Goal: Information Seeking & Learning: Check status

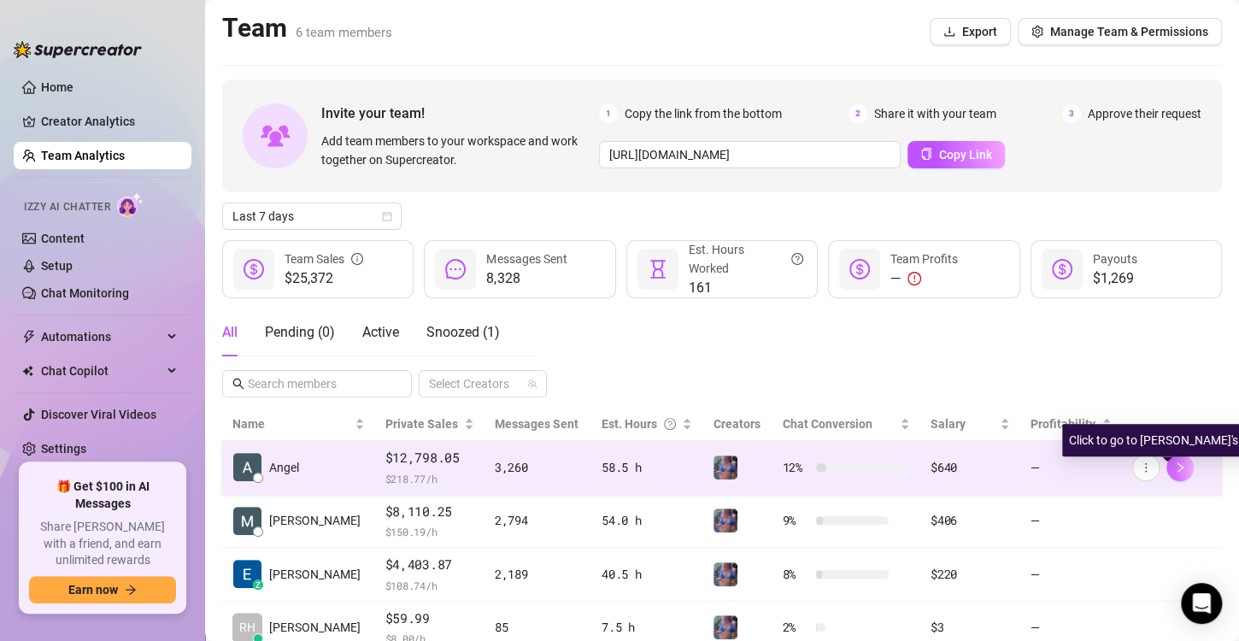
click at [1174, 467] on icon "right" at bounding box center [1180, 467] width 12 height 12
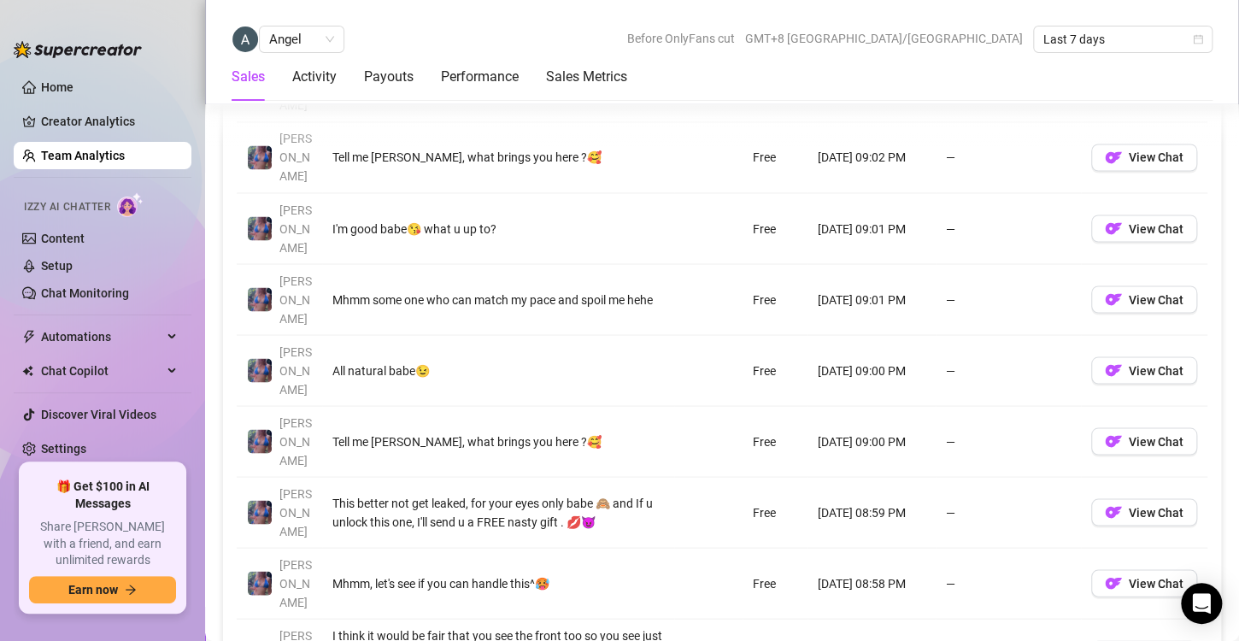
scroll to position [1353, 0]
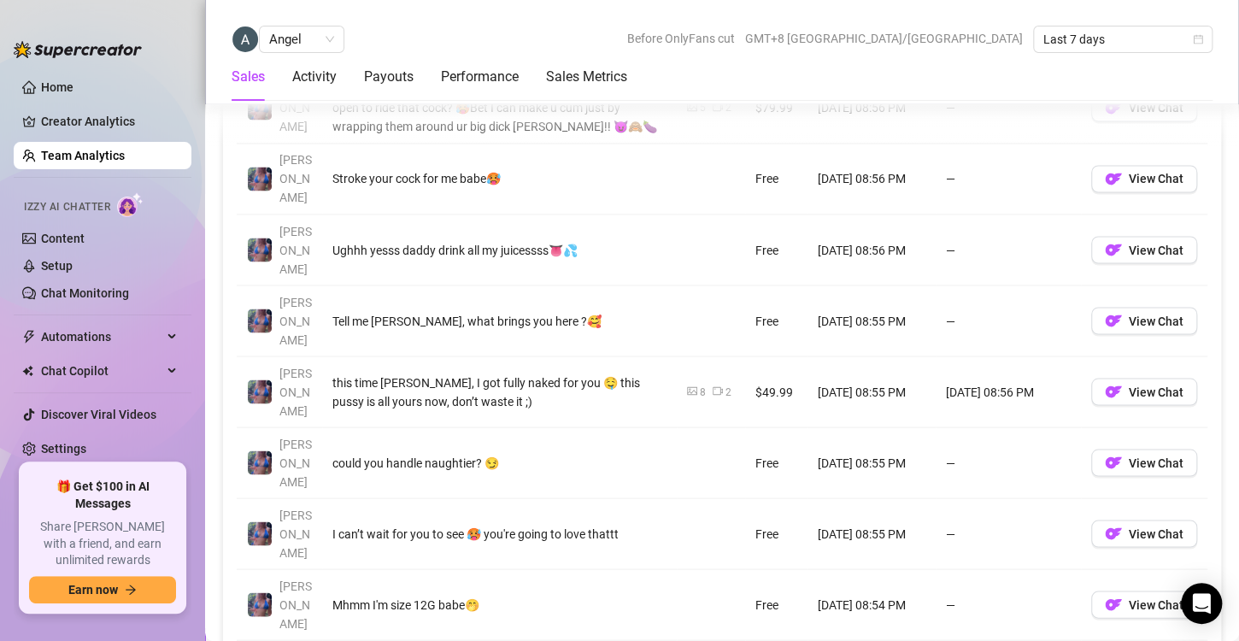
scroll to position [1350, 0]
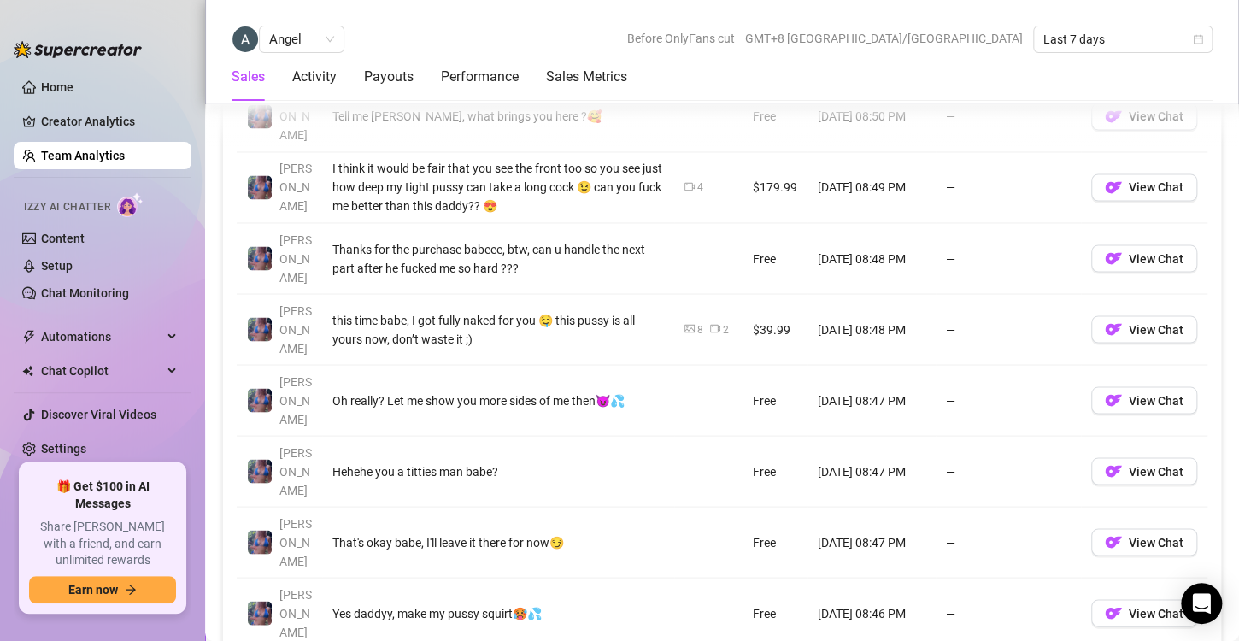
scroll to position [1320, 0]
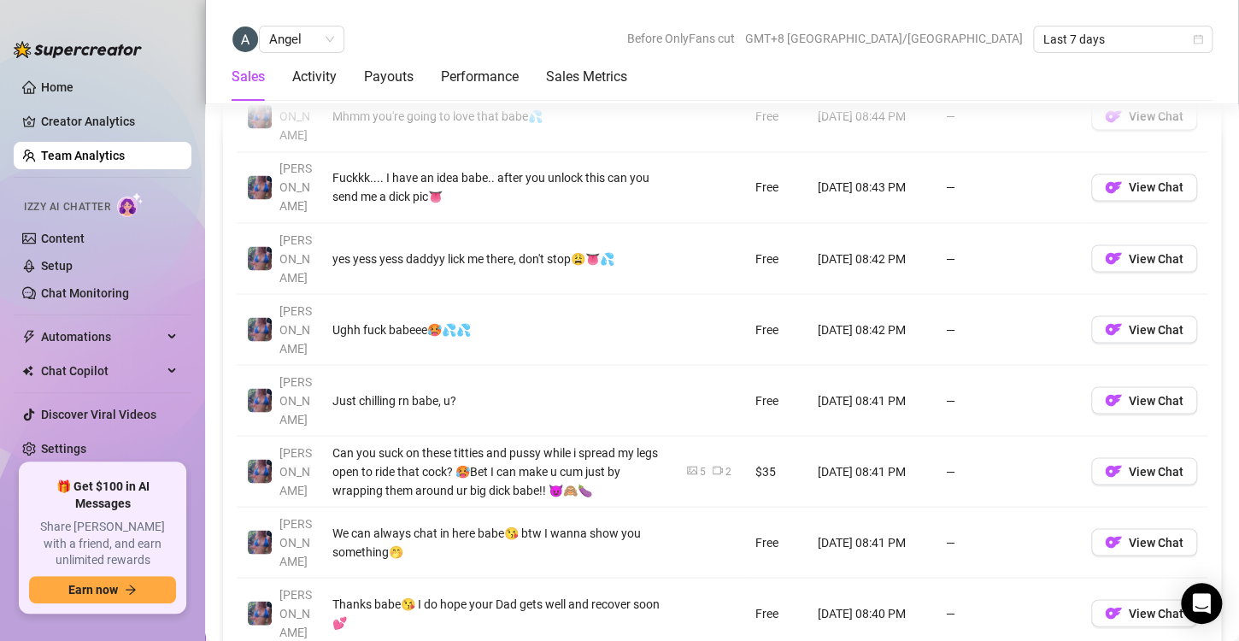
scroll to position [1319, 0]
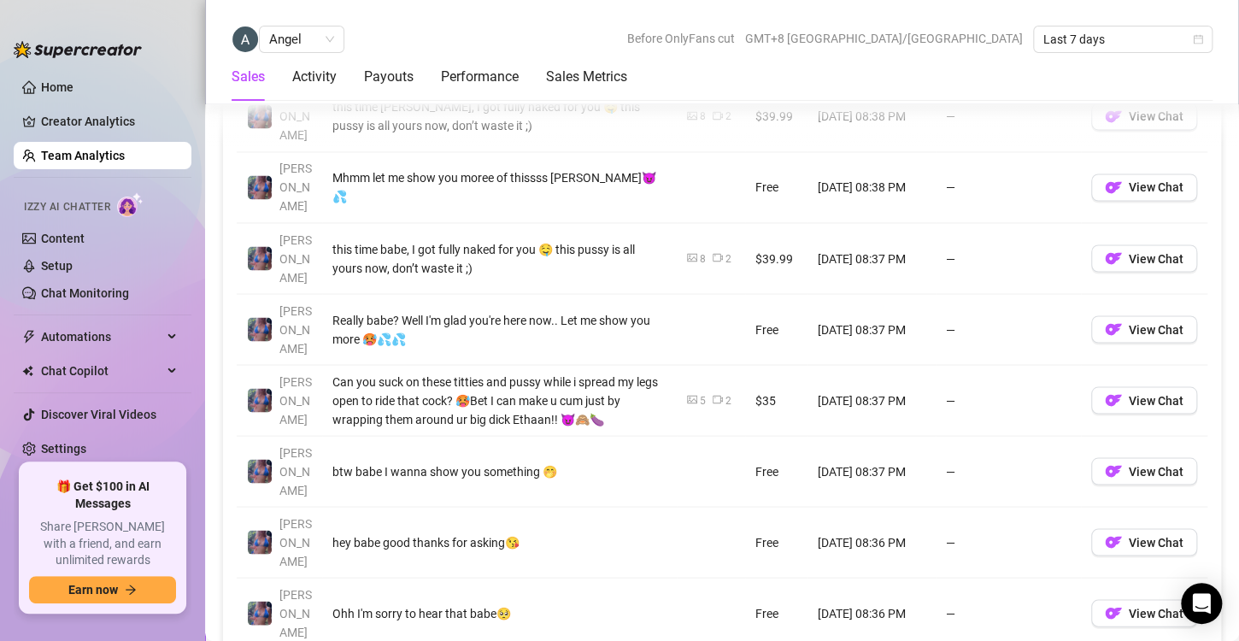
scroll to position [1321, 0]
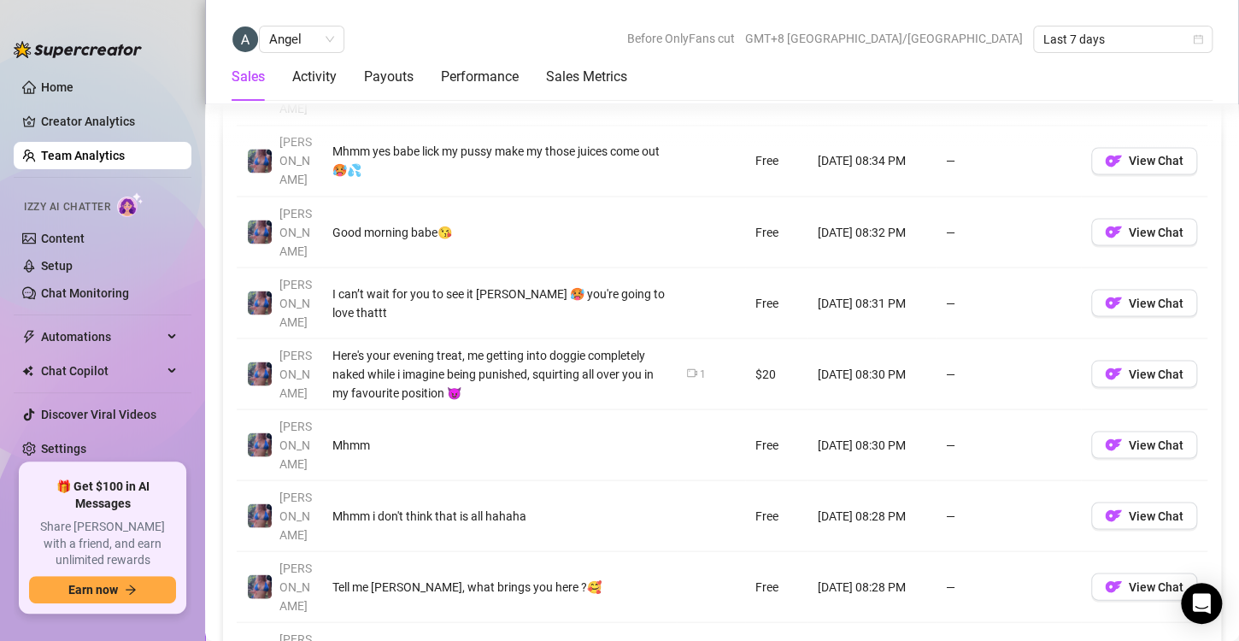
scroll to position [1356, 0]
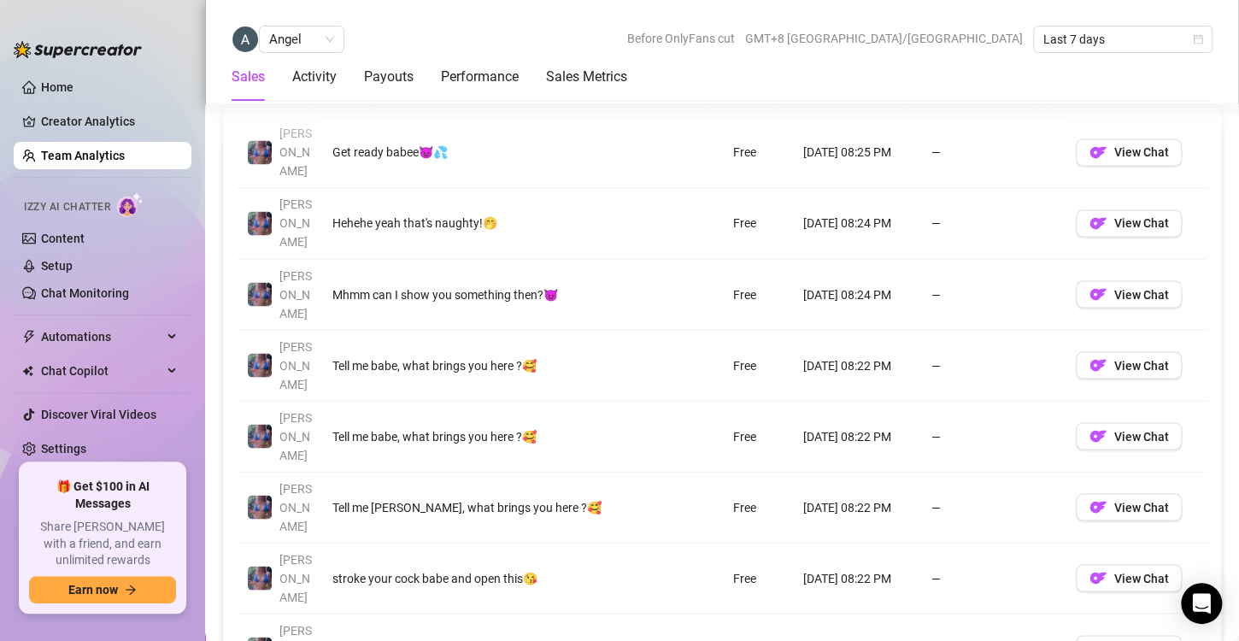
scroll to position [1291, 0]
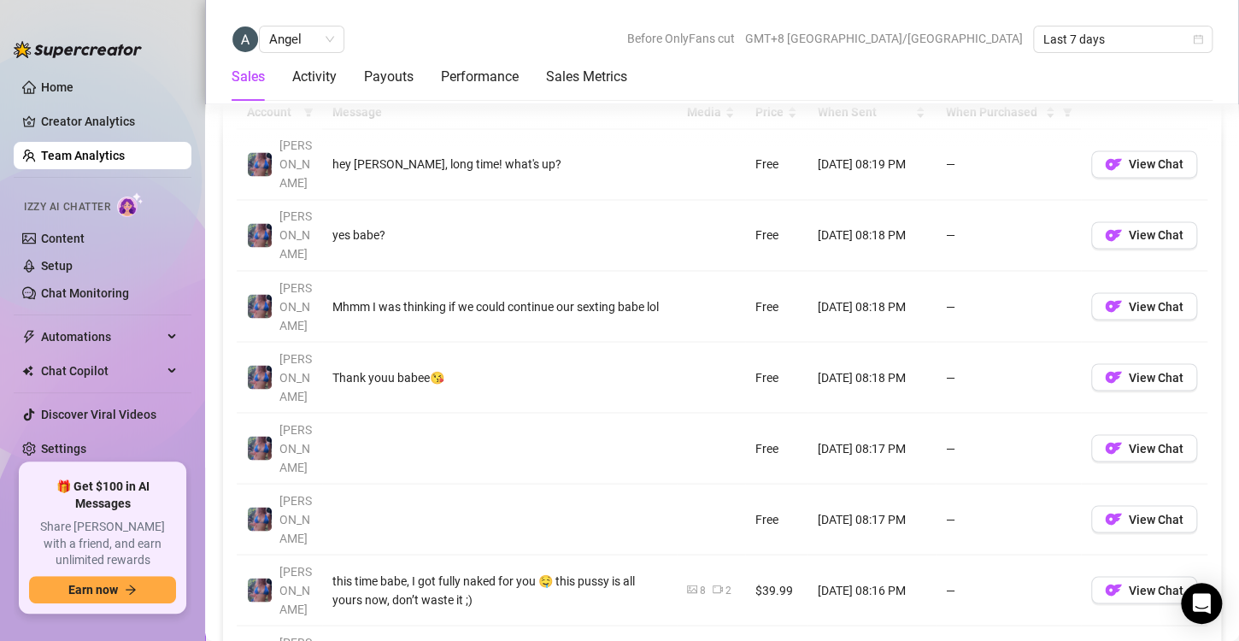
scroll to position [1300, 0]
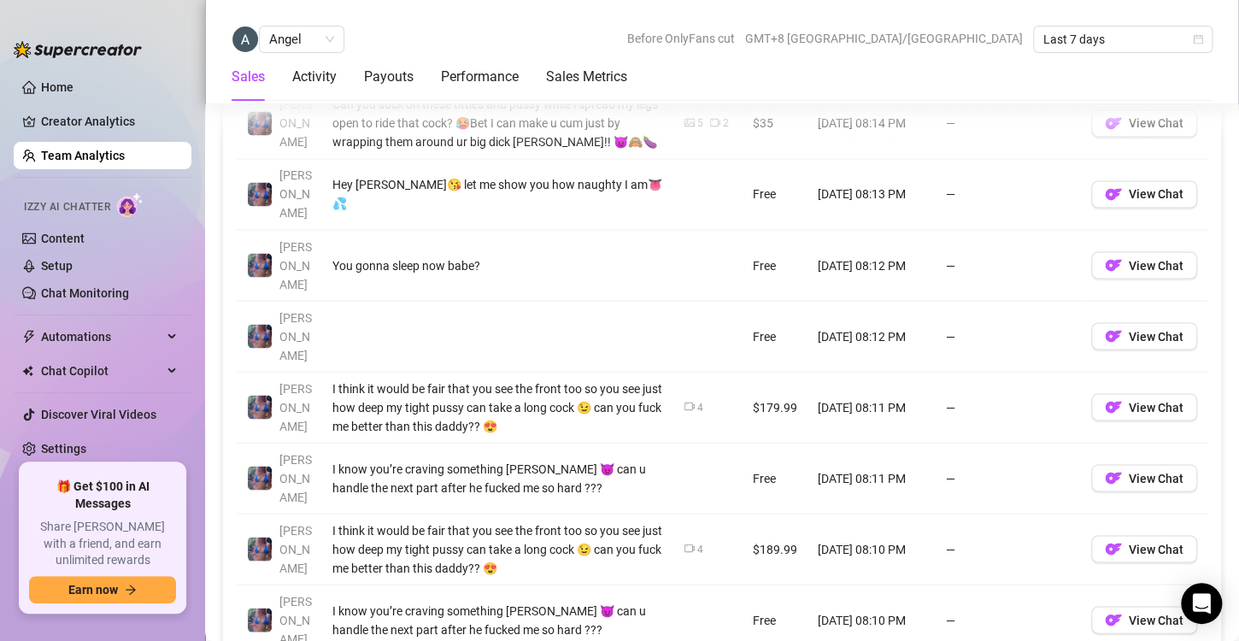
scroll to position [1372, 0]
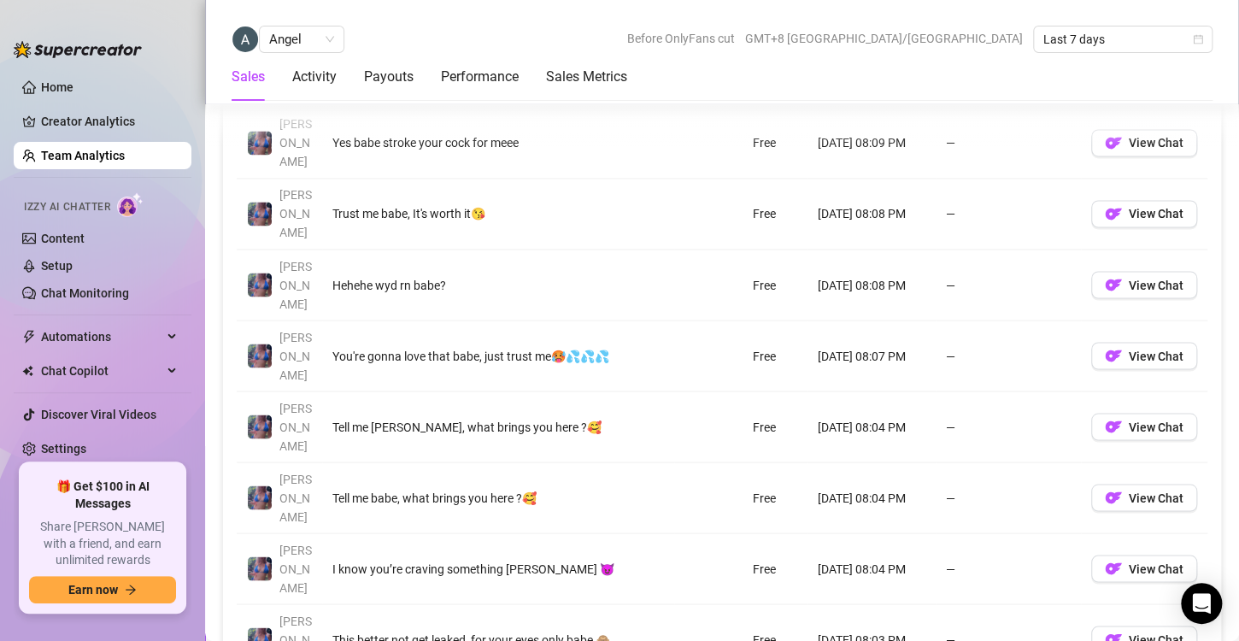
scroll to position [1340, 0]
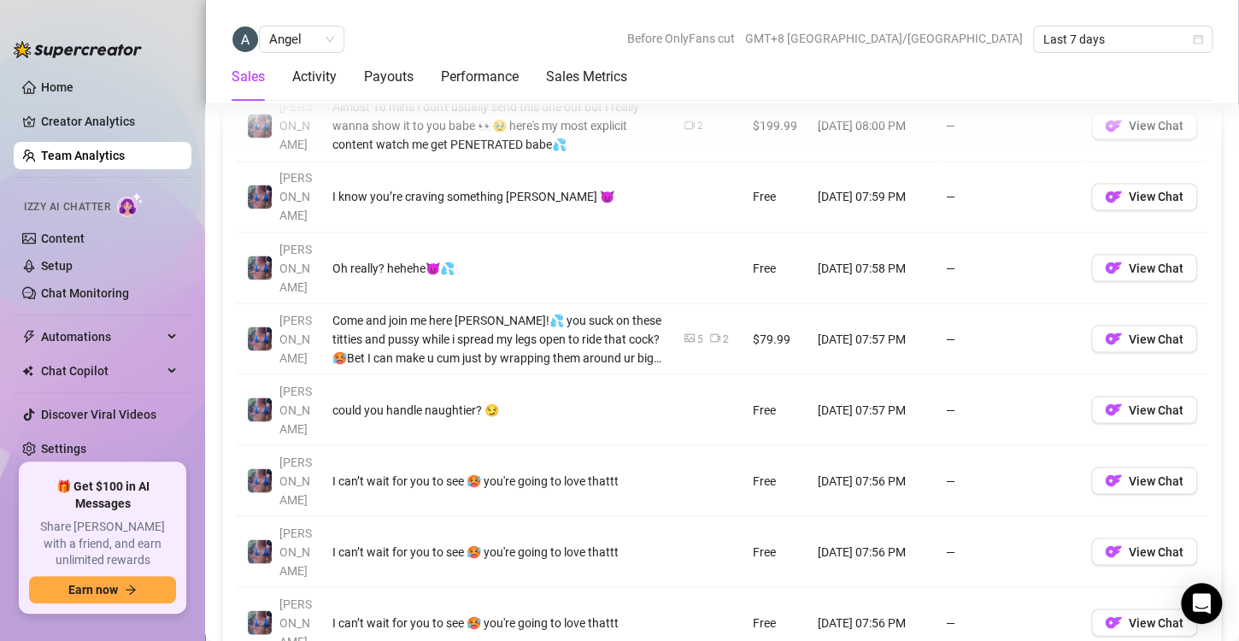
scroll to position [1349, 0]
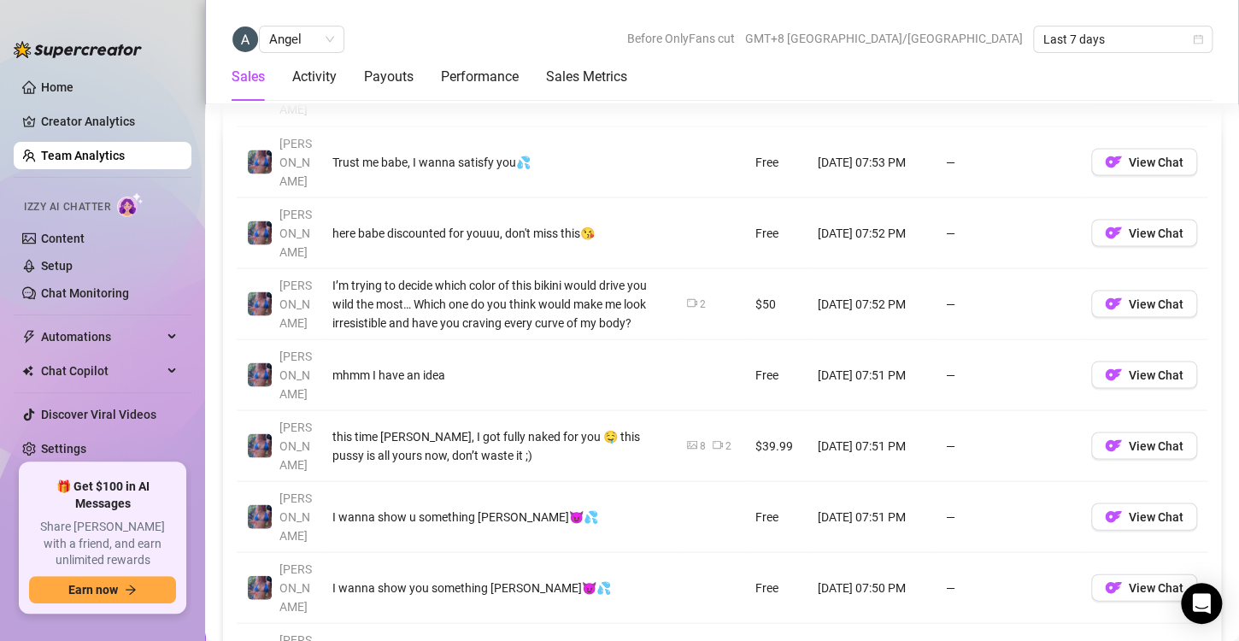
scroll to position [1420, 0]
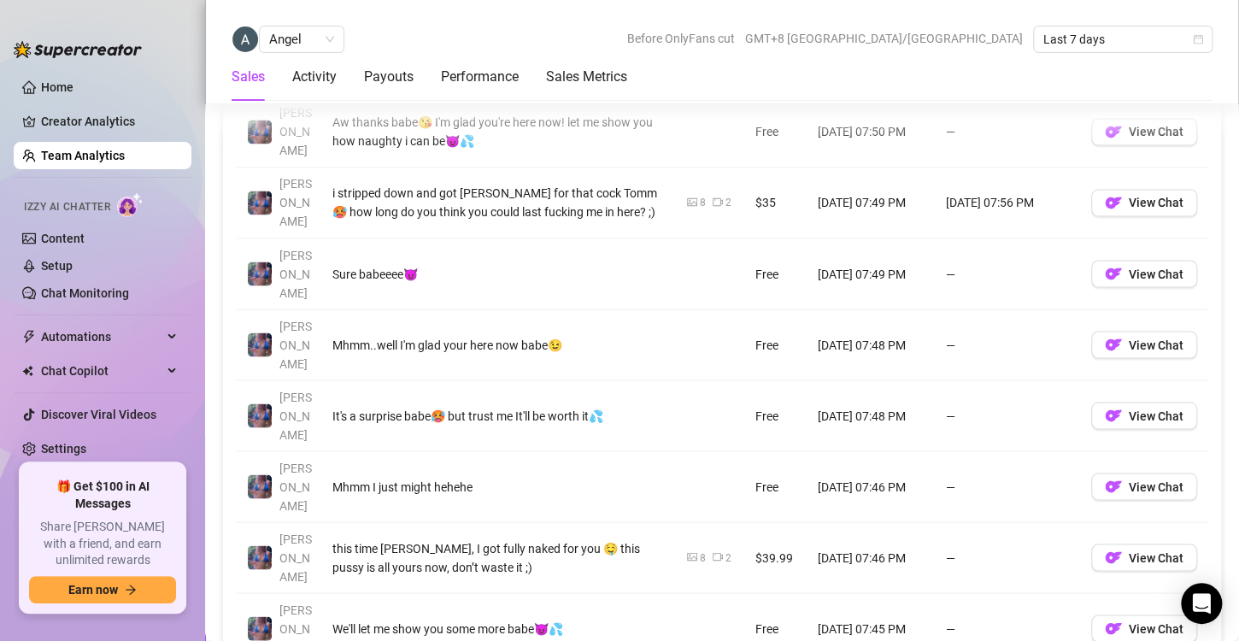
scroll to position [1303, 0]
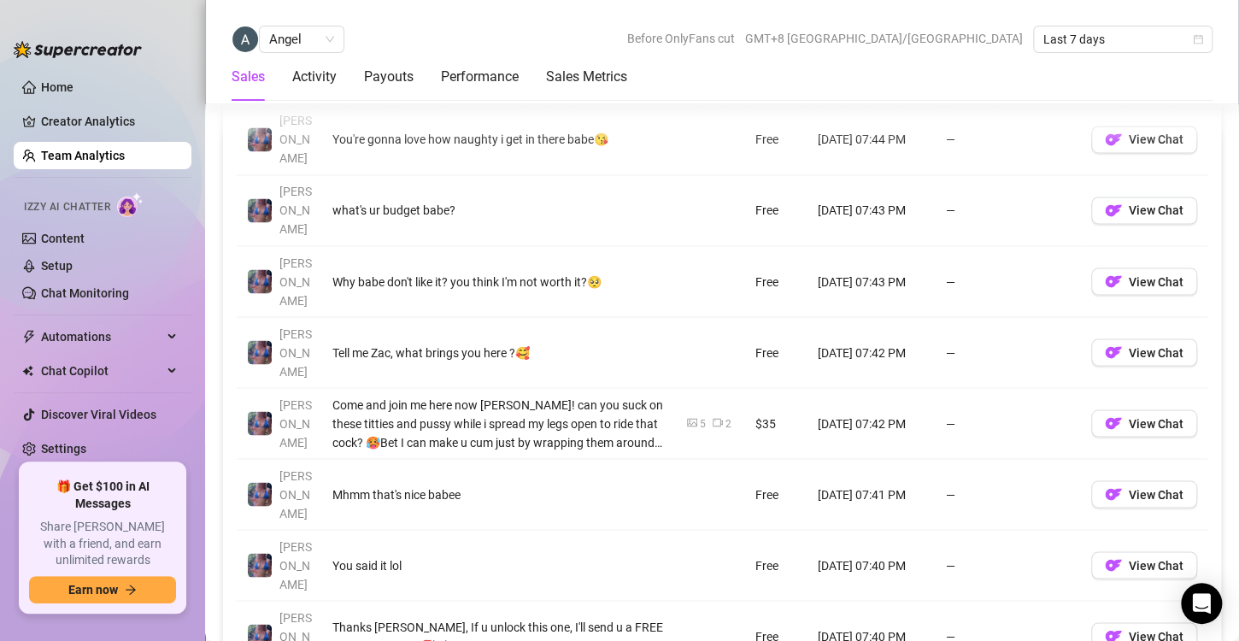
scroll to position [1302, 0]
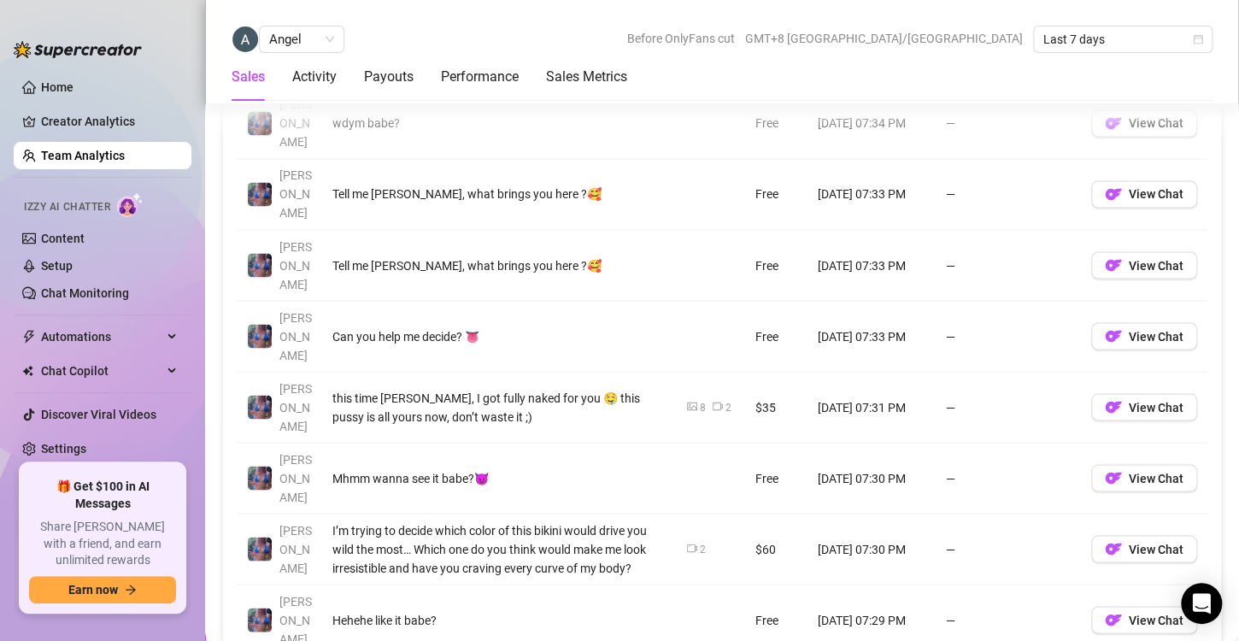
scroll to position [1316, 0]
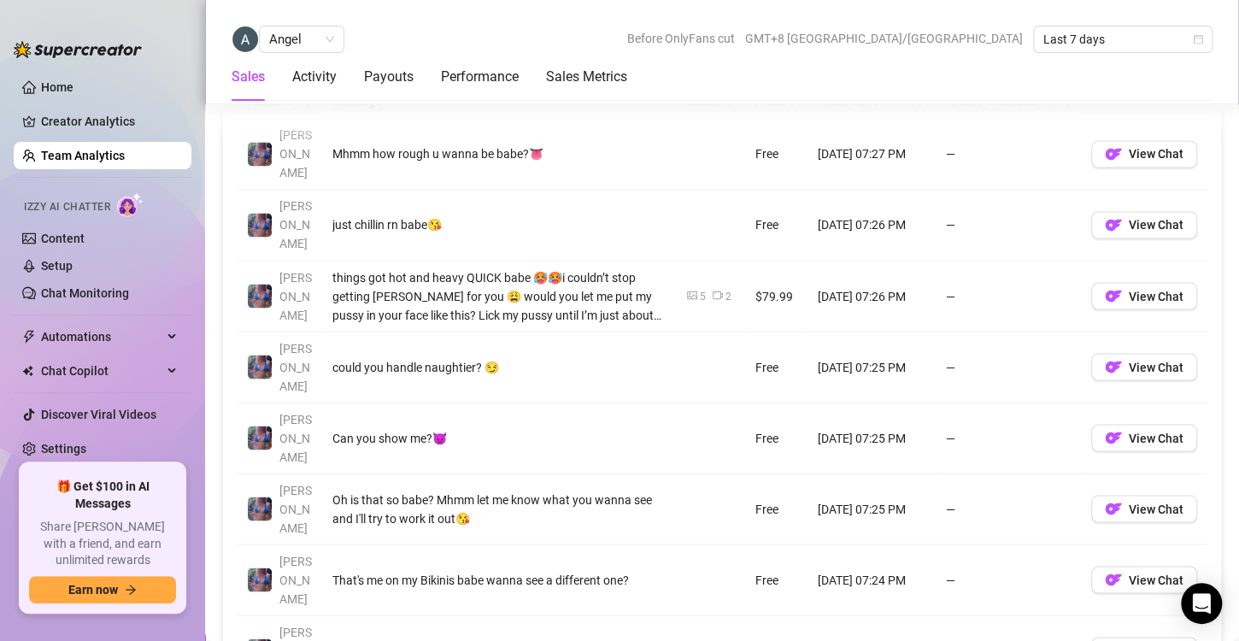
scroll to position [1303, 0]
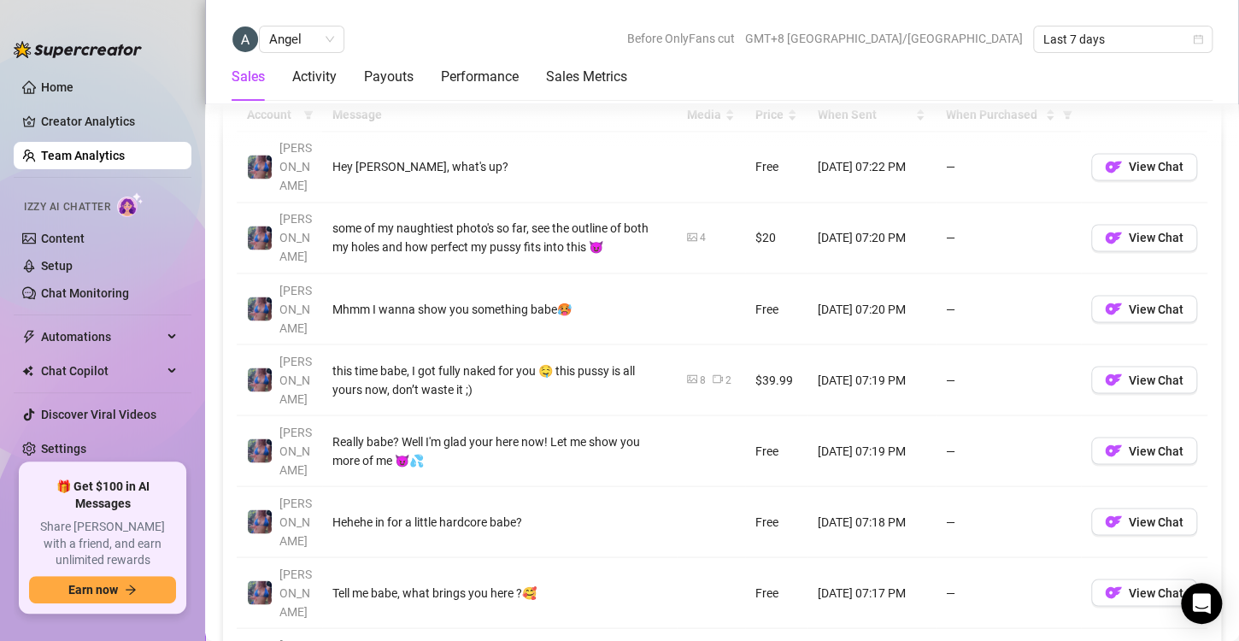
scroll to position [1295, 0]
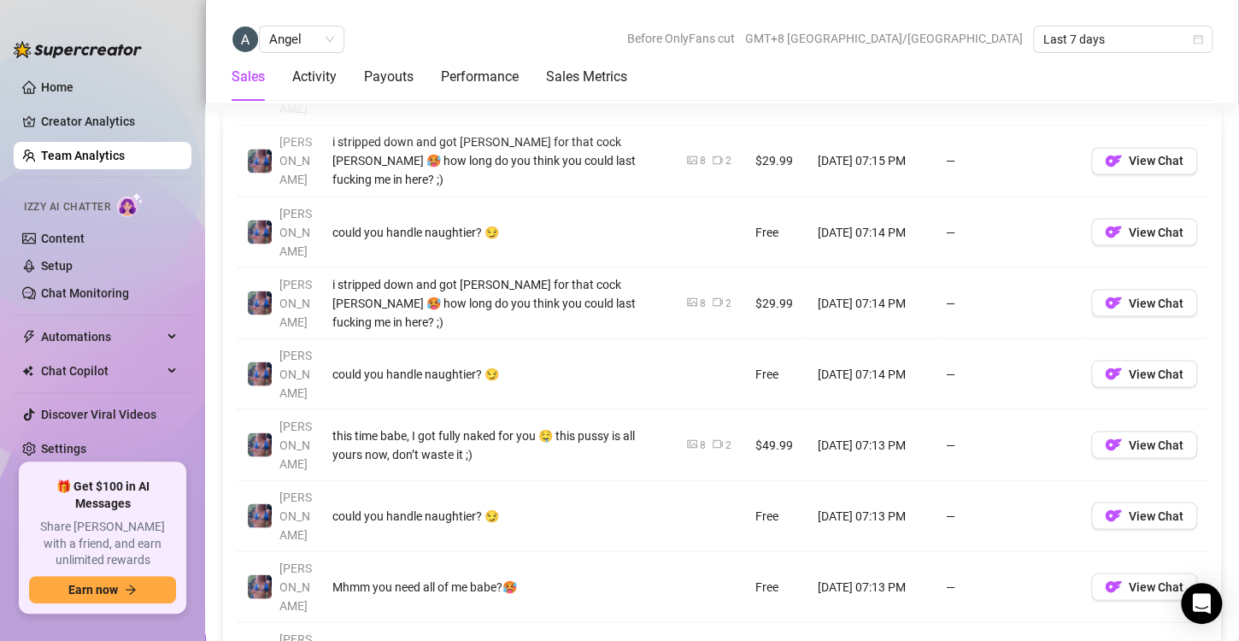
scroll to position [1348, 0]
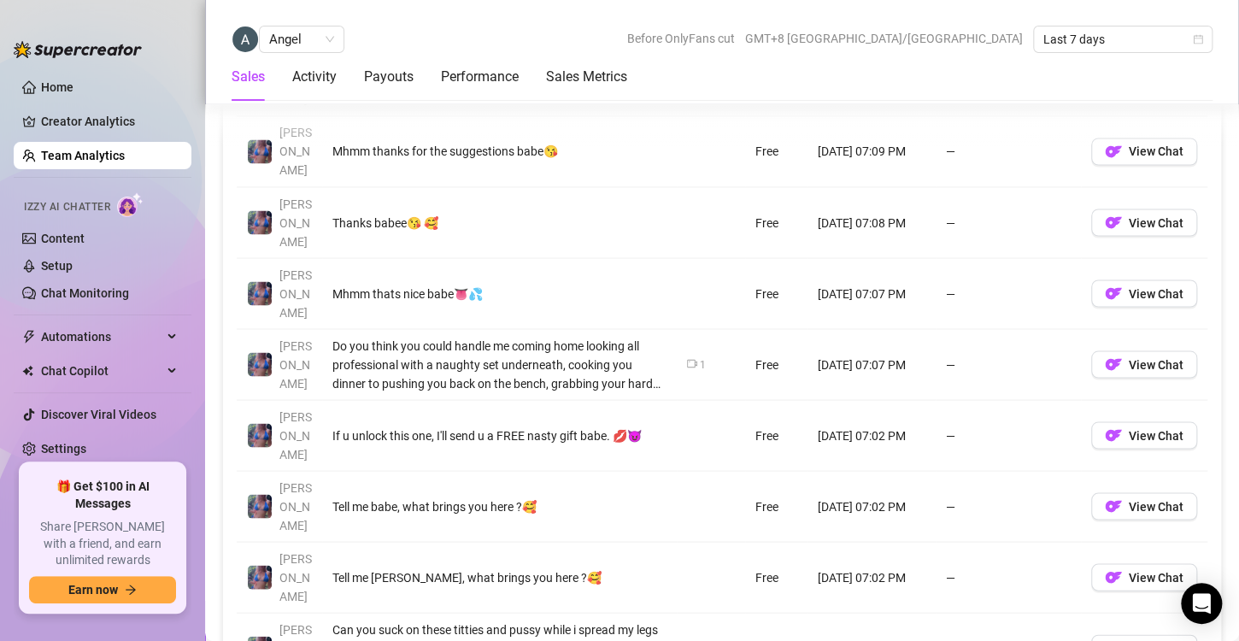
scroll to position [1355, 0]
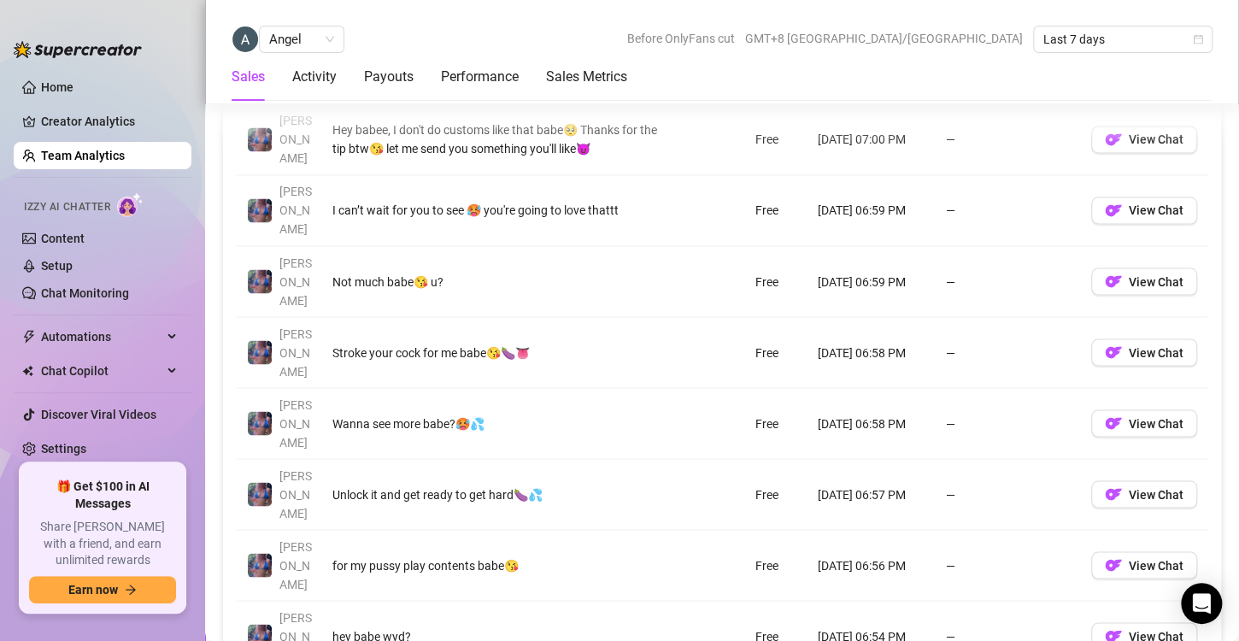
scroll to position [1314, 0]
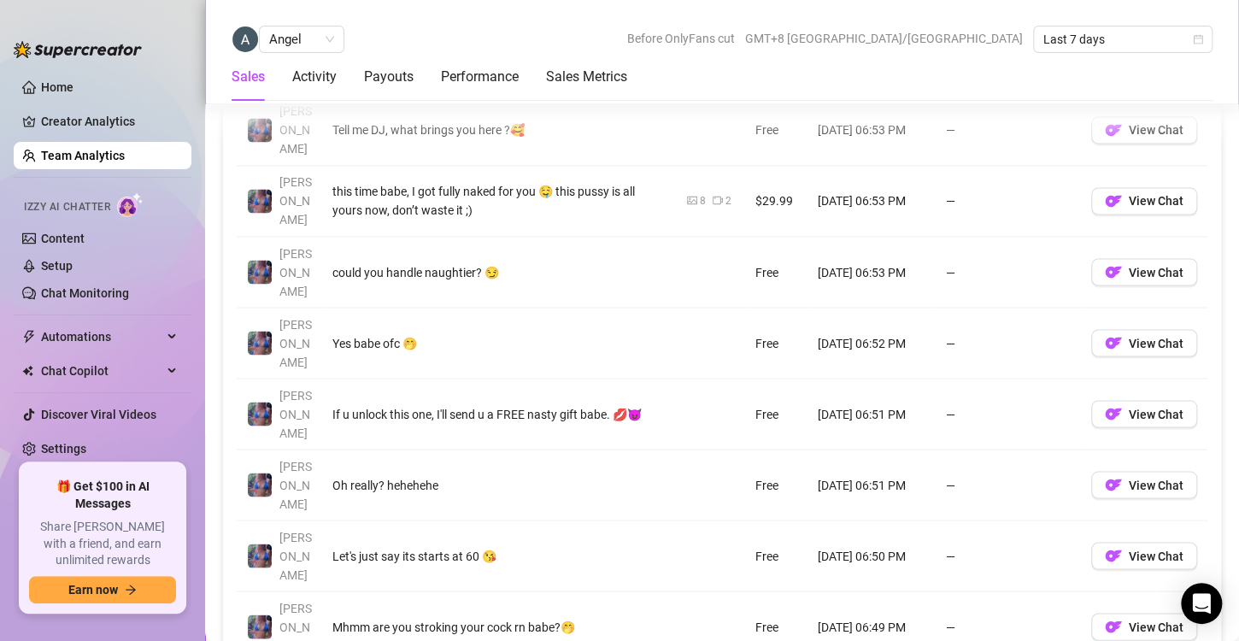
scroll to position [1305, 0]
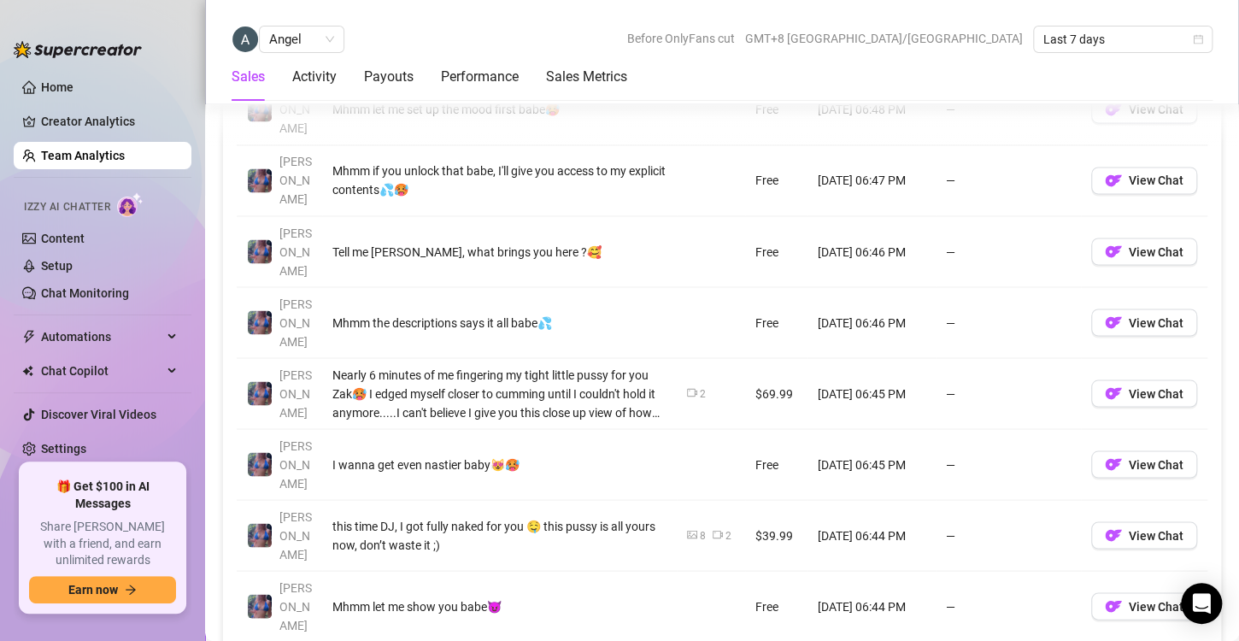
scroll to position [1326, 0]
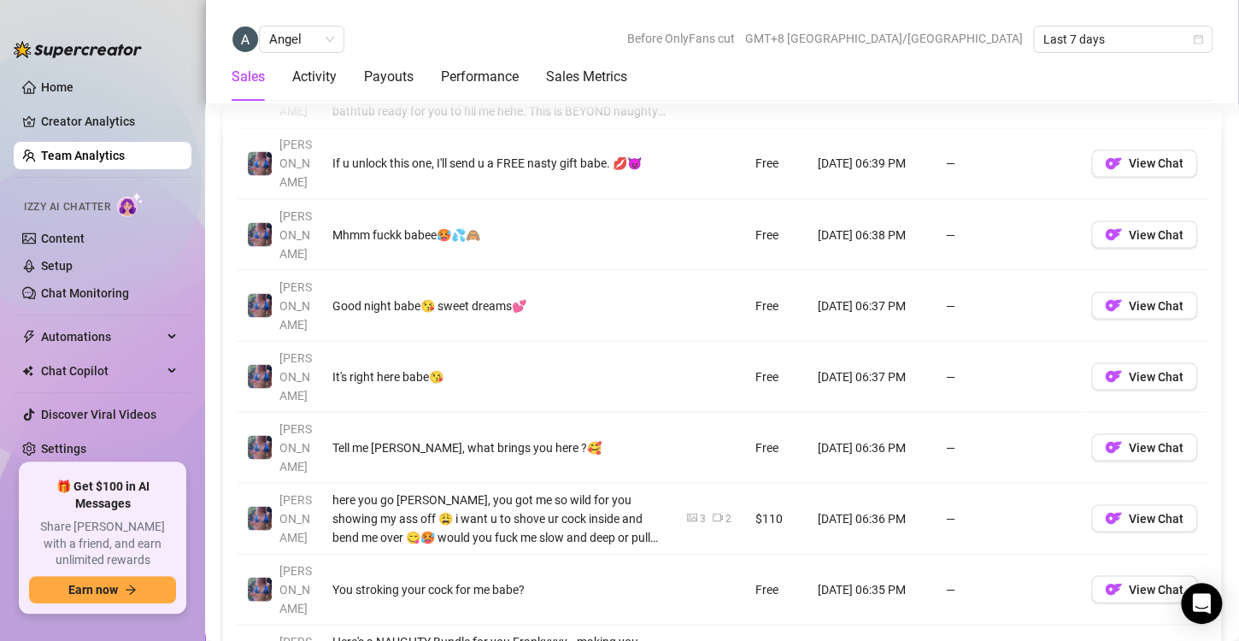
scroll to position [1350, 0]
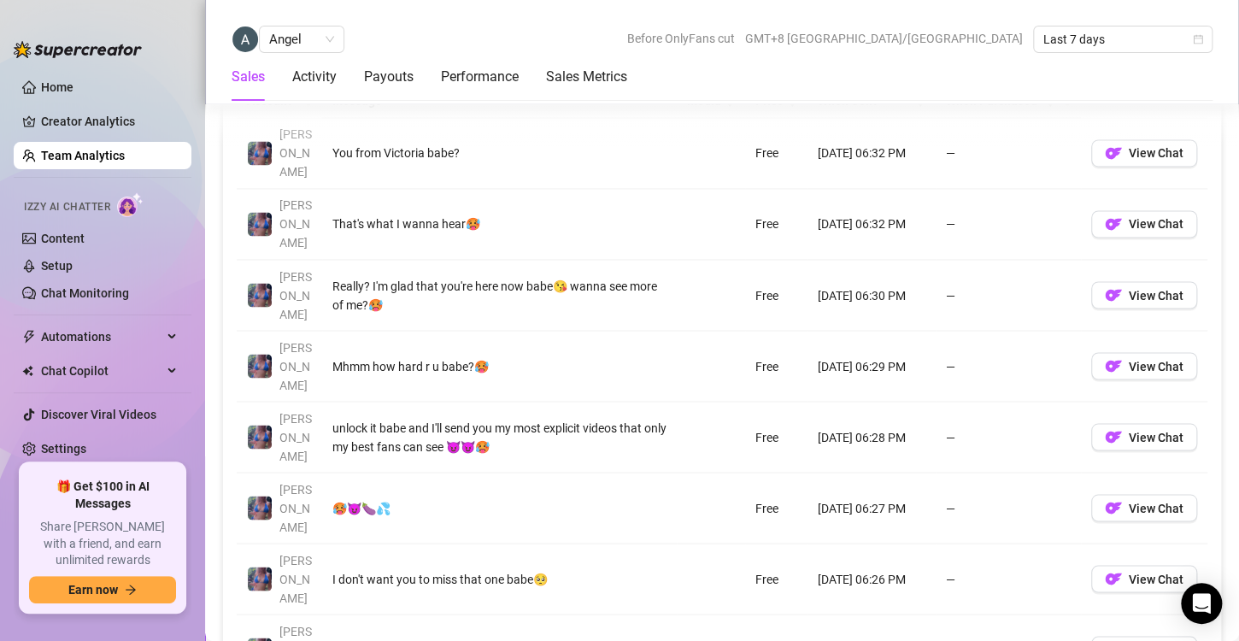
scroll to position [1281, 0]
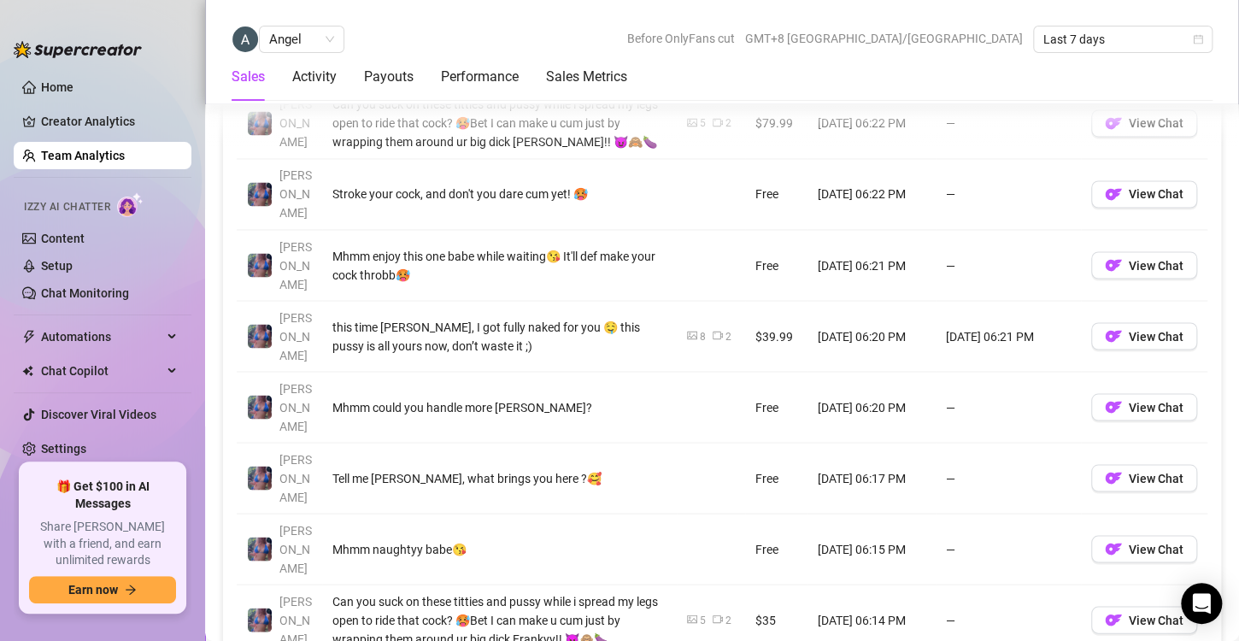
scroll to position [1331, 0]
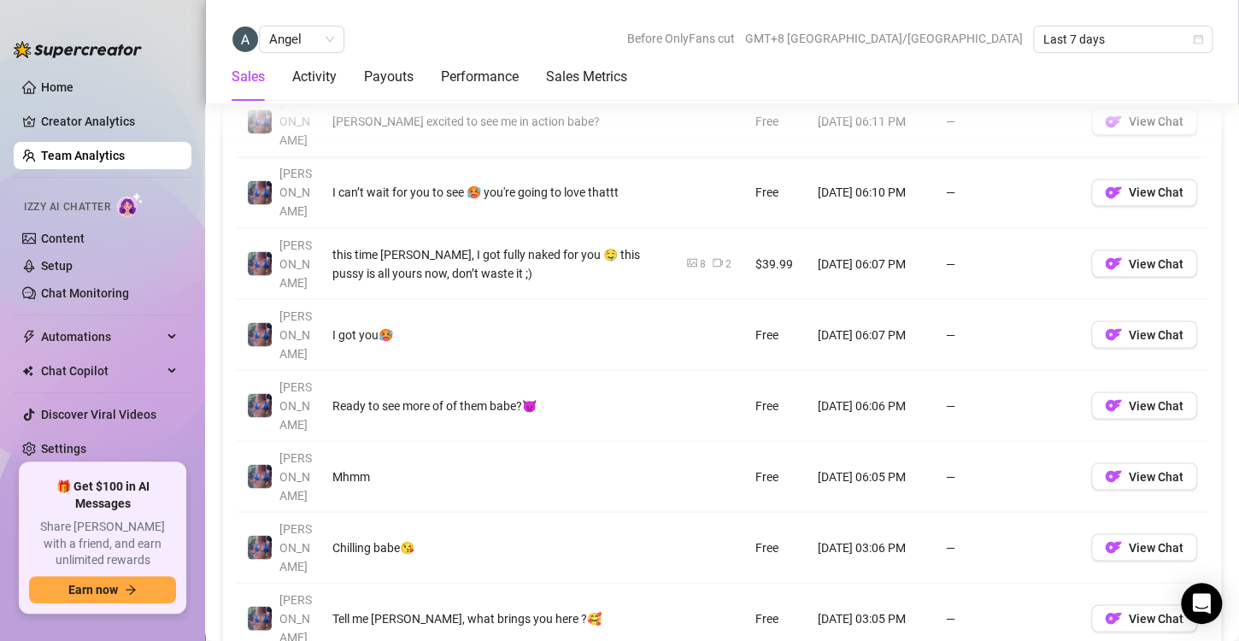
scroll to position [1314, 0]
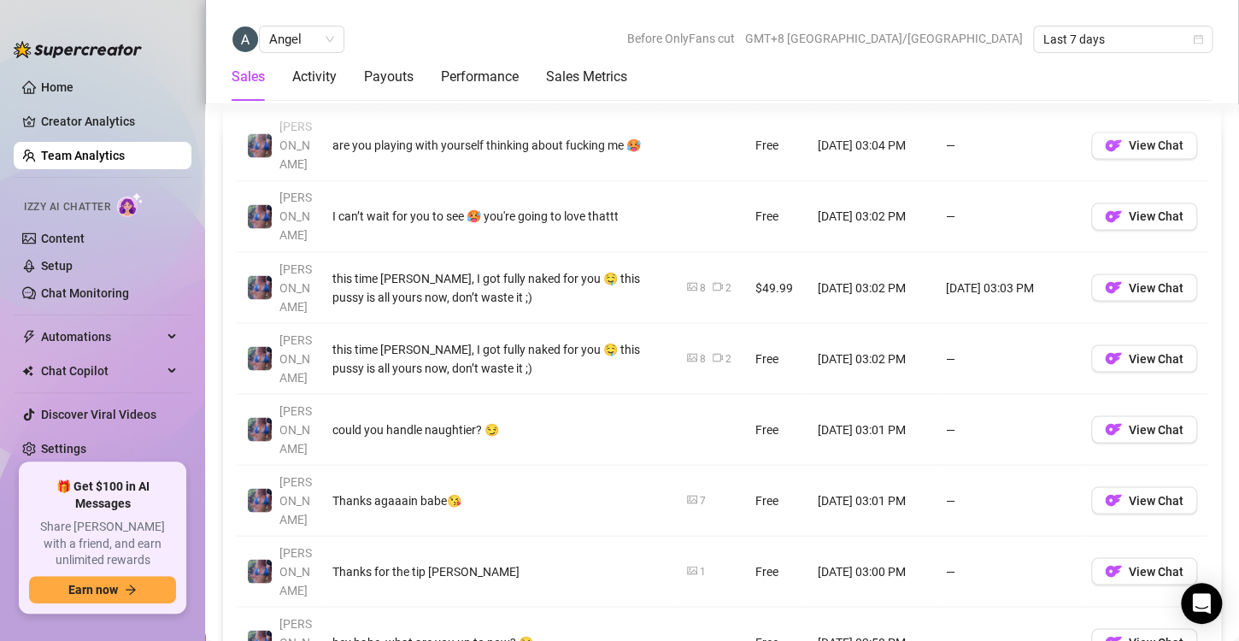
scroll to position [1291, 0]
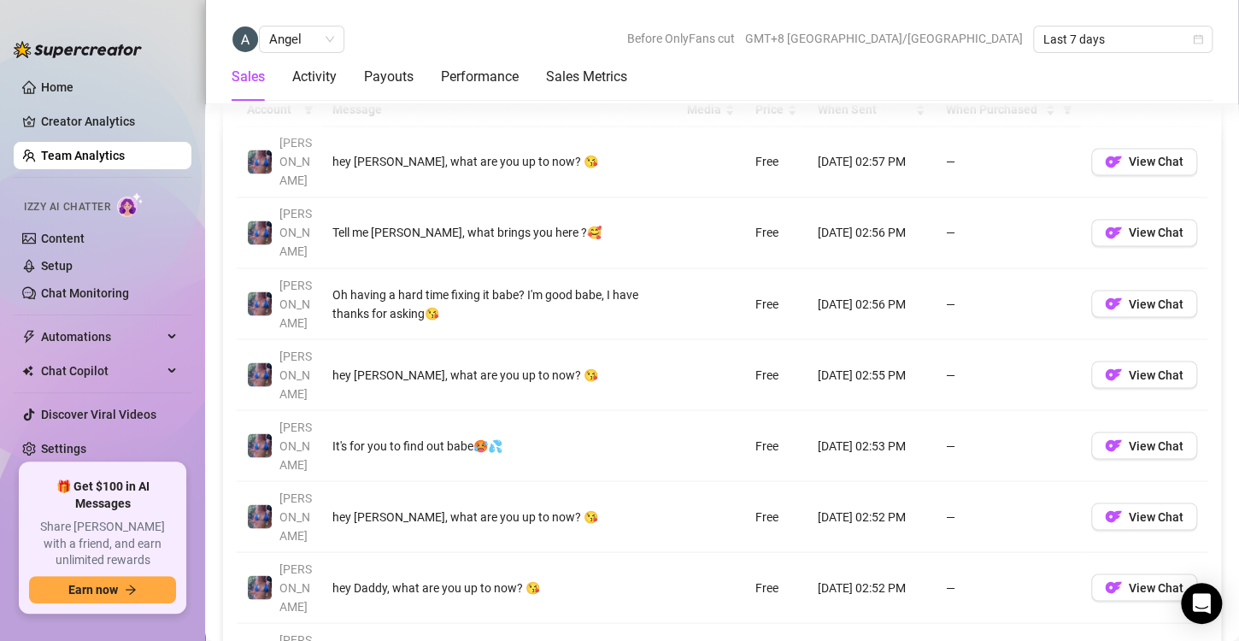
scroll to position [1274, 0]
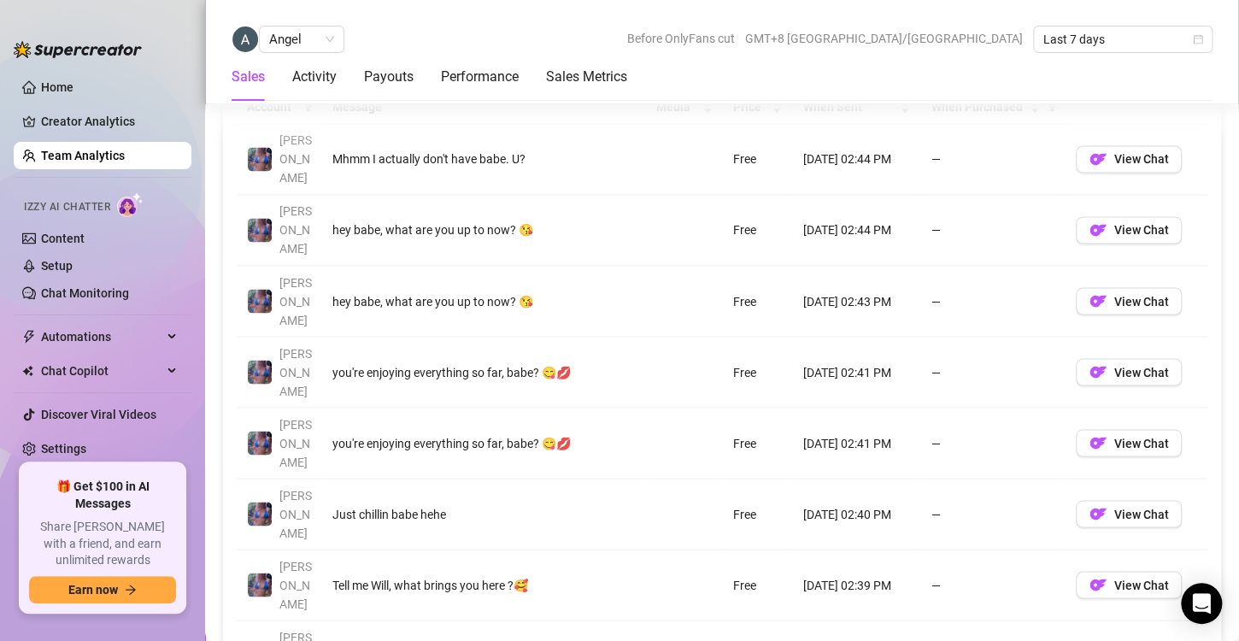
scroll to position [1276, 0]
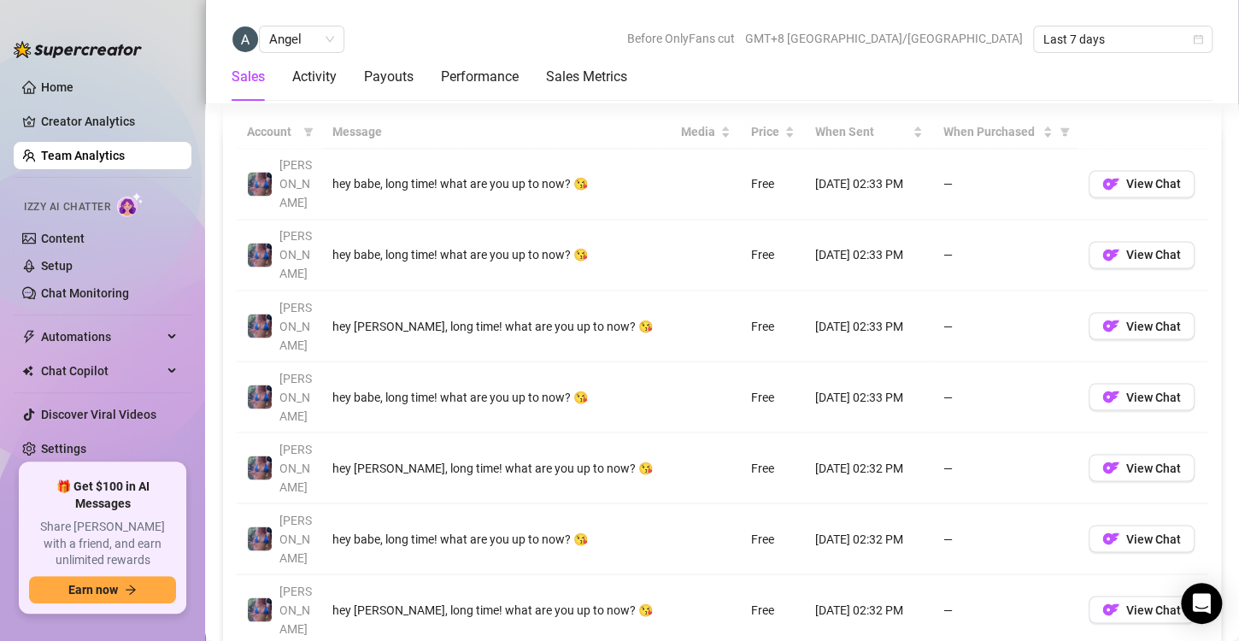
scroll to position [1250, 0]
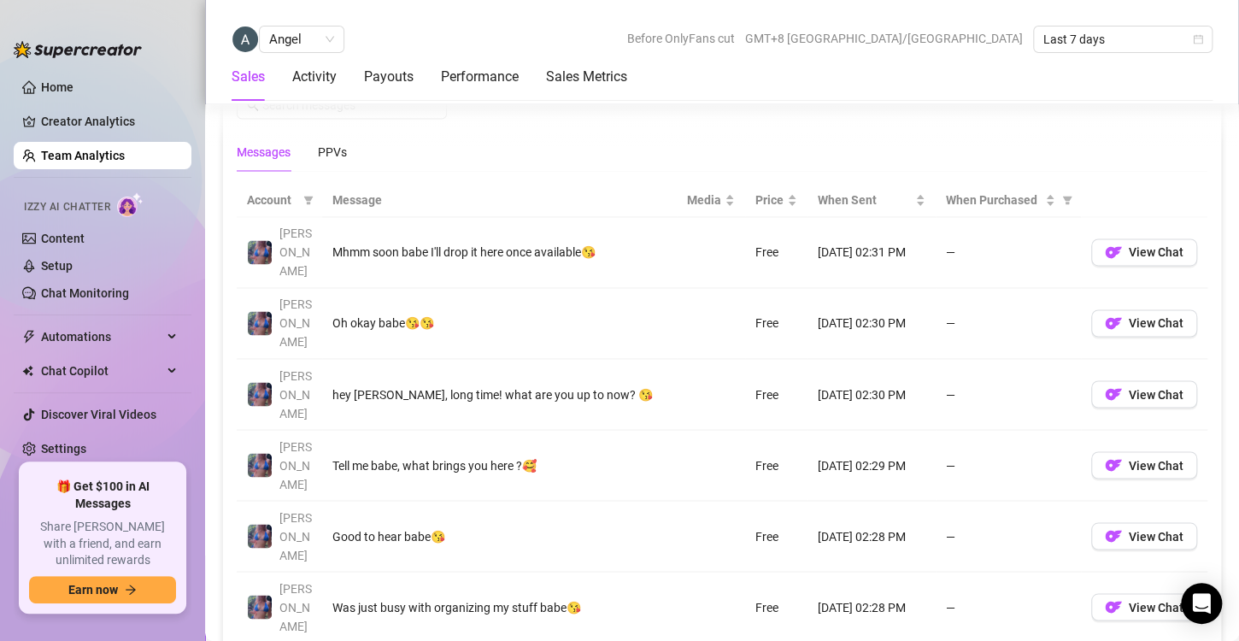
scroll to position [1254, 0]
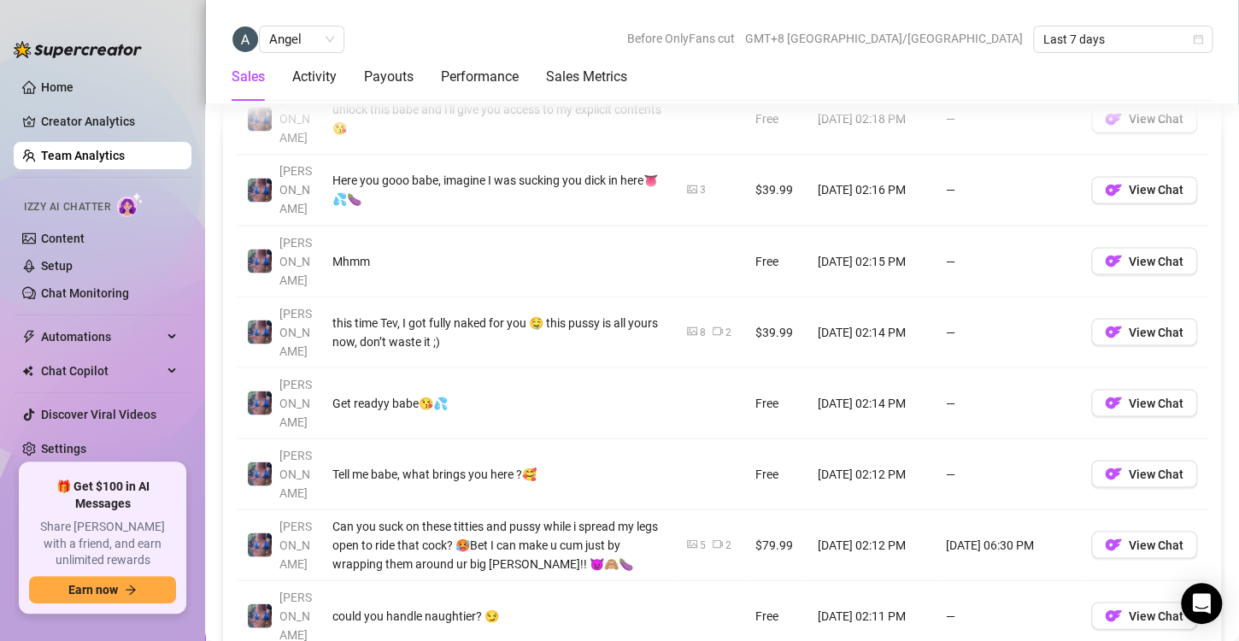
scroll to position [1315, 0]
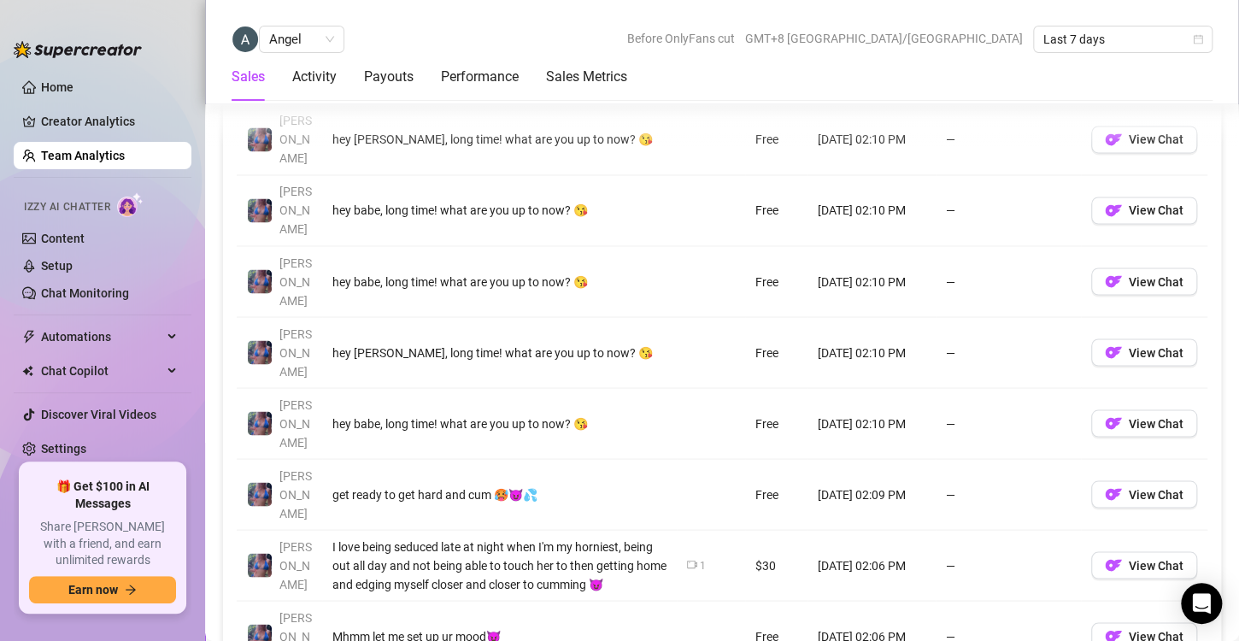
scroll to position [1295, 0]
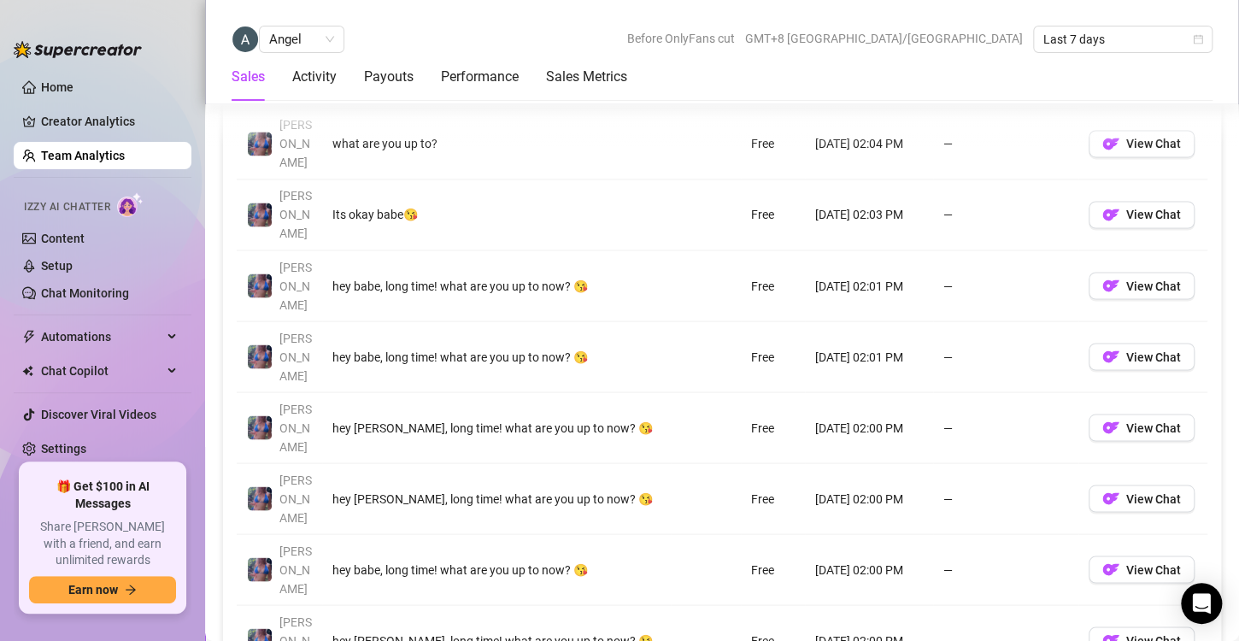
scroll to position [1292, 0]
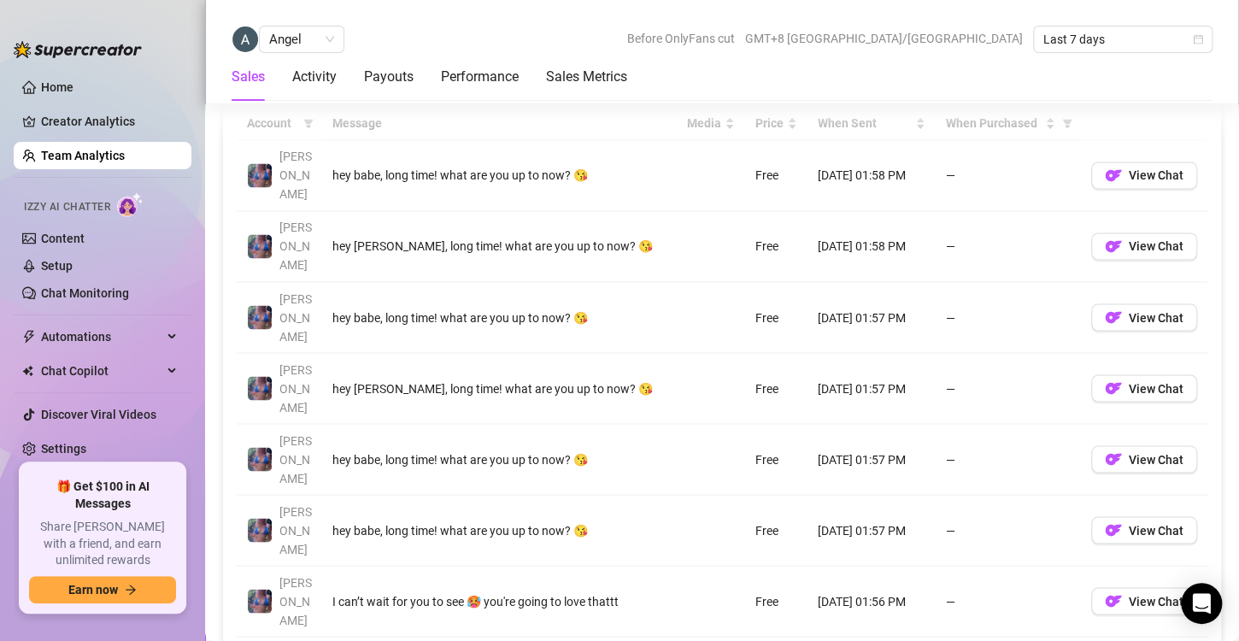
scroll to position [1270, 0]
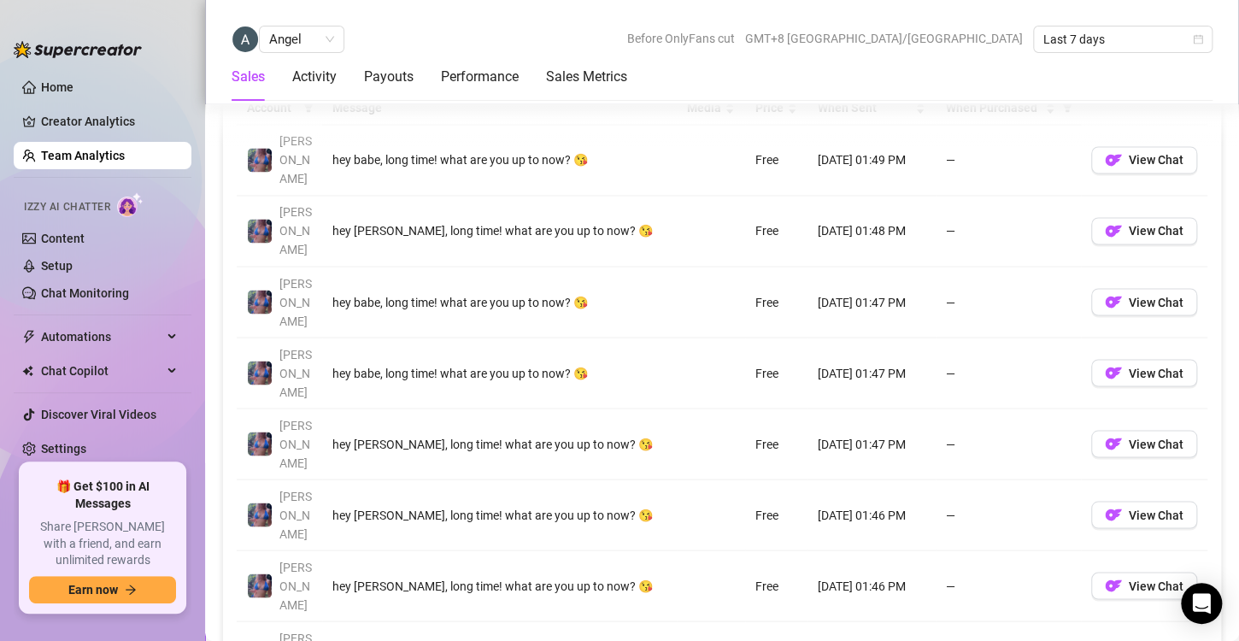
scroll to position [1277, 0]
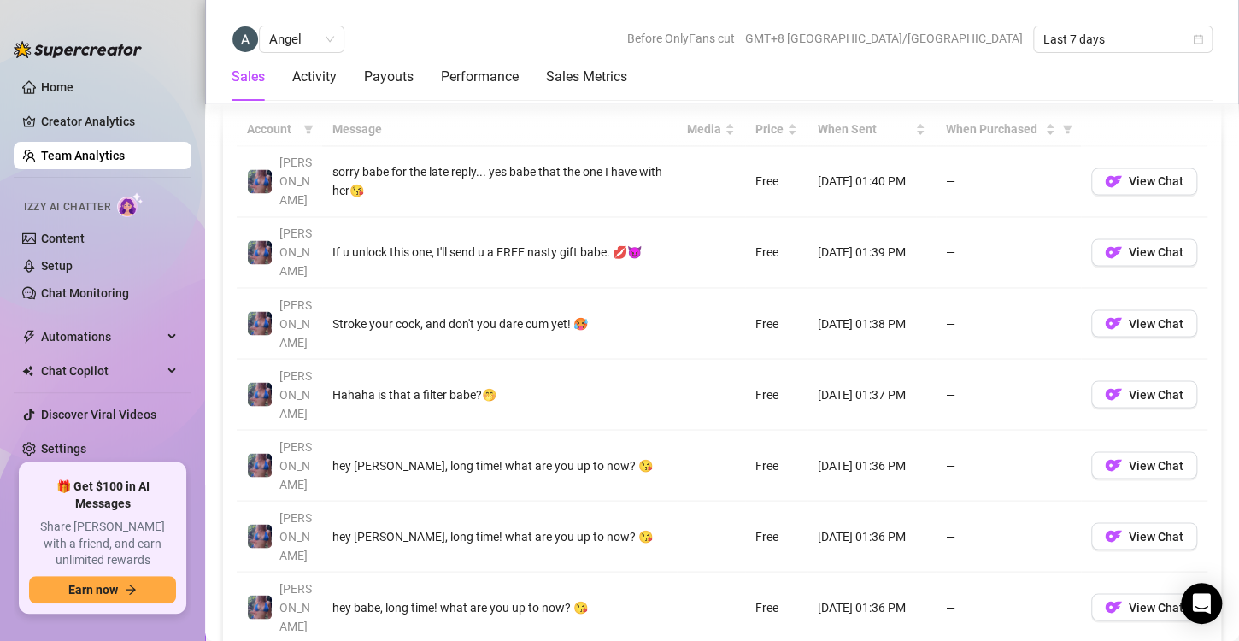
scroll to position [1289, 0]
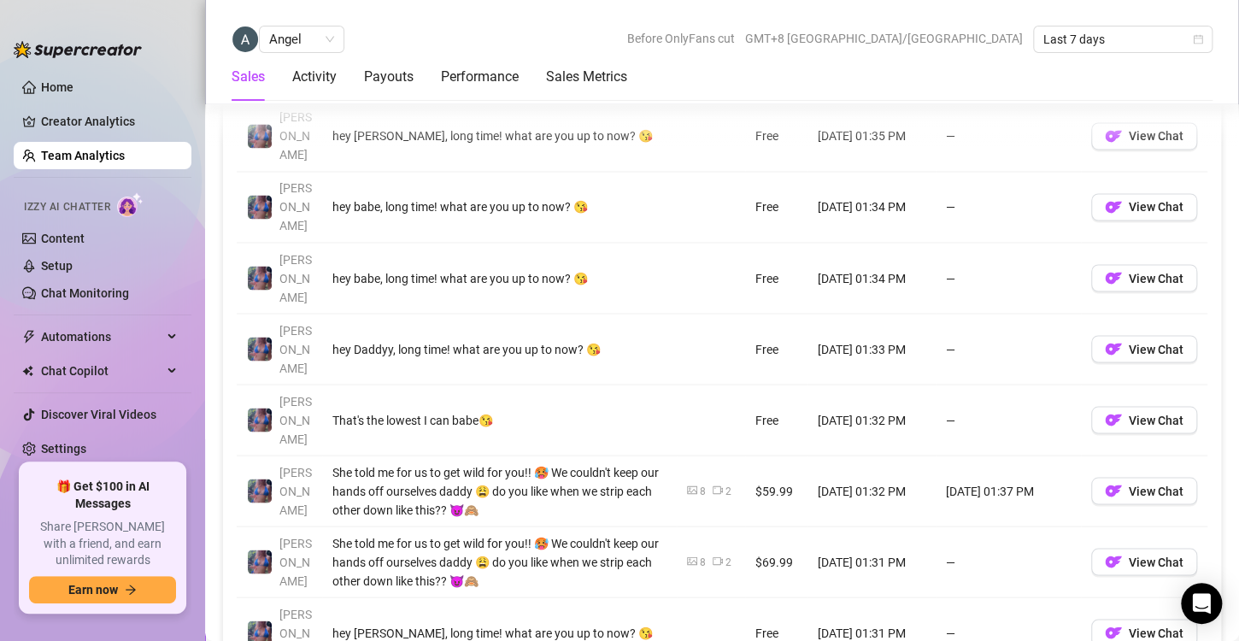
scroll to position [1299, 0]
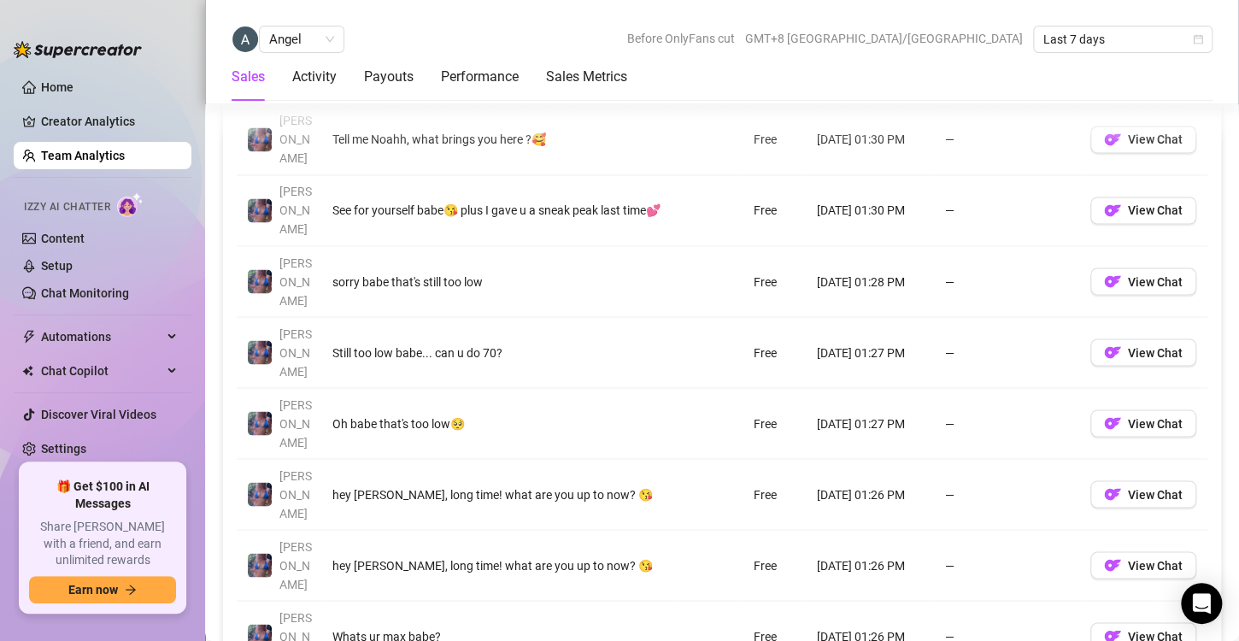
scroll to position [1301, 0]
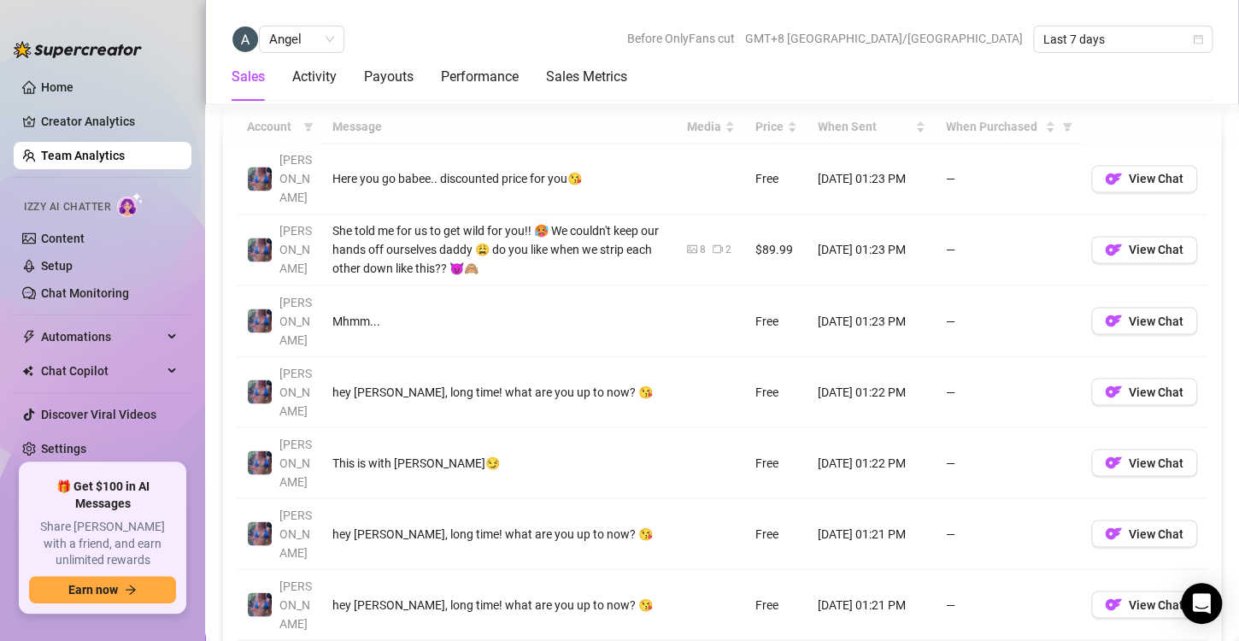
scroll to position [1273, 0]
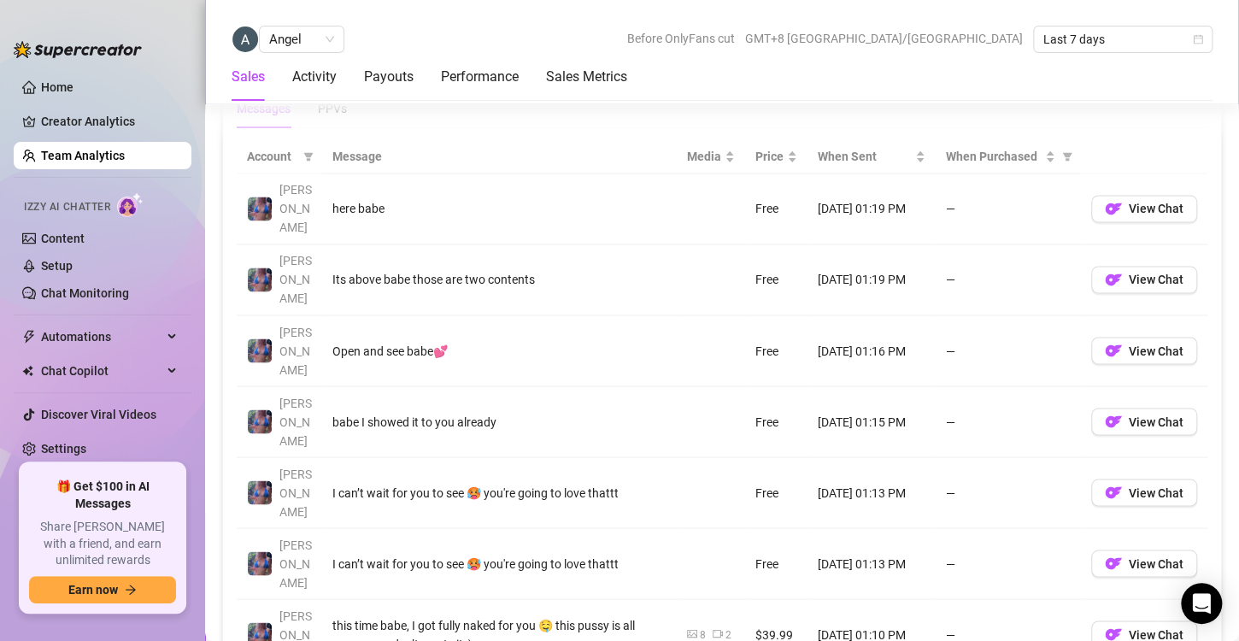
scroll to position [1280, 0]
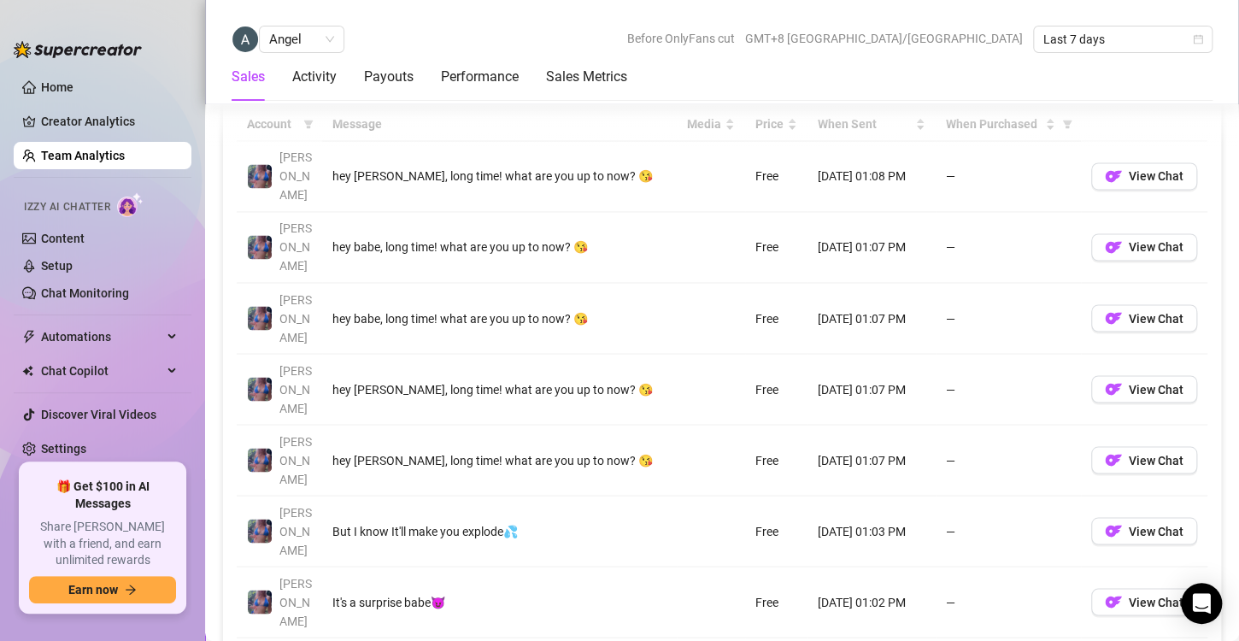
scroll to position [1277, 0]
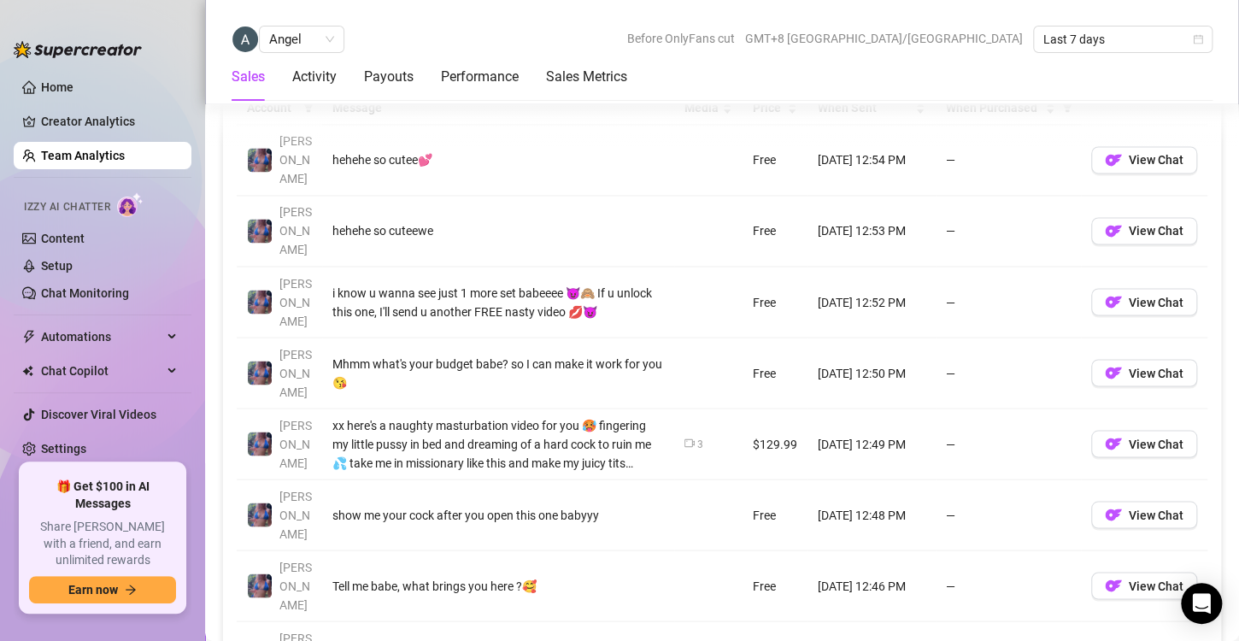
scroll to position [1302, 0]
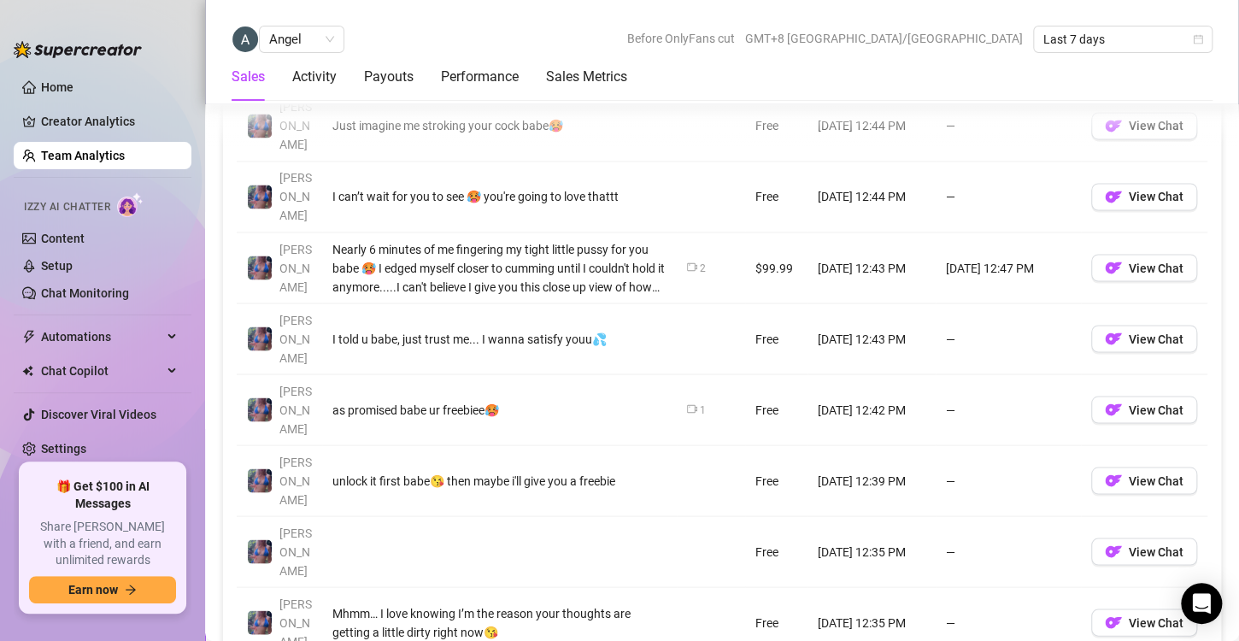
scroll to position [1311, 0]
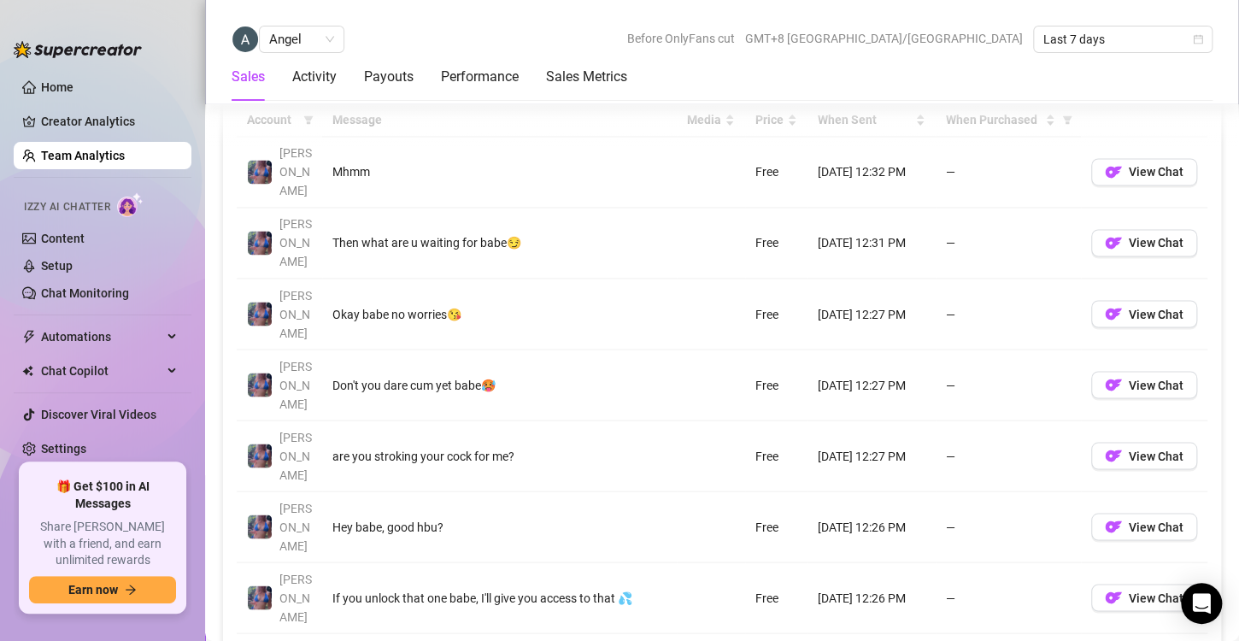
scroll to position [1273, 0]
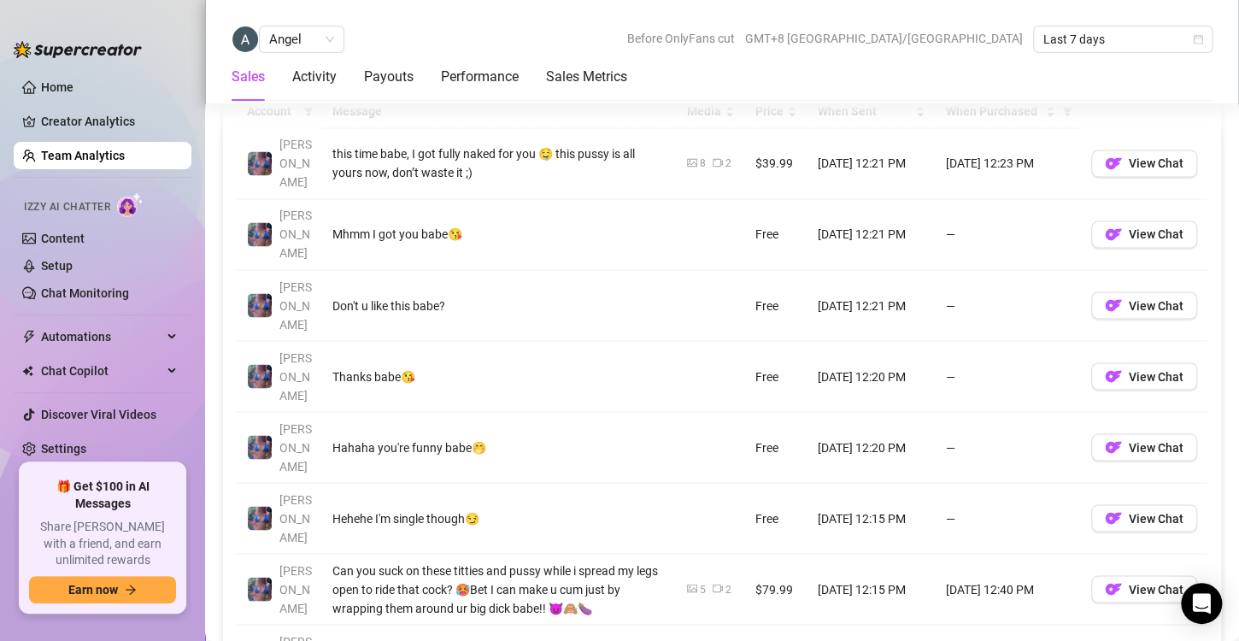
scroll to position [1286, 0]
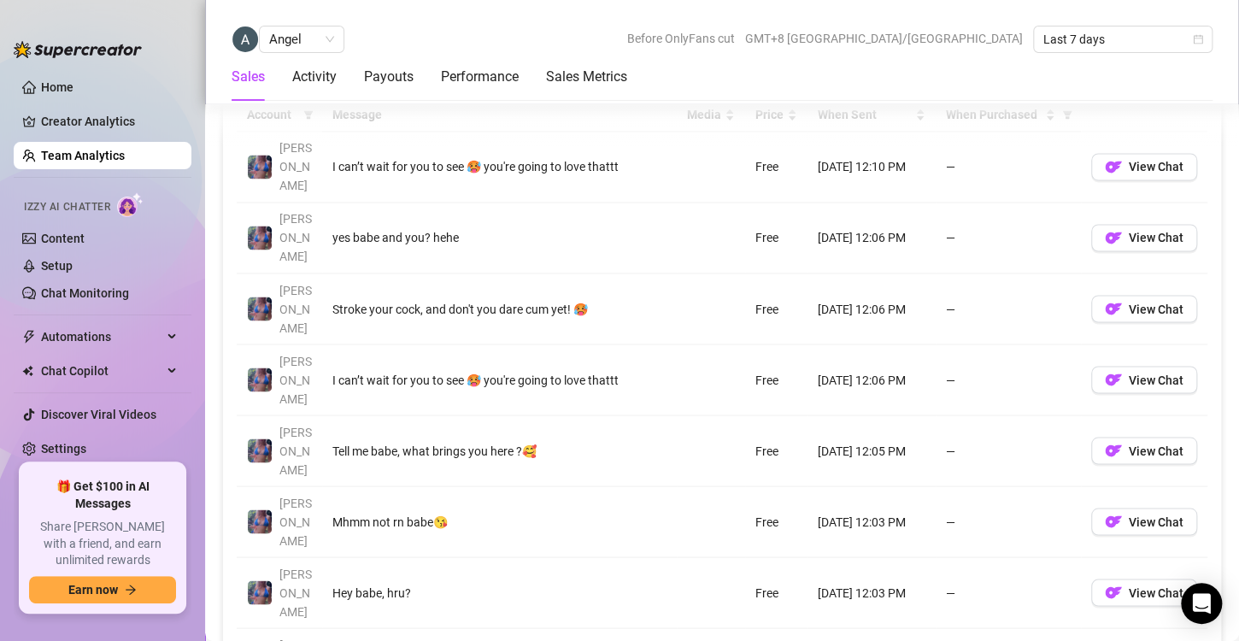
scroll to position [1268, 0]
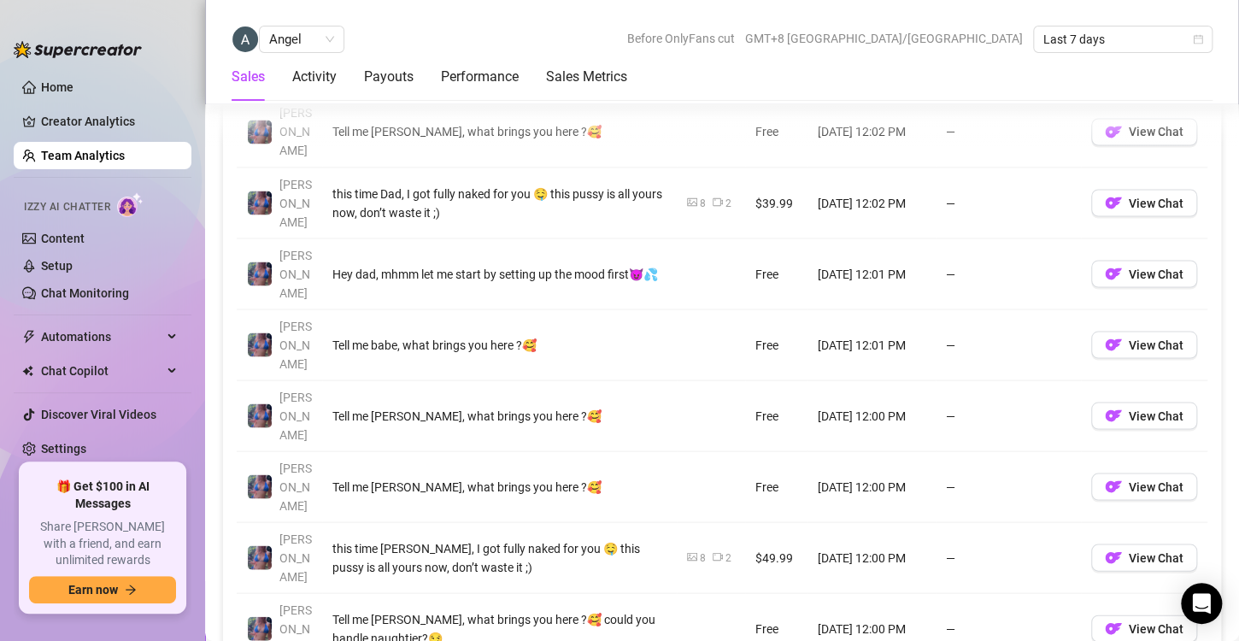
scroll to position [1373, 0]
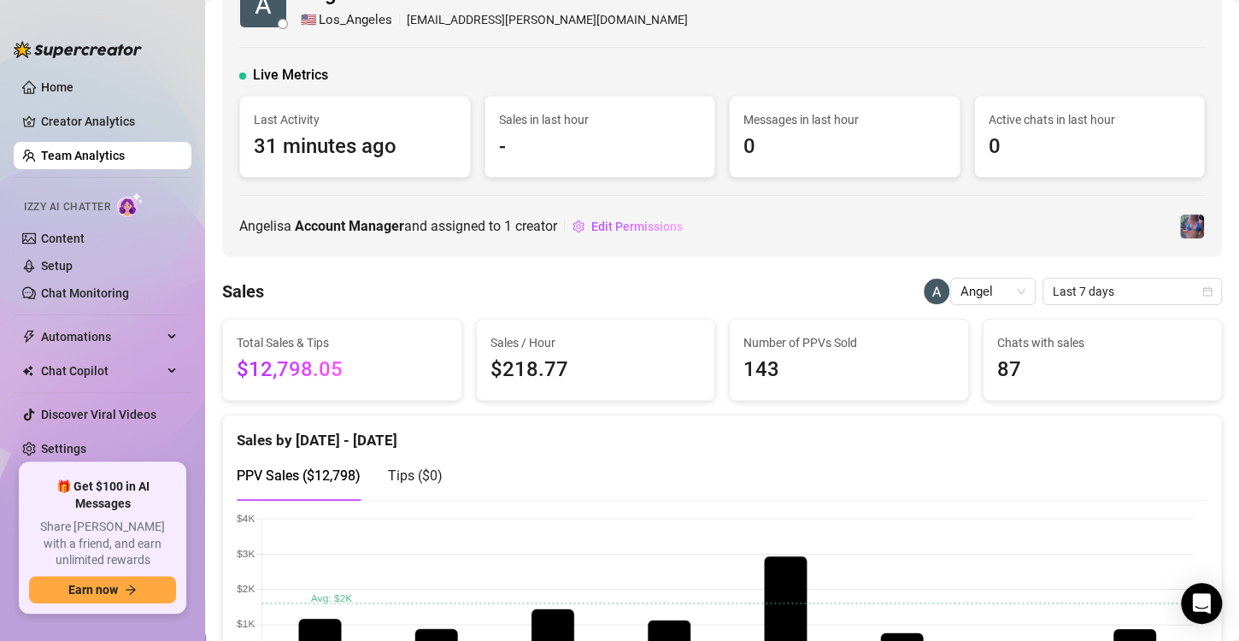
scroll to position [0, 0]
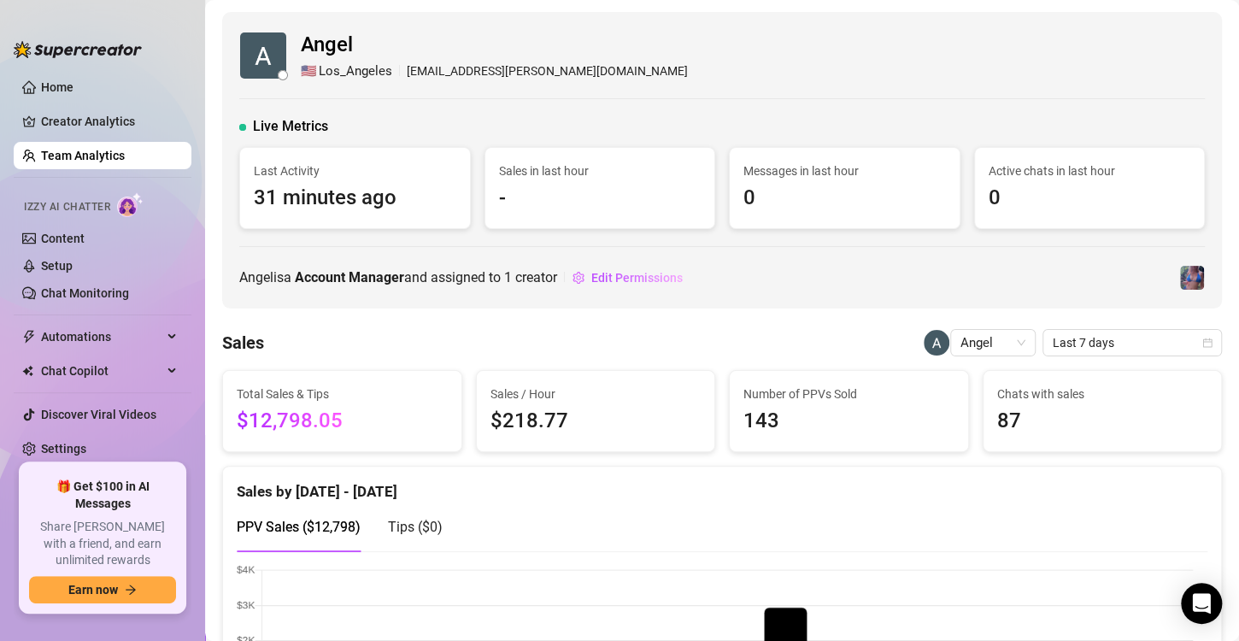
click at [105, 162] on link "Team Analytics" at bounding box center [83, 156] width 84 height 14
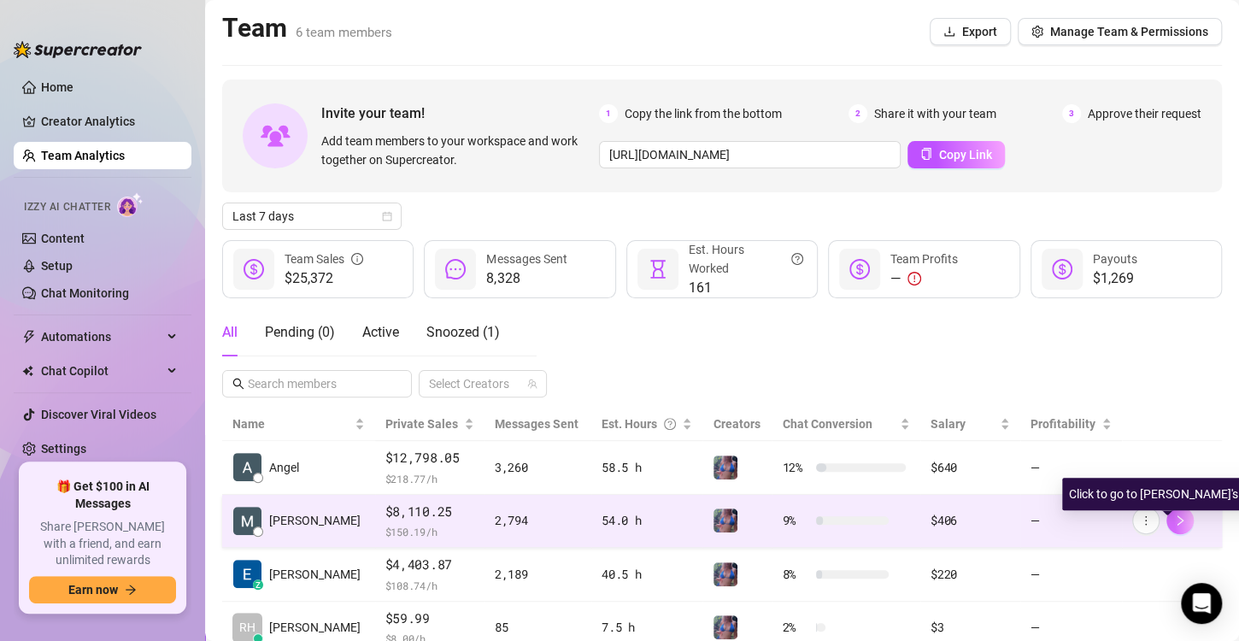
click at [1174, 519] on icon "right" at bounding box center [1180, 520] width 12 height 12
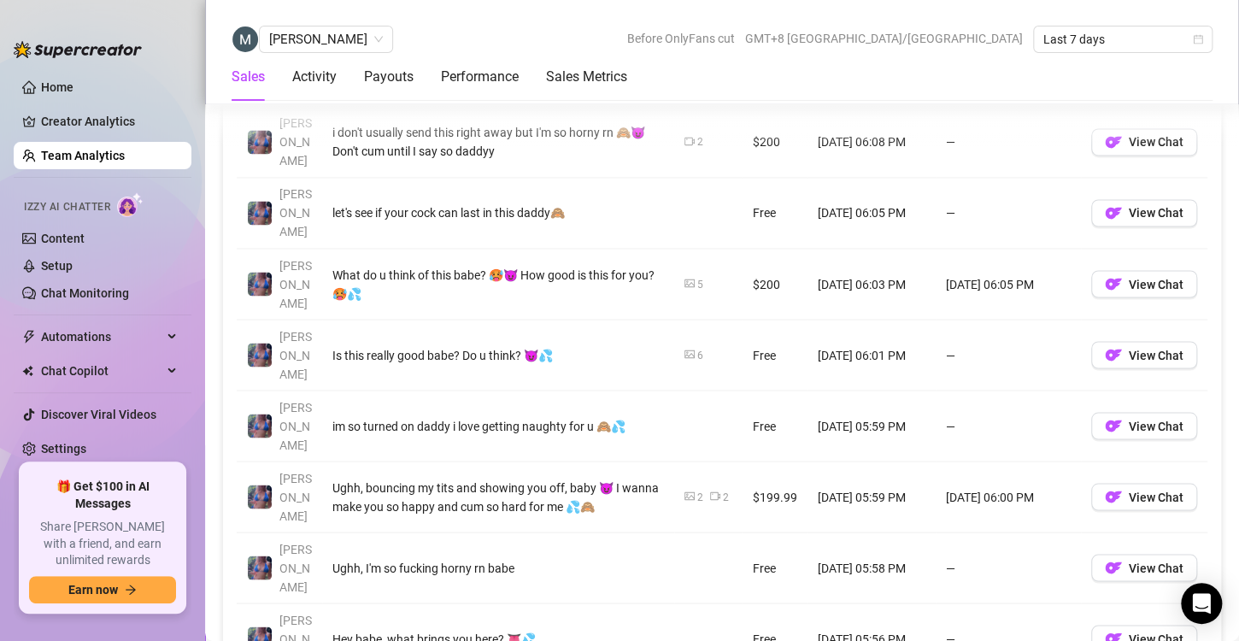
scroll to position [1326, 0]
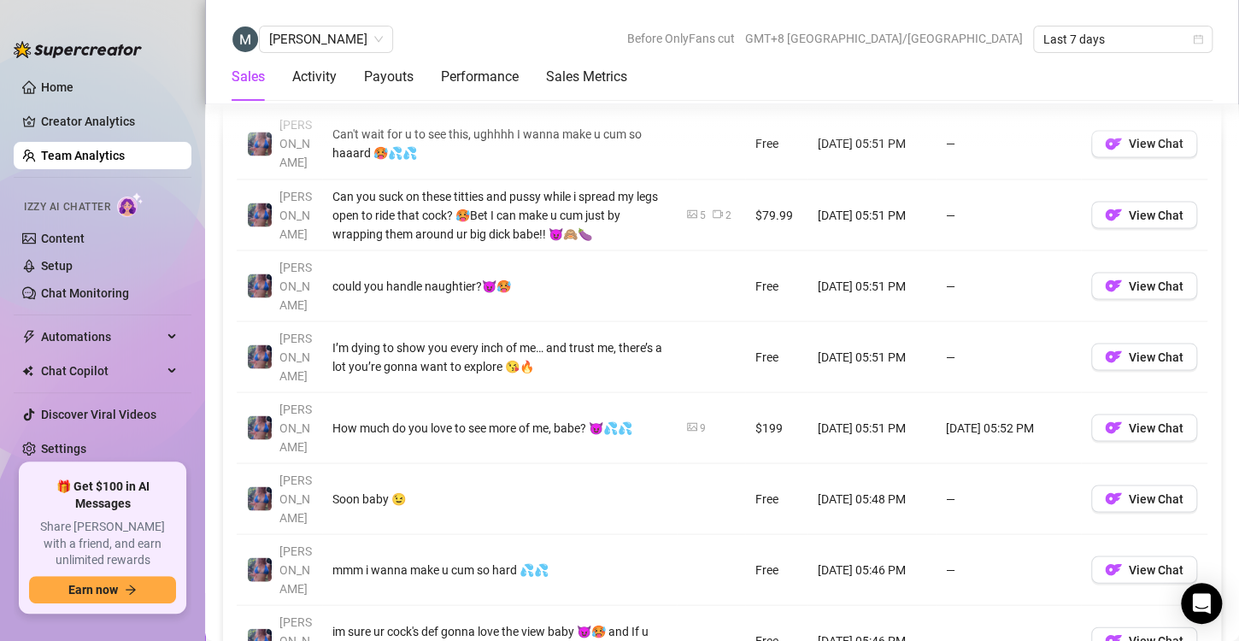
scroll to position [1364, 0]
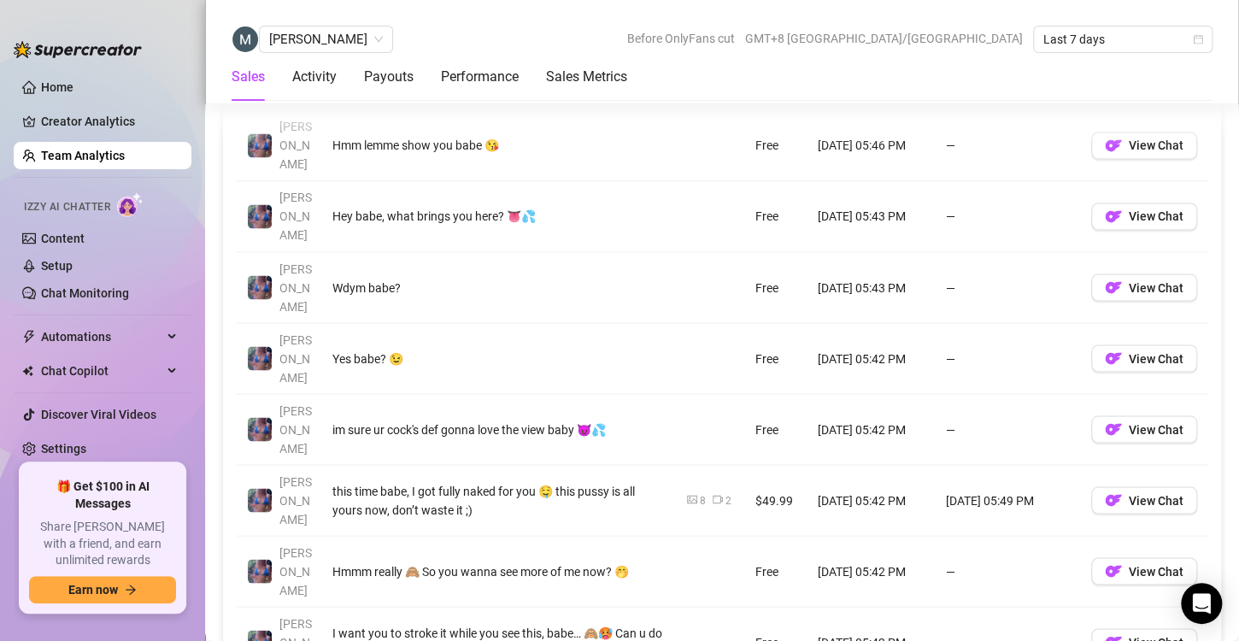
scroll to position [1289, 0]
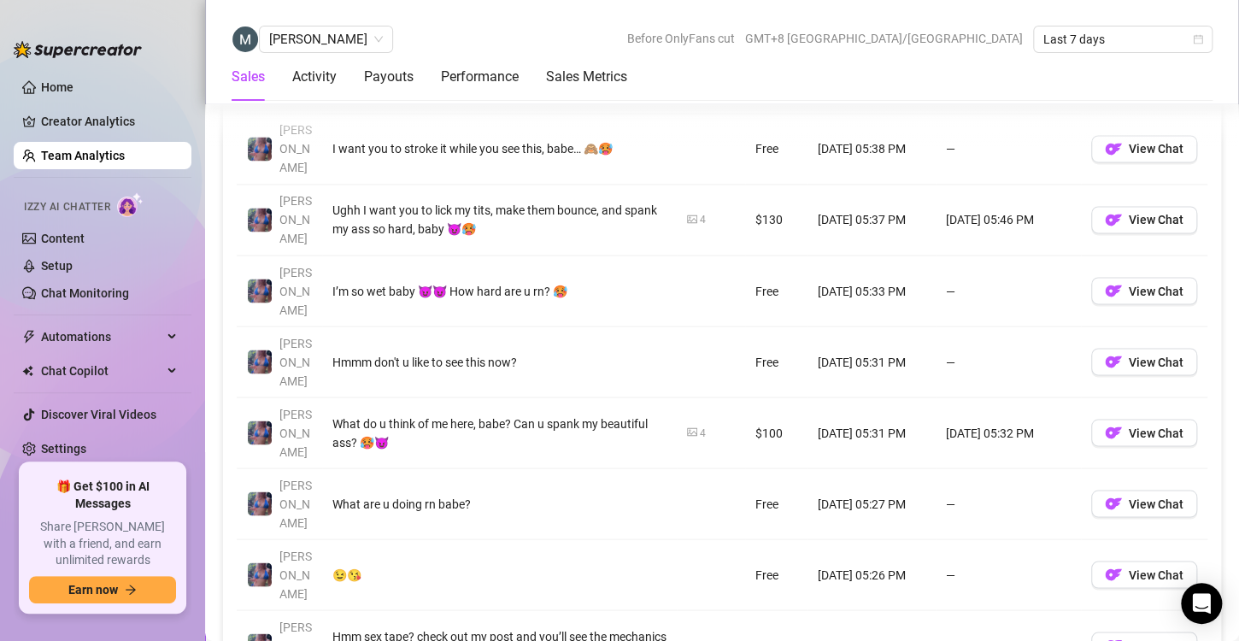
scroll to position [1293, 0]
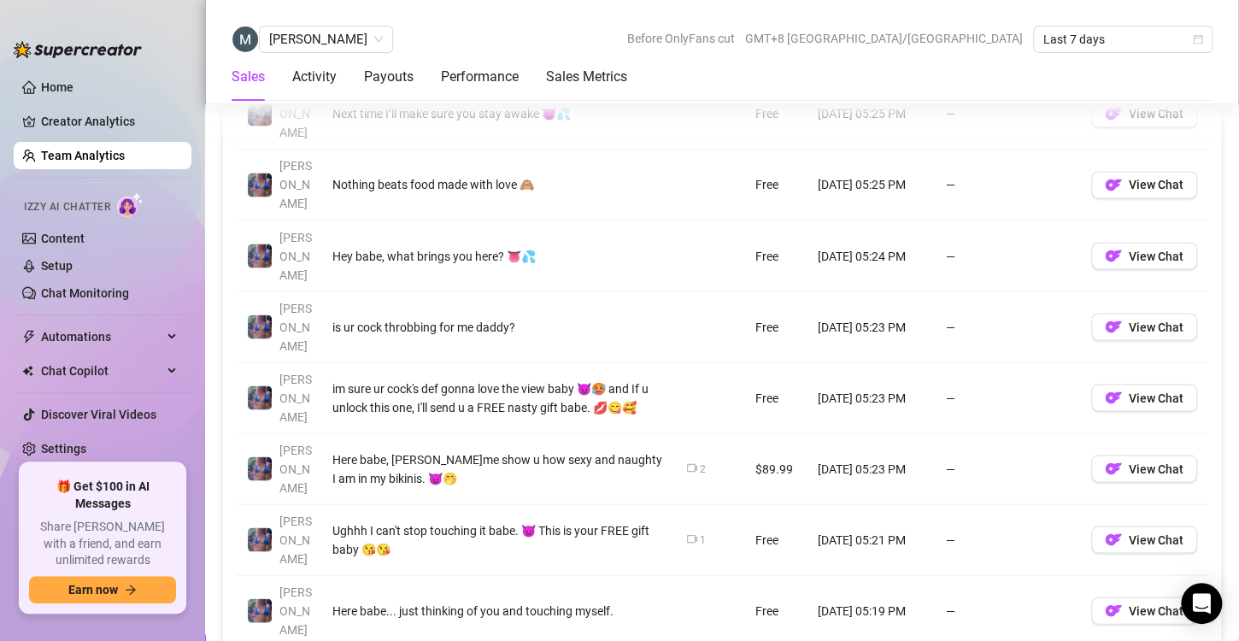
scroll to position [1322, 0]
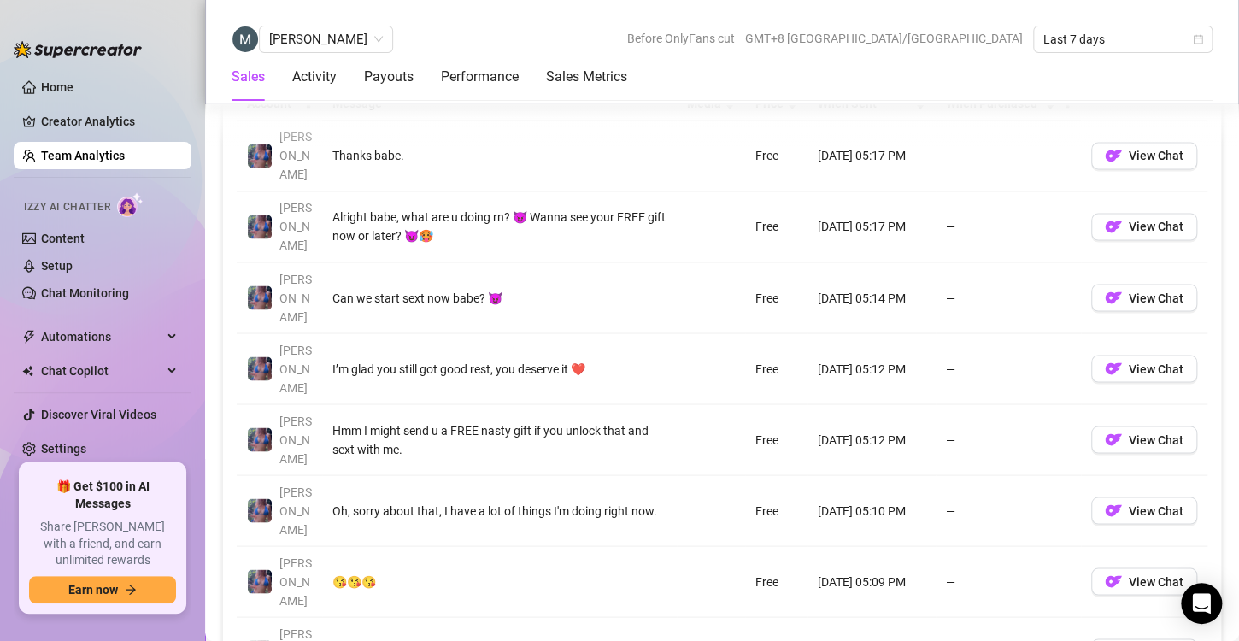
scroll to position [1305, 0]
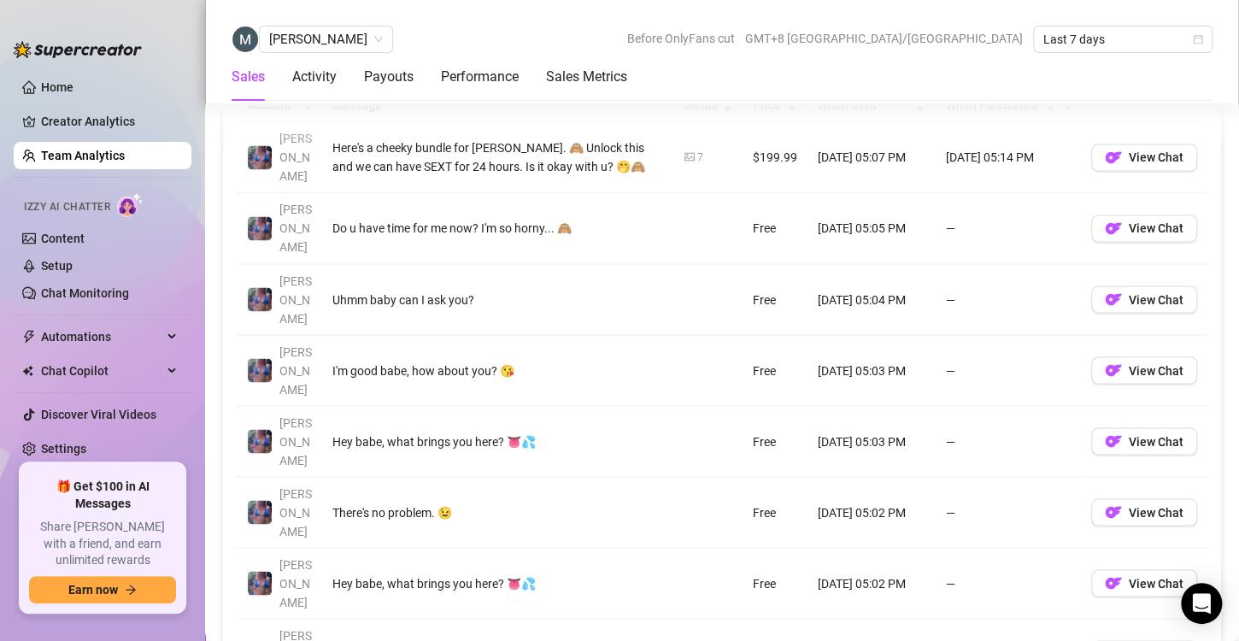
scroll to position [1278, 0]
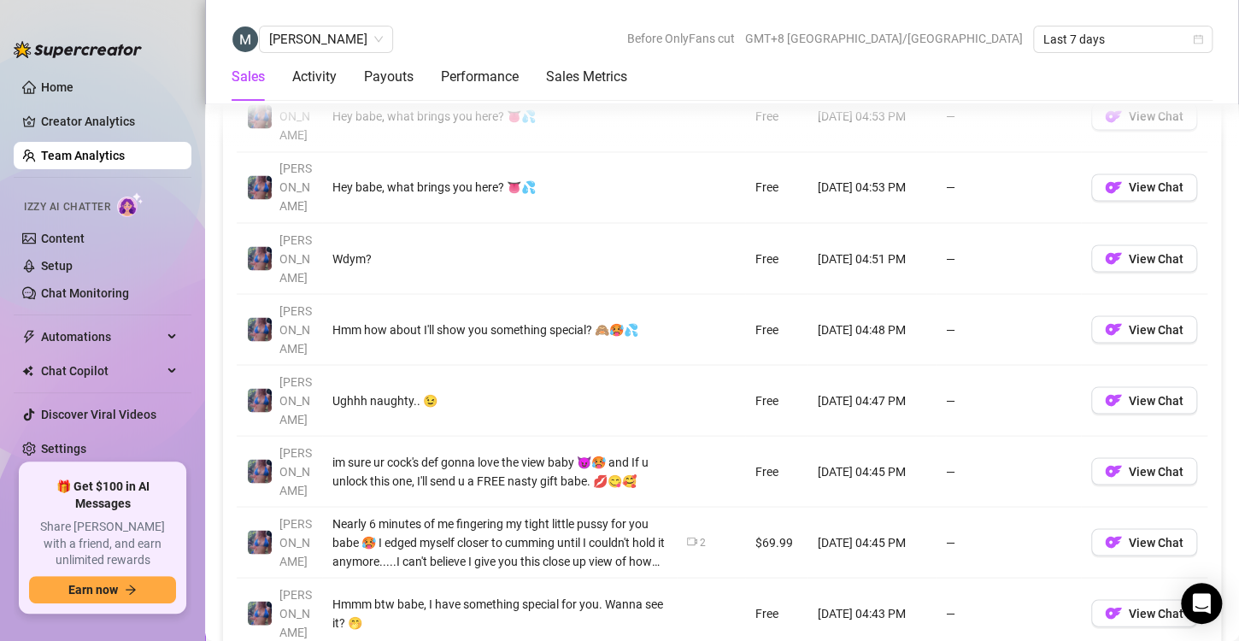
scroll to position [1344, 0]
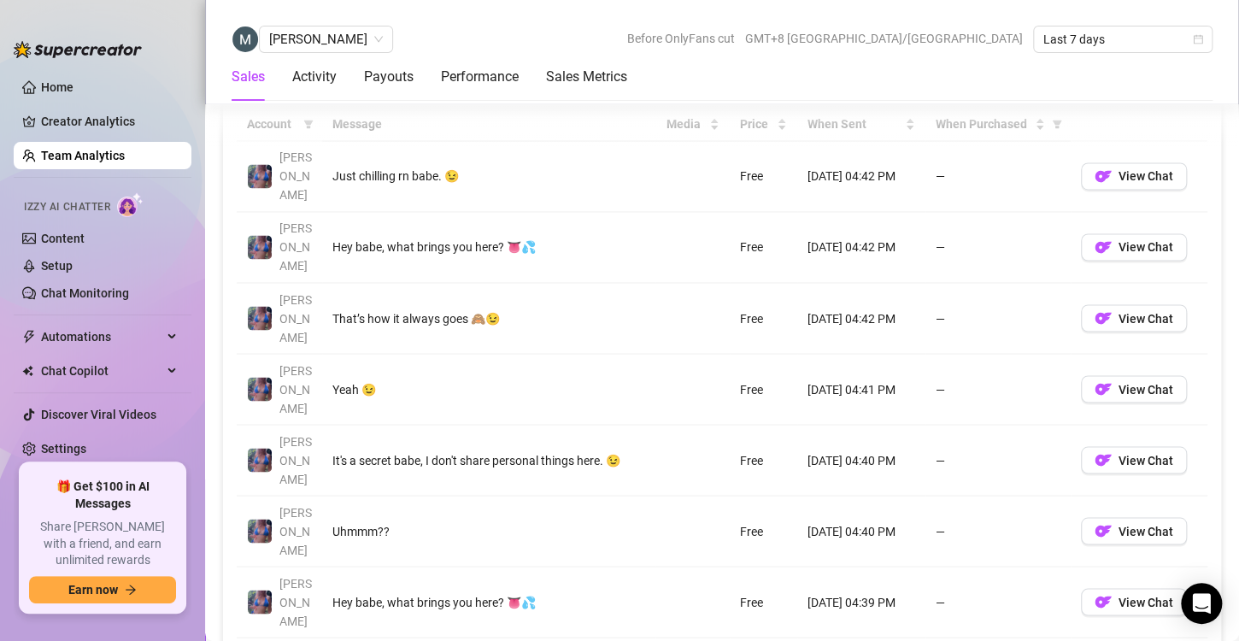
scroll to position [1259, 0]
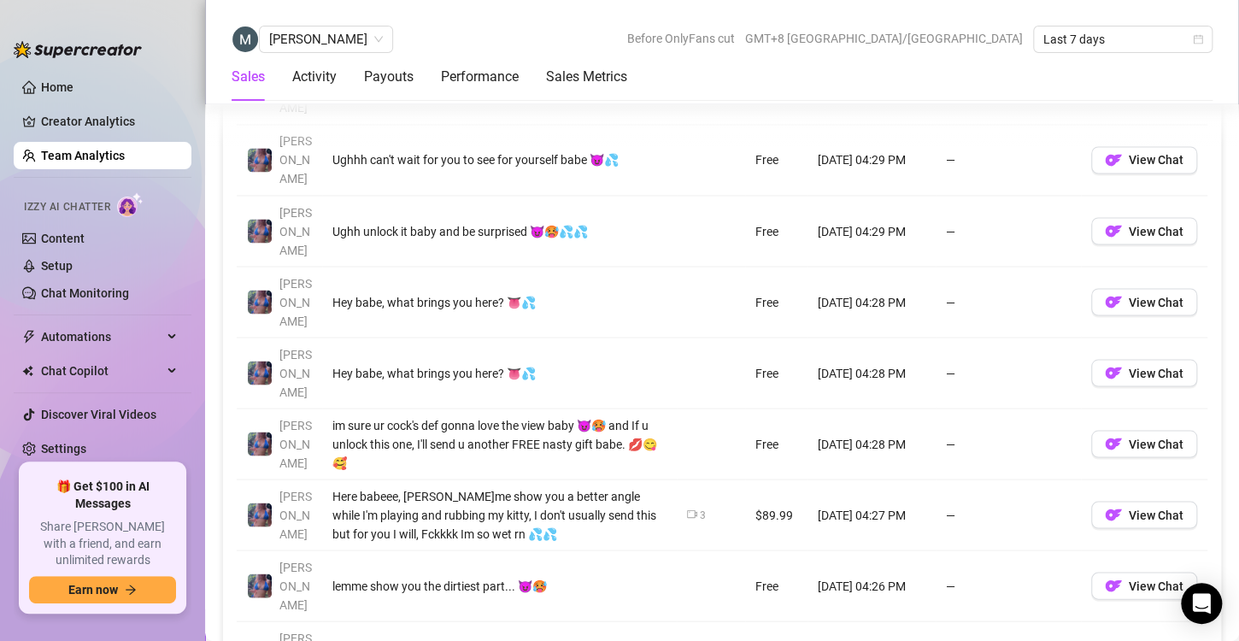
scroll to position [1350, 0]
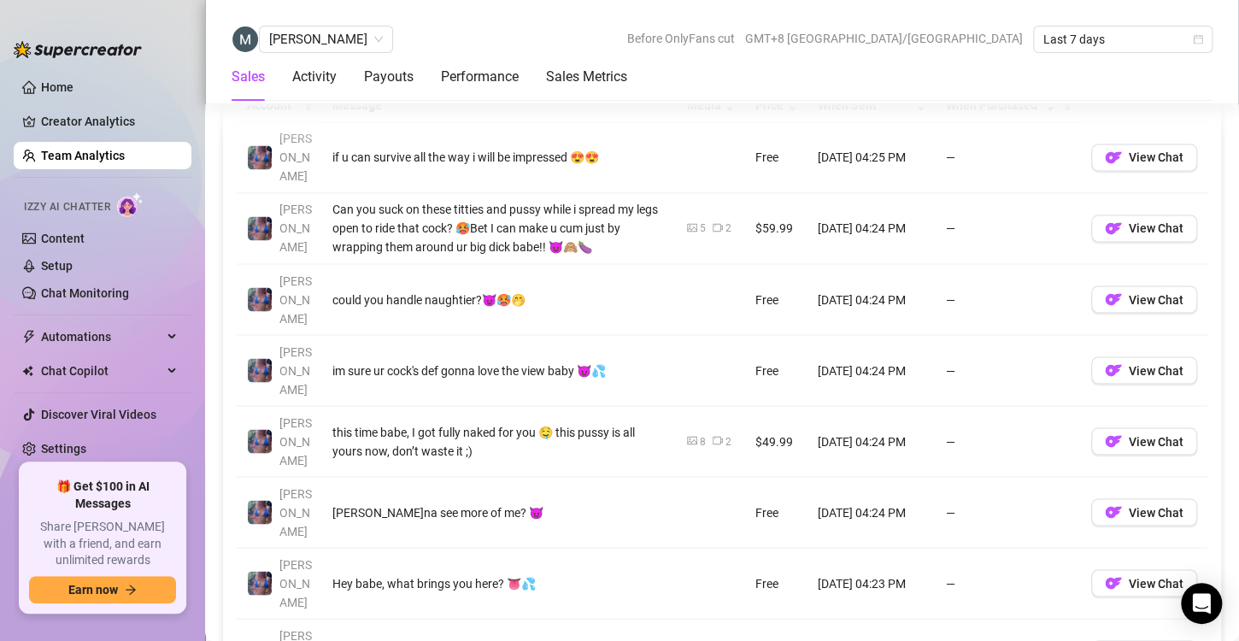
scroll to position [1298, 0]
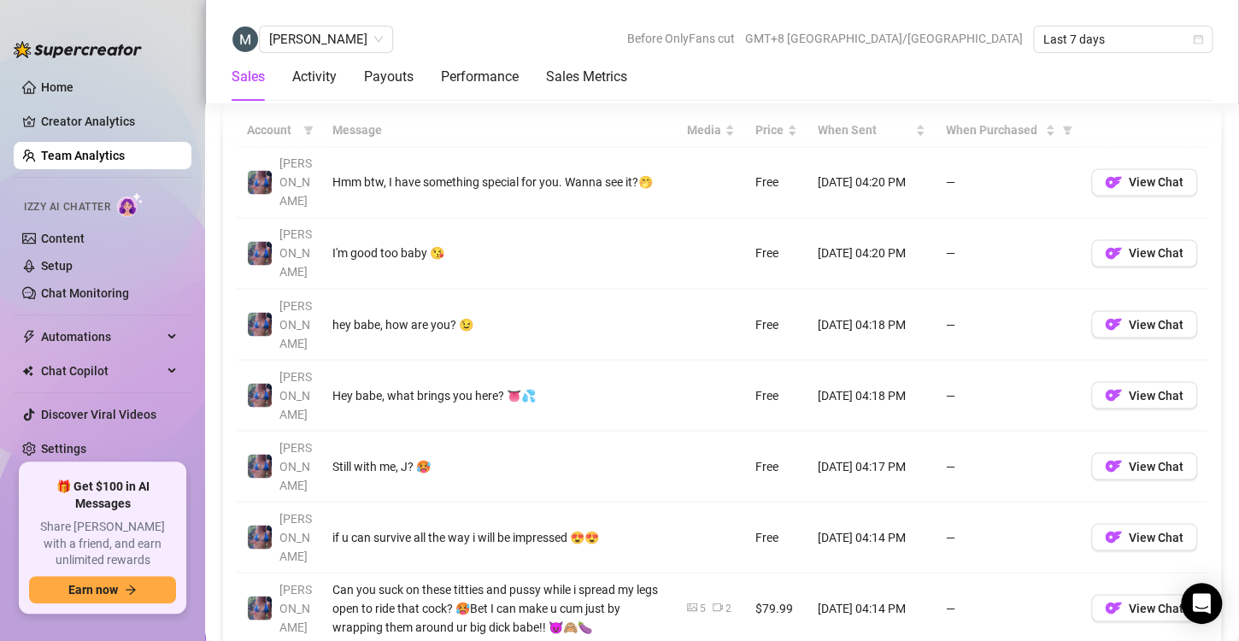
scroll to position [1300, 0]
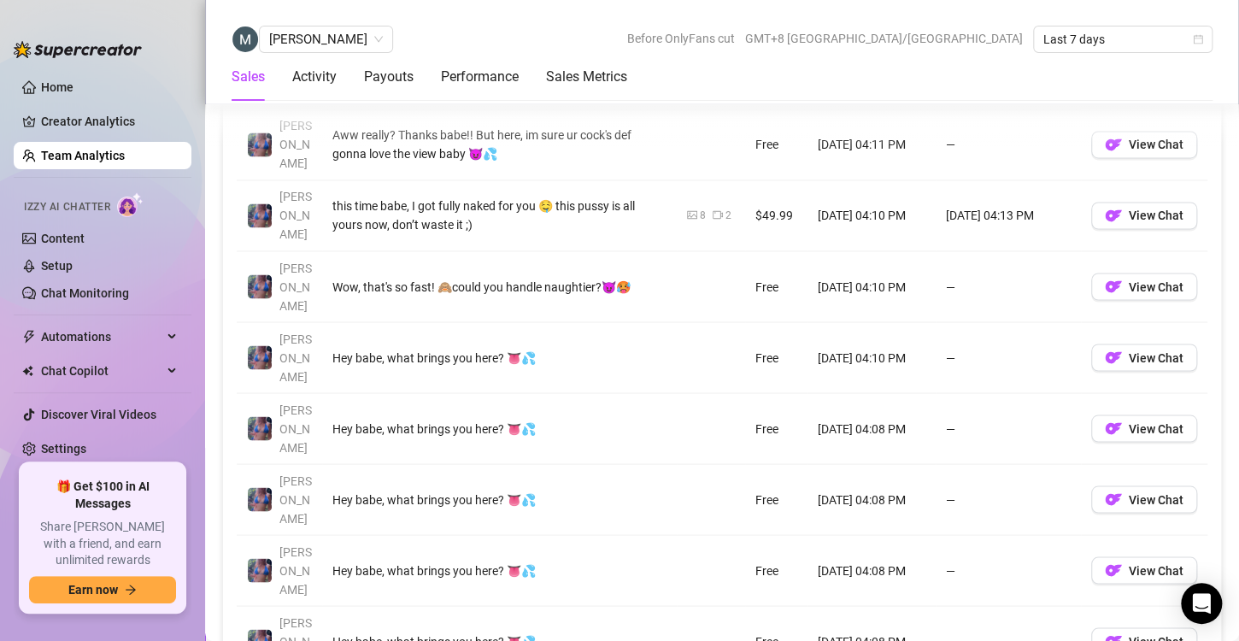
scroll to position [1290, 0]
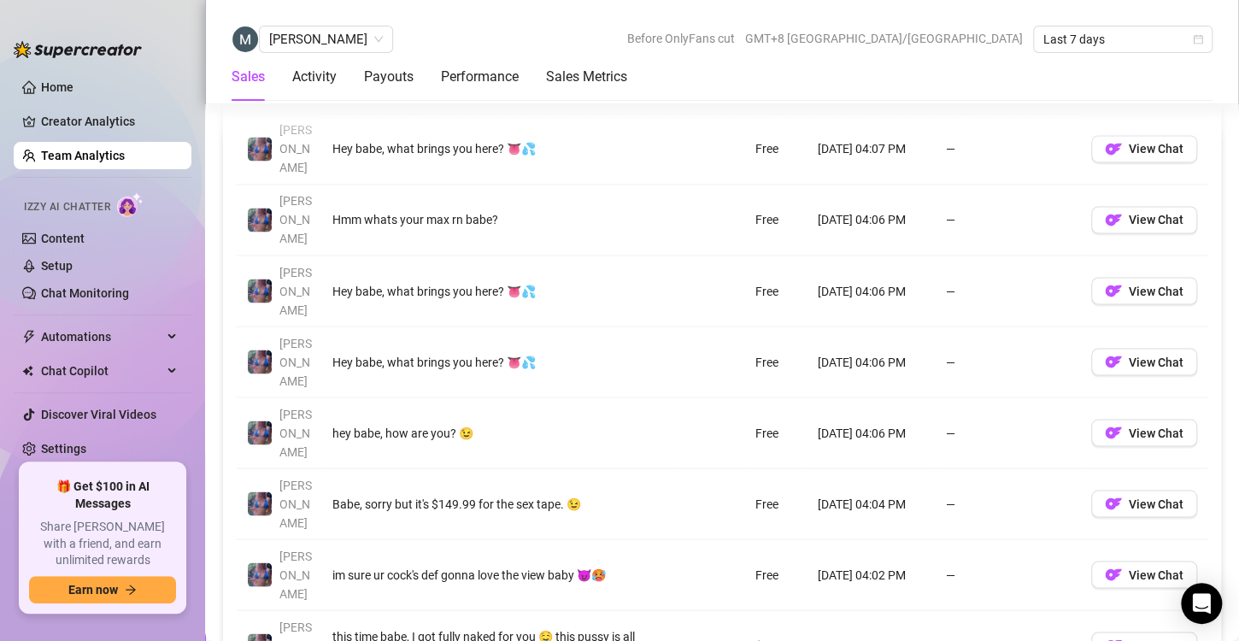
scroll to position [1286, 0]
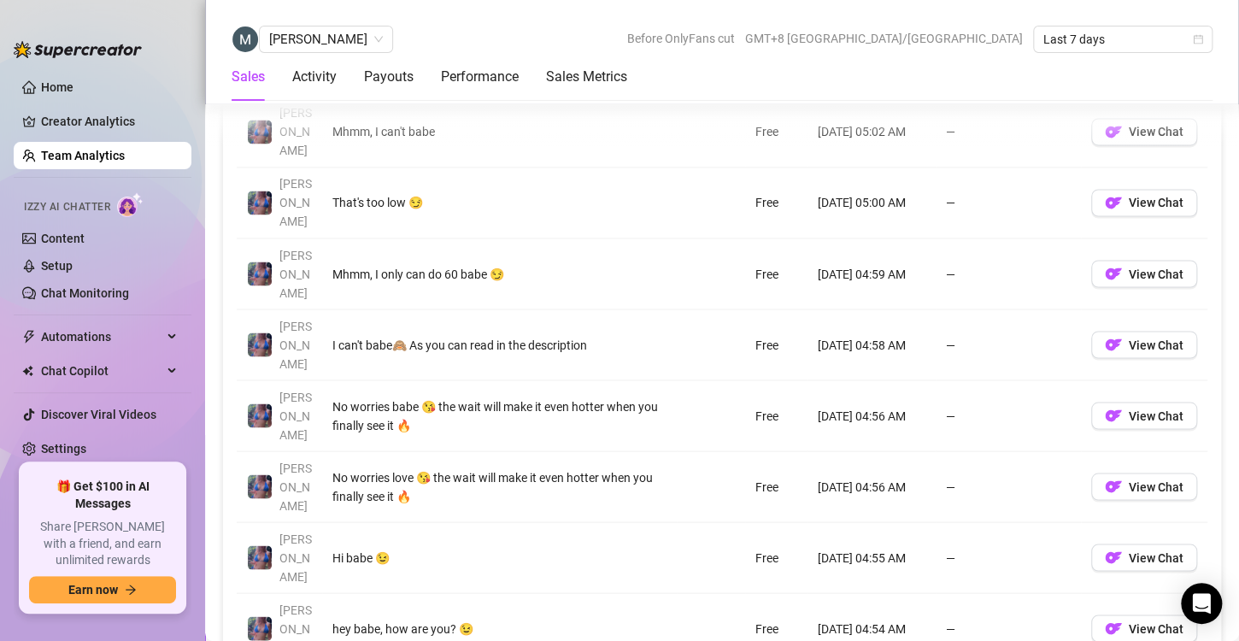
scroll to position [1303, 0]
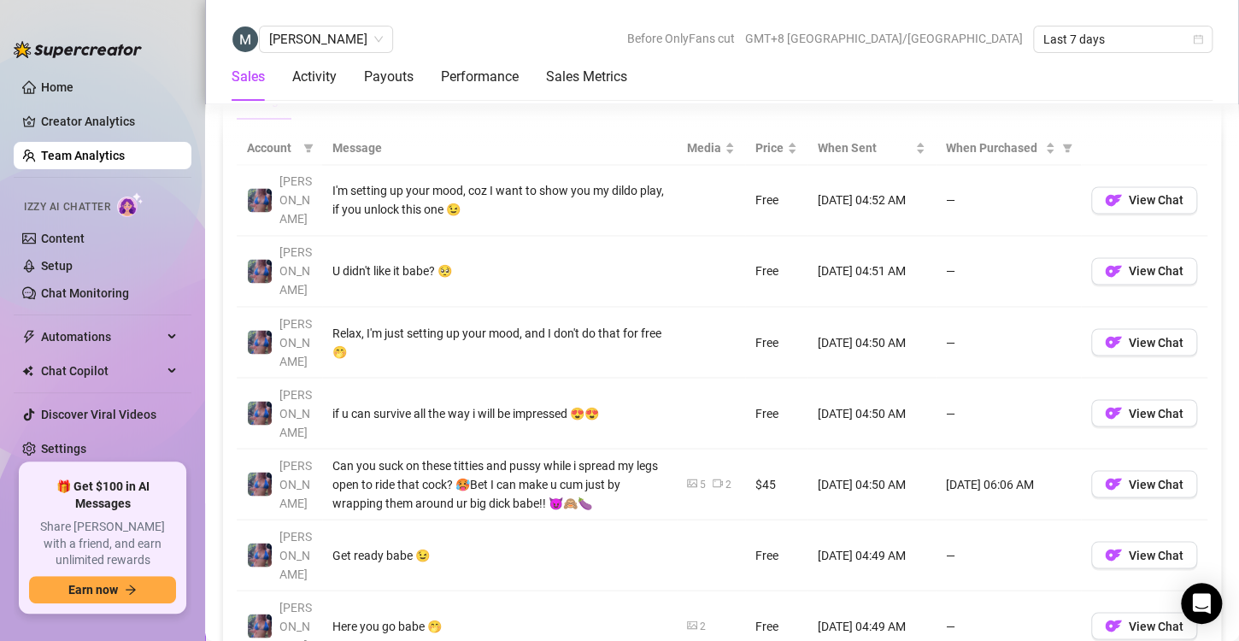
scroll to position [1262, 0]
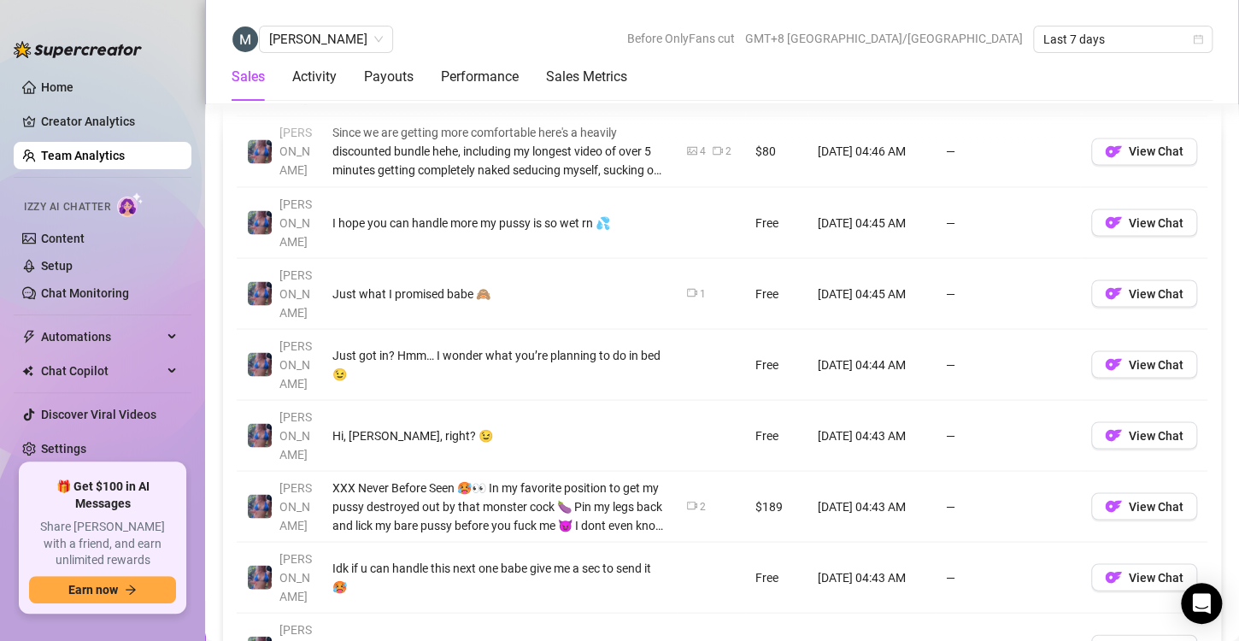
scroll to position [1355, 0]
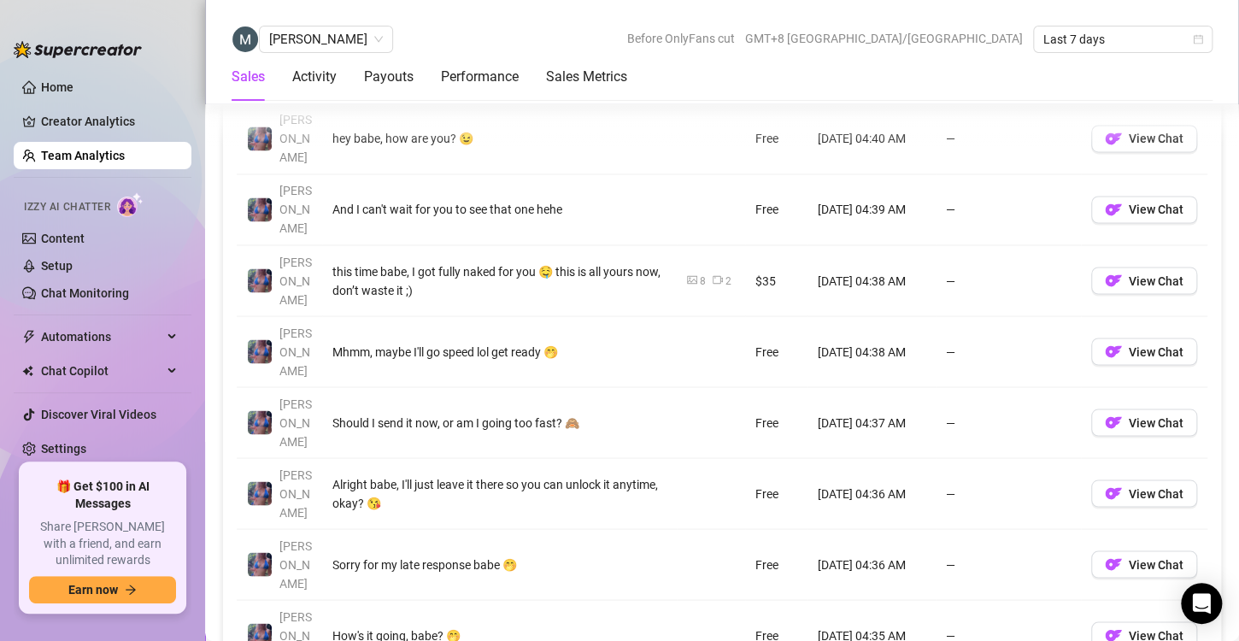
scroll to position [1303, 0]
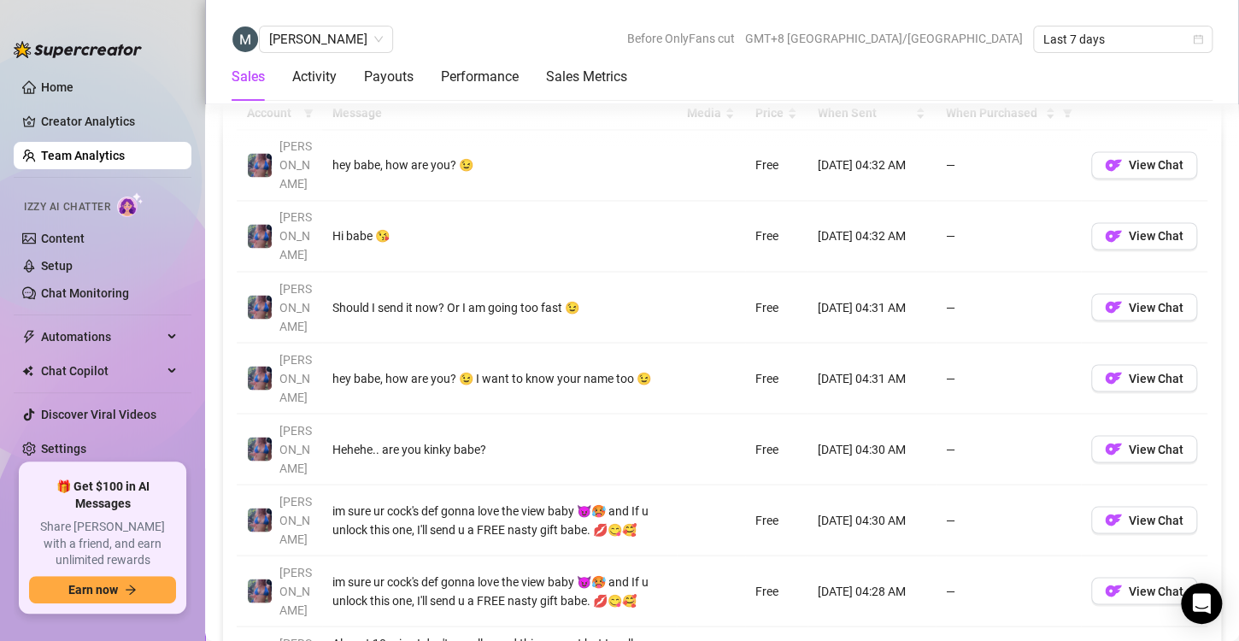
scroll to position [1336, 0]
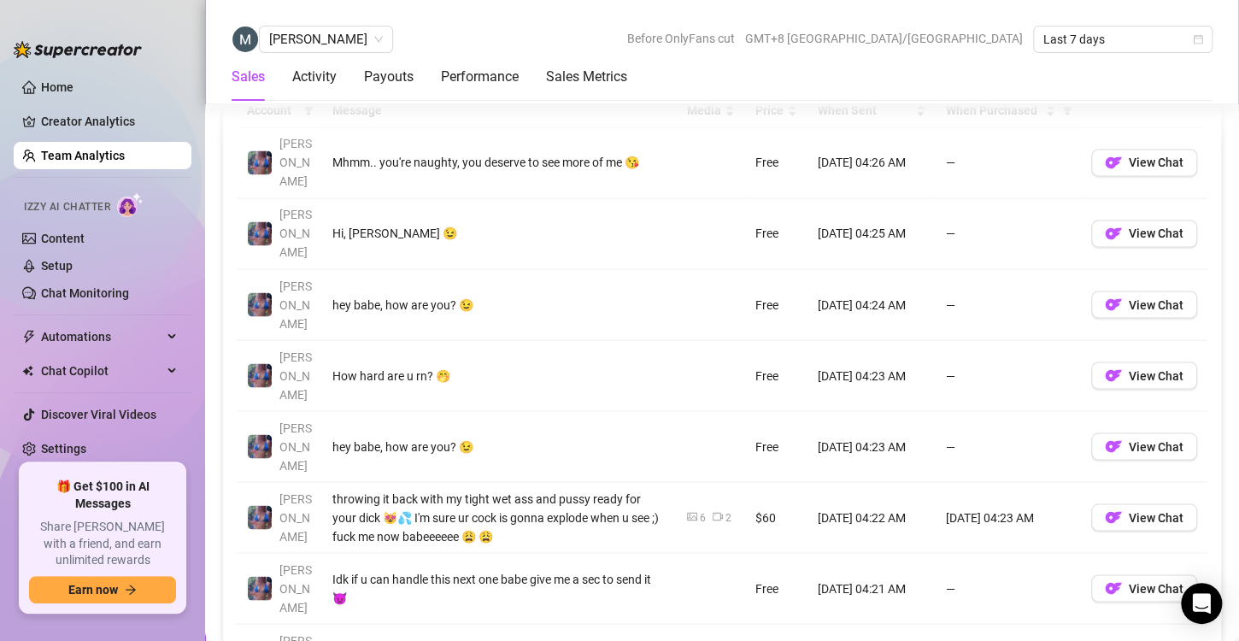
scroll to position [1292, 0]
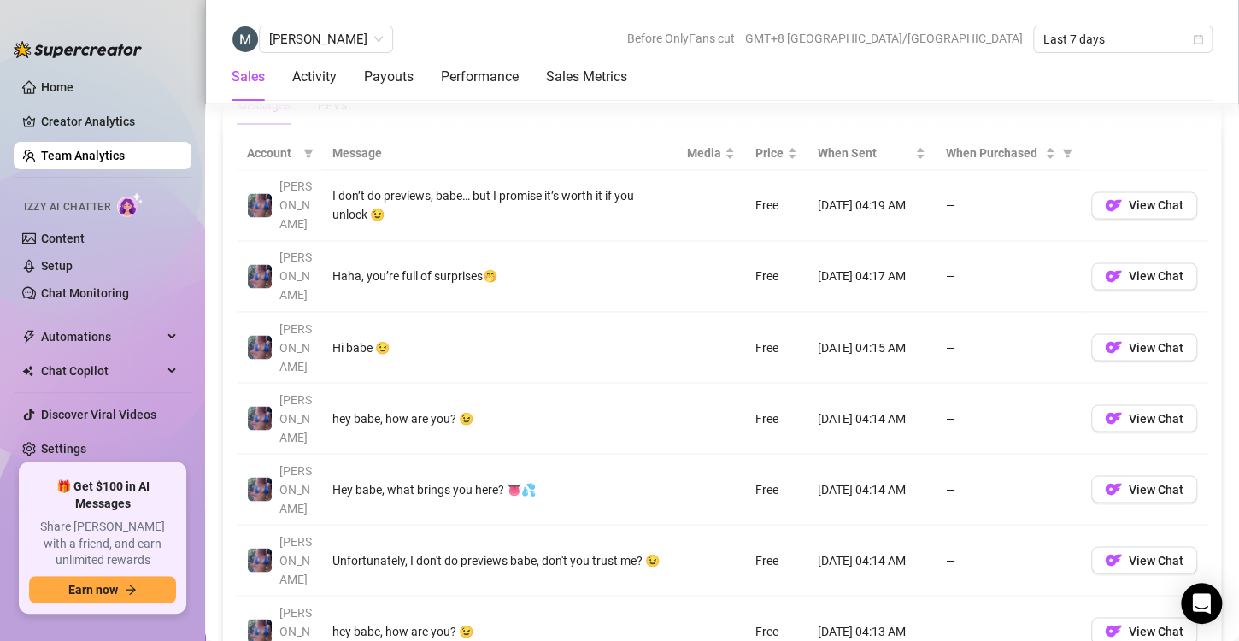
scroll to position [1274, 0]
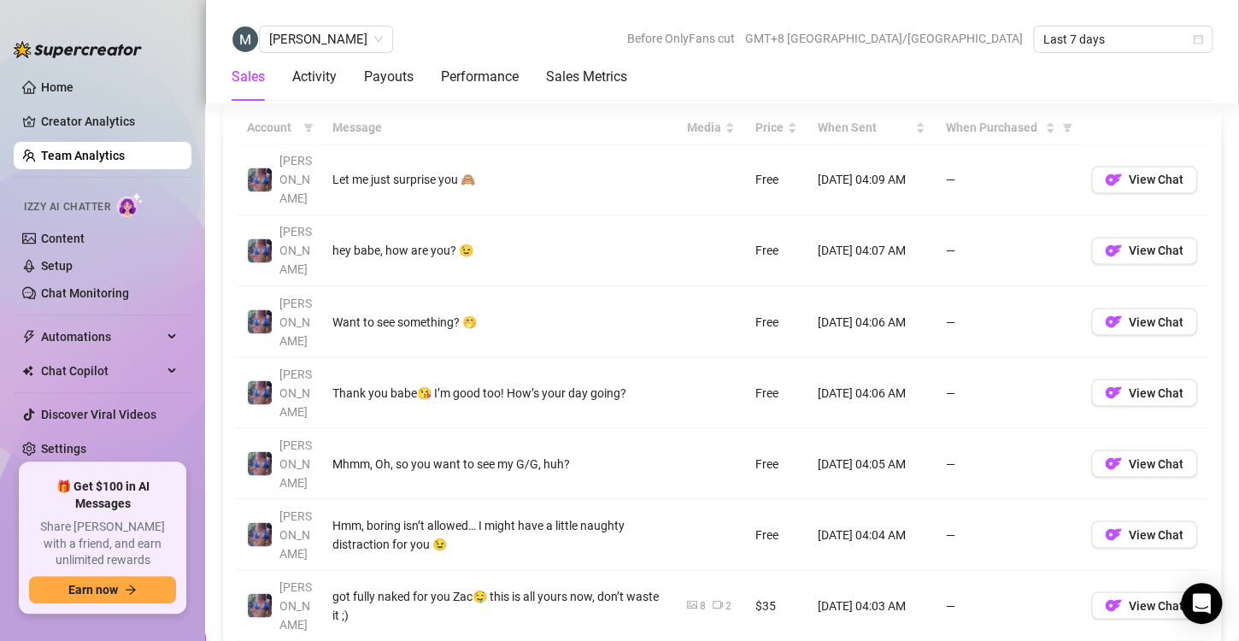
scroll to position [1278, 0]
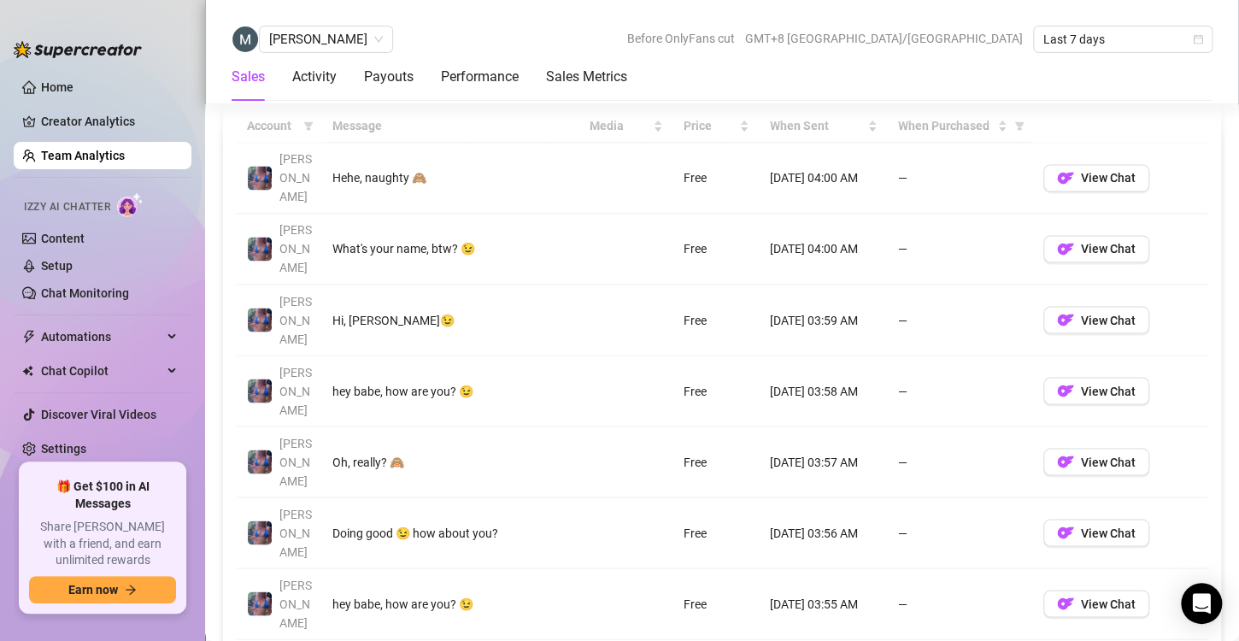
scroll to position [1257, 0]
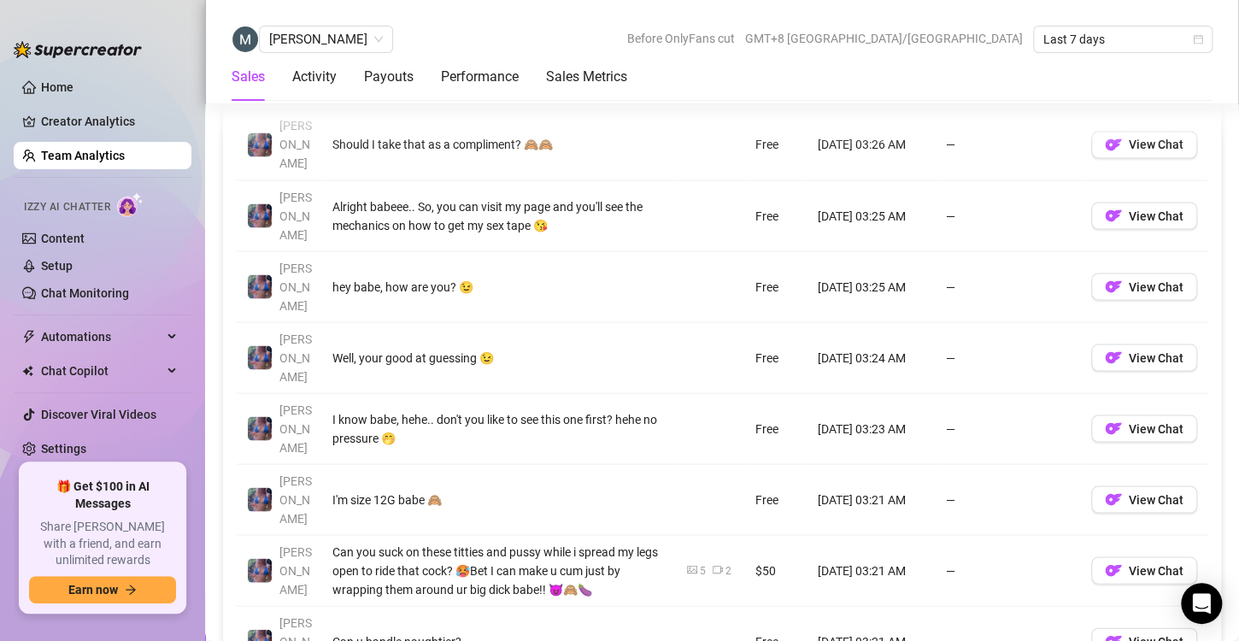
scroll to position [1363, 0]
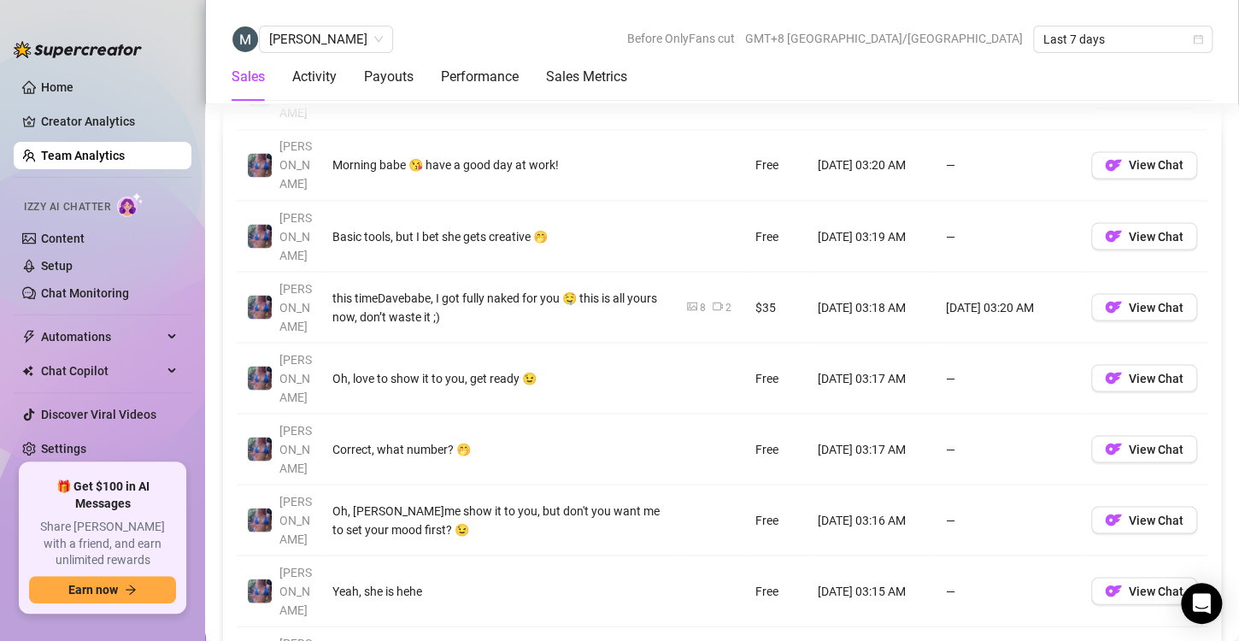
scroll to position [1354, 0]
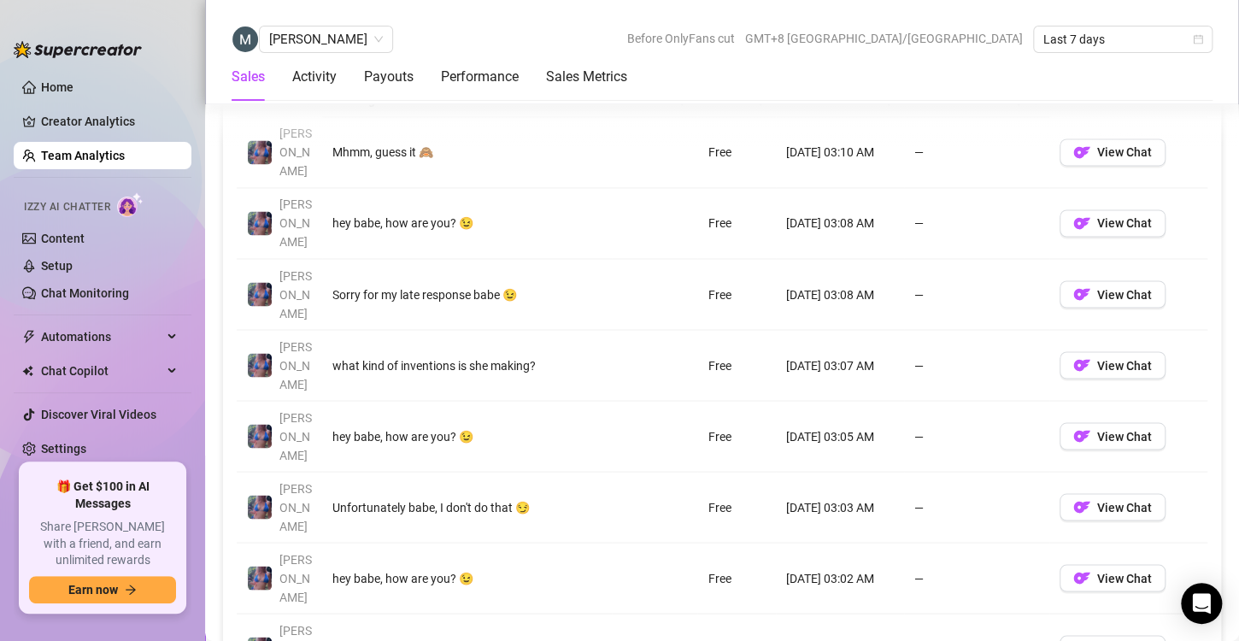
scroll to position [1282, 0]
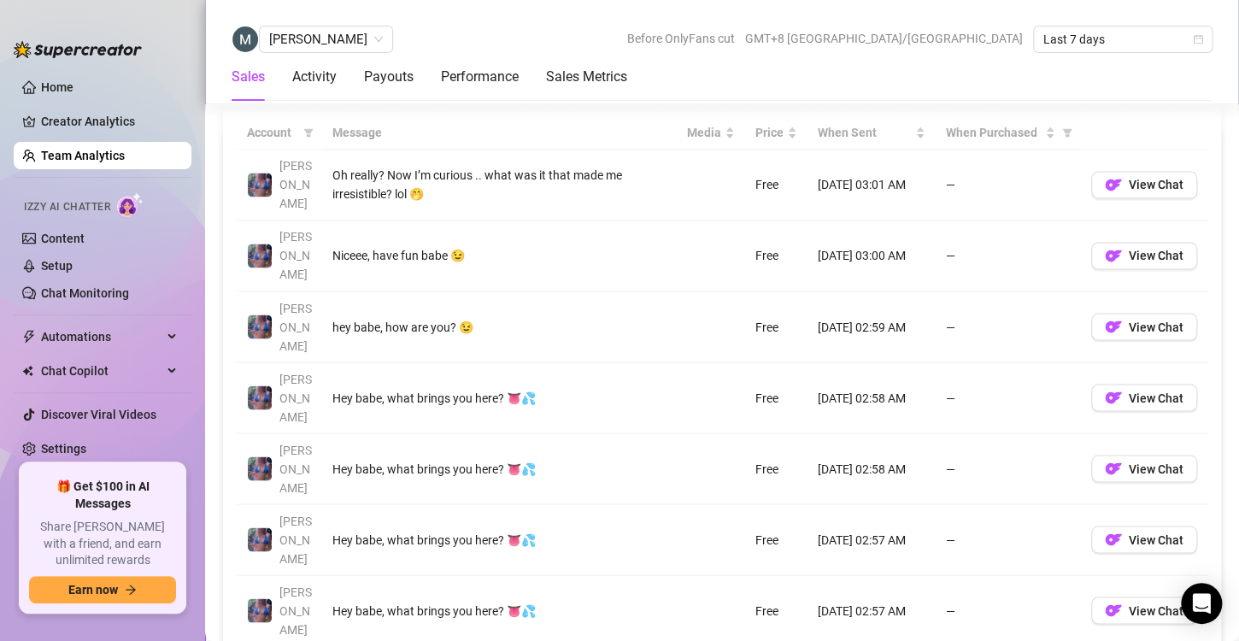
scroll to position [1254, 0]
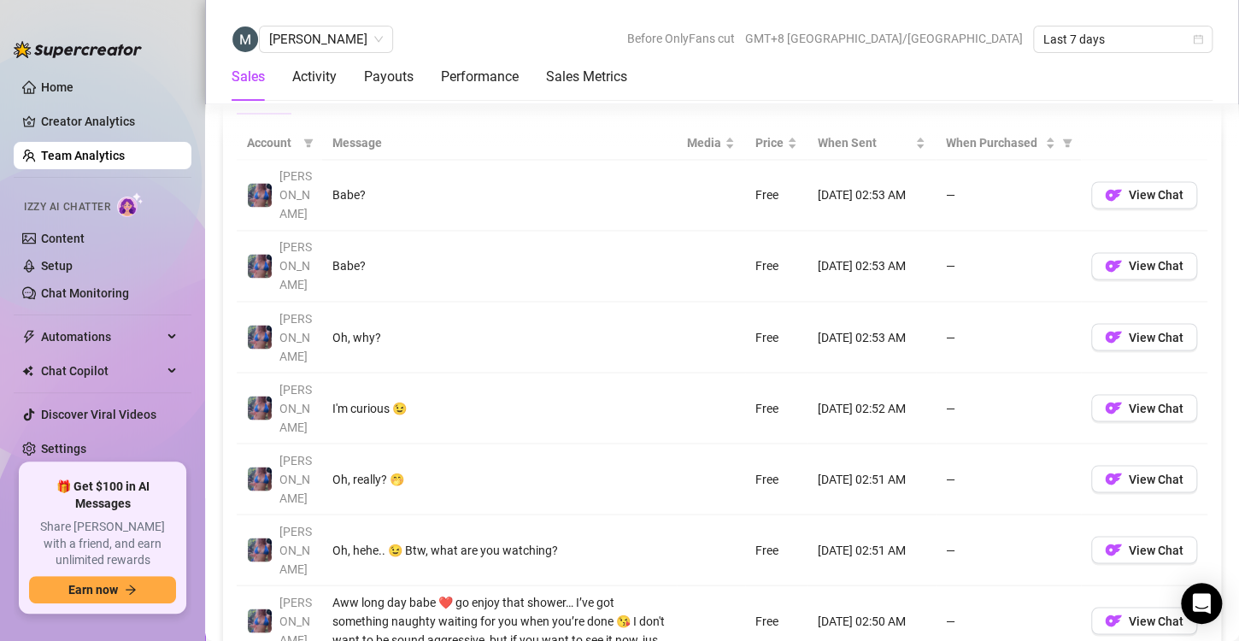
scroll to position [1249, 0]
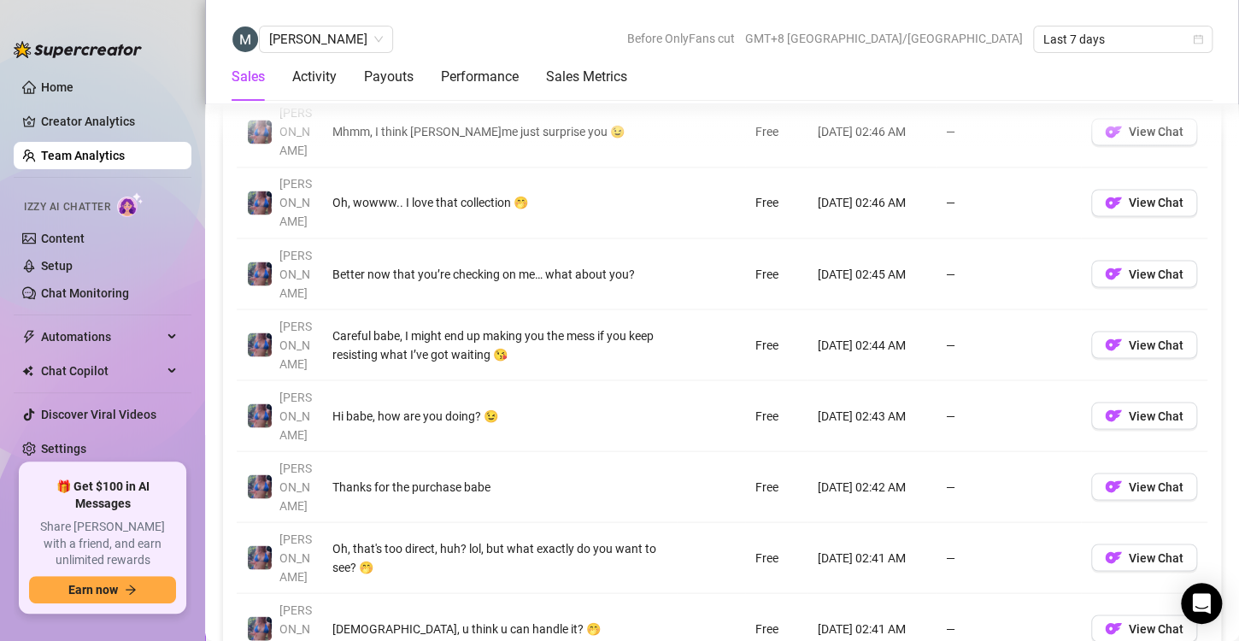
scroll to position [1309, 0]
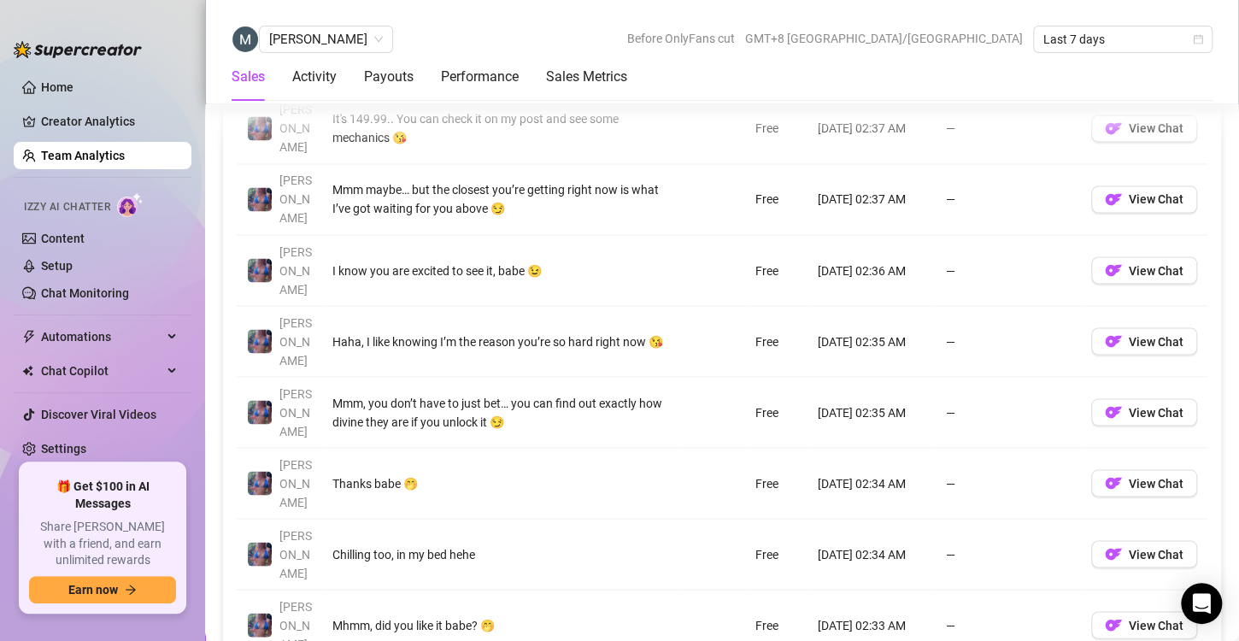
scroll to position [1305, 0]
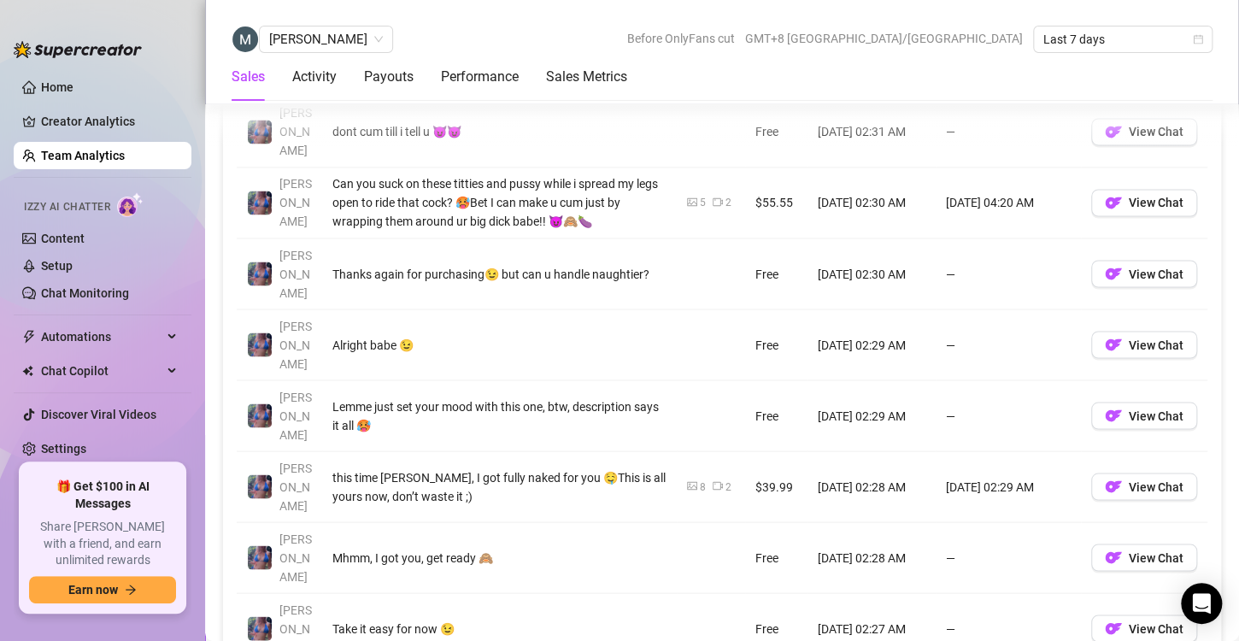
scroll to position [1303, 0]
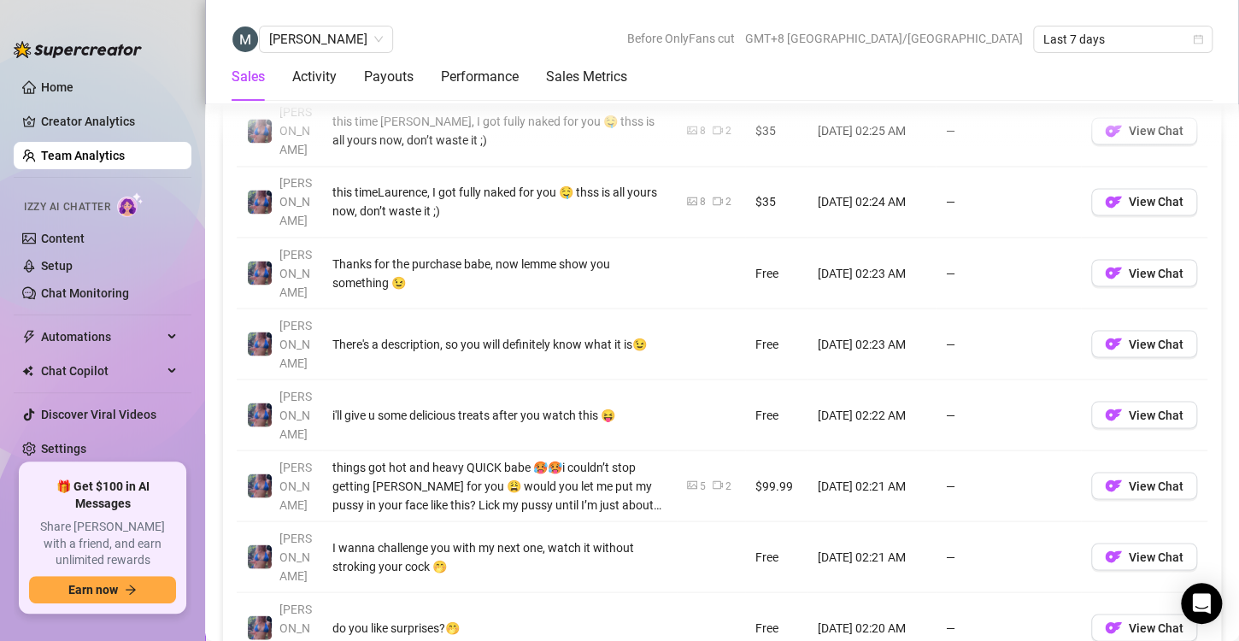
scroll to position [1327, 0]
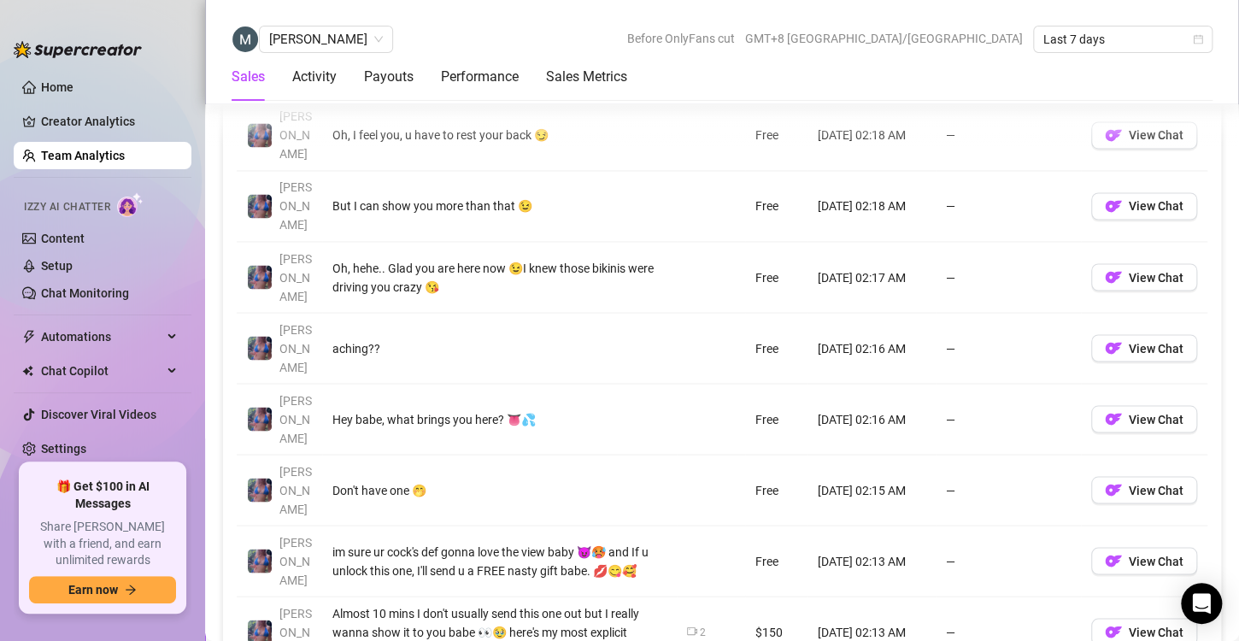
scroll to position [1336, 0]
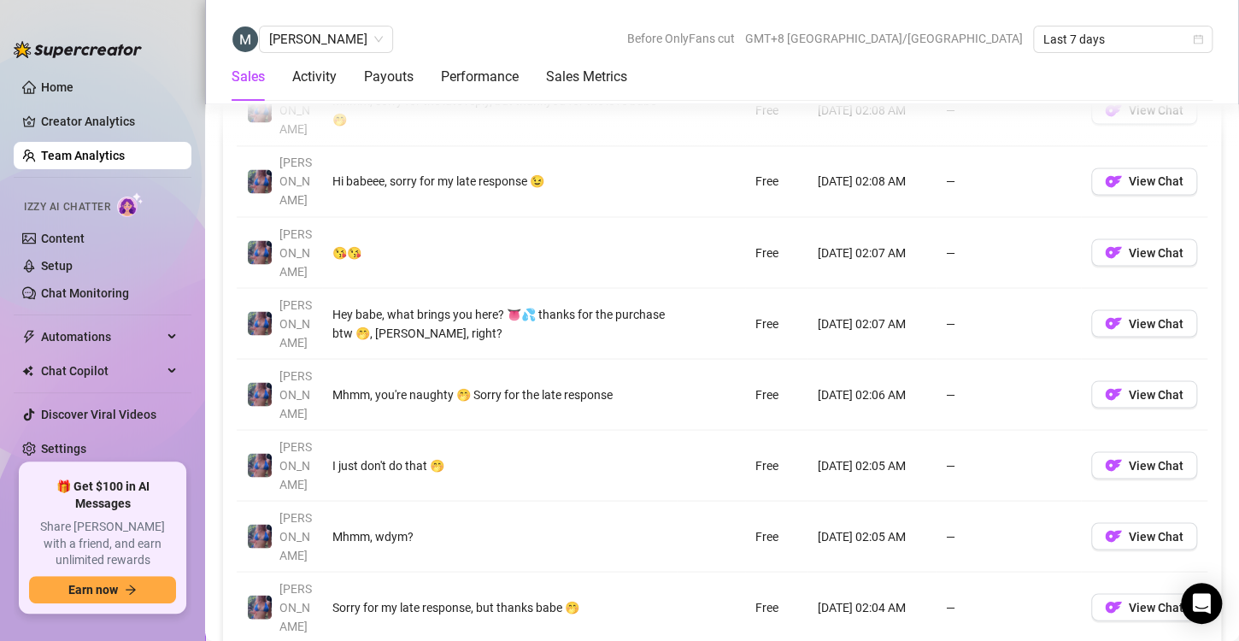
scroll to position [1327, 0]
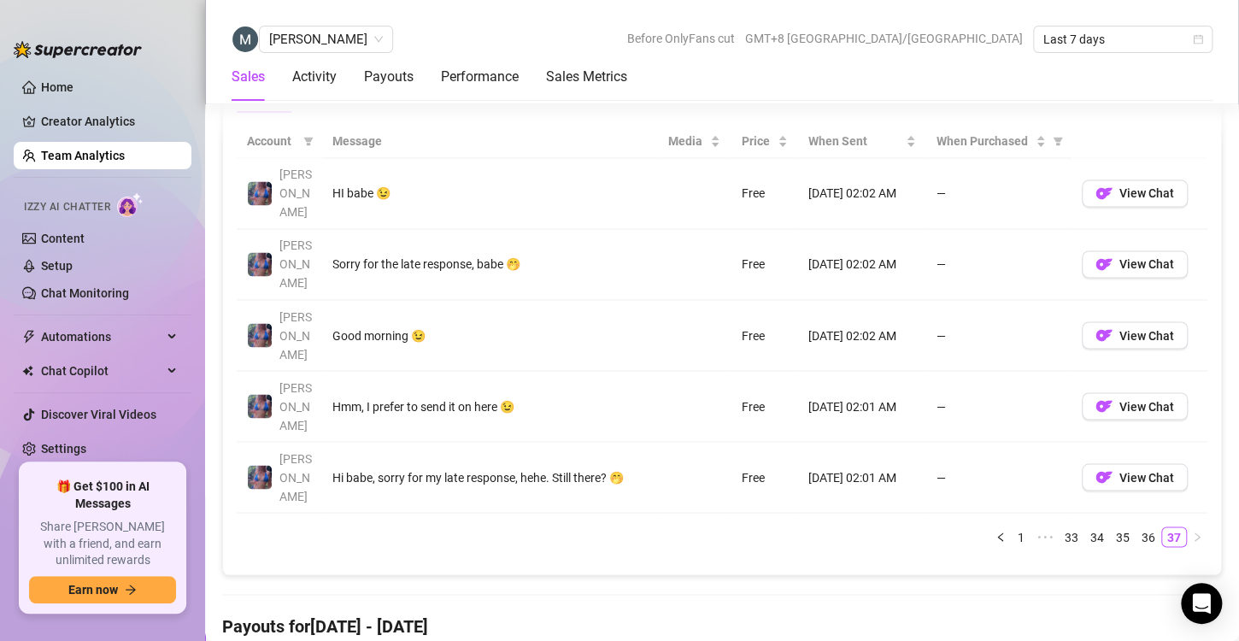
scroll to position [1211, 0]
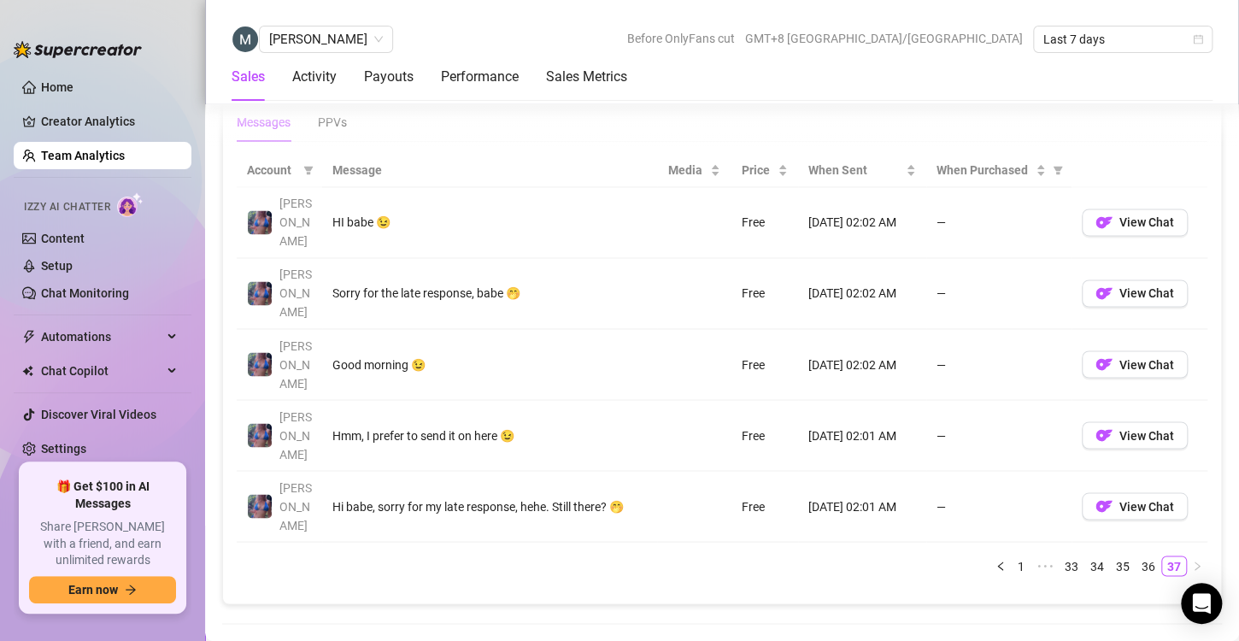
click at [74, 154] on link "Team Analytics" at bounding box center [83, 156] width 84 height 14
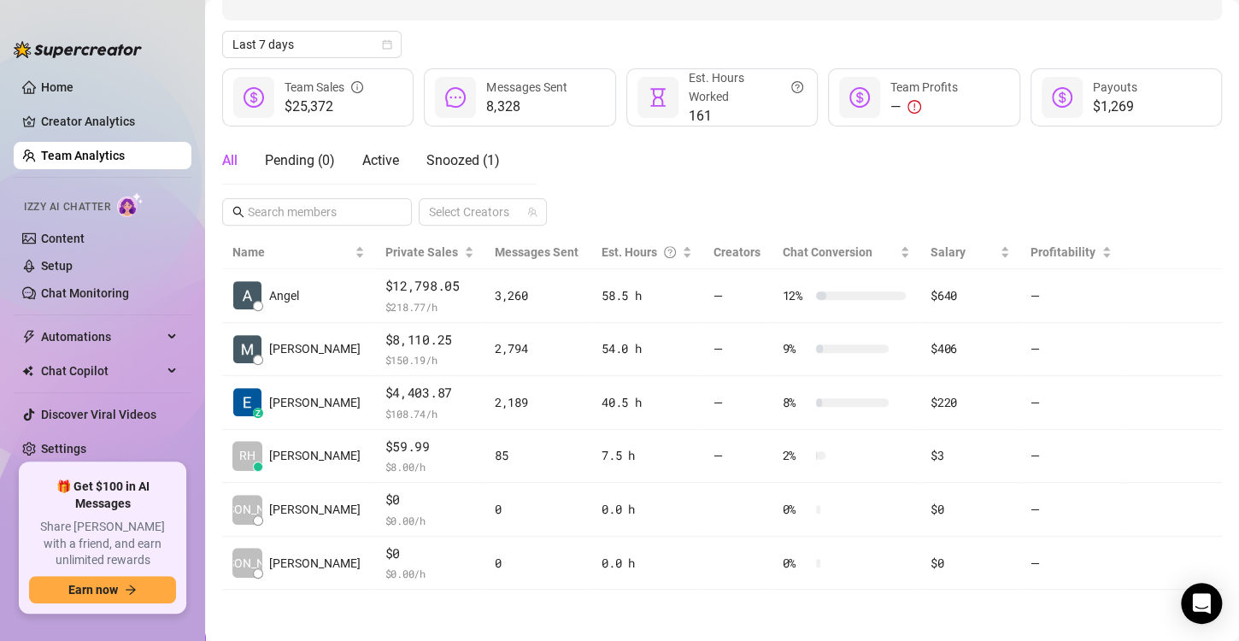
scroll to position [170, 0]
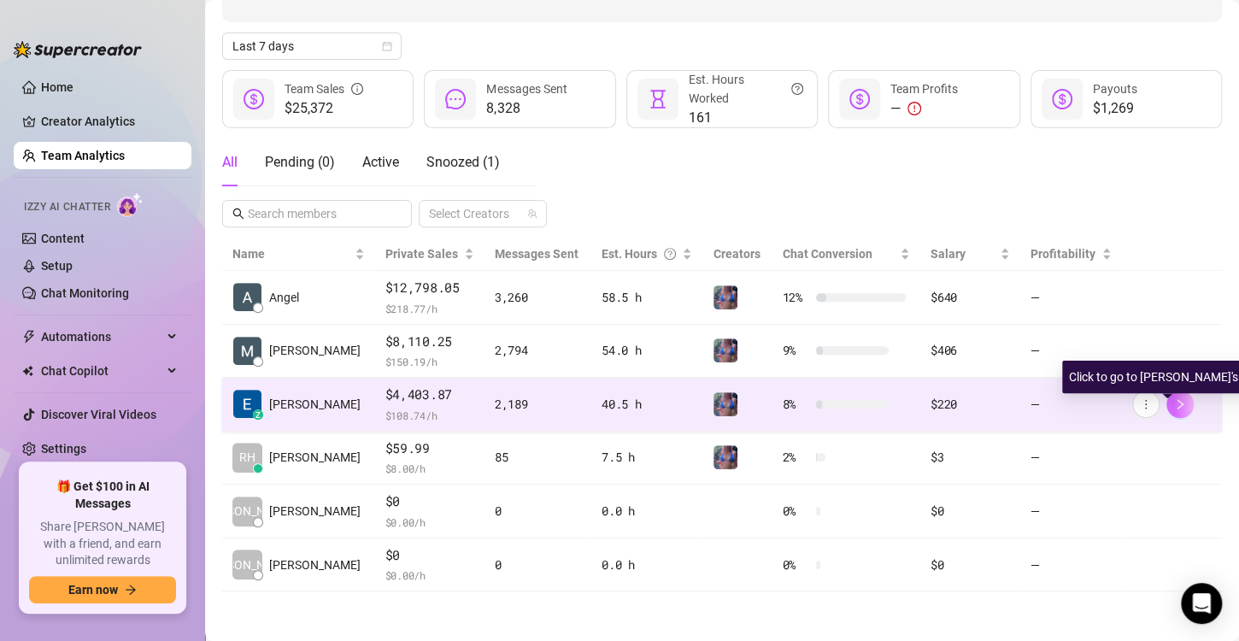
click at [1168, 410] on button "button" at bounding box center [1179, 403] width 27 height 27
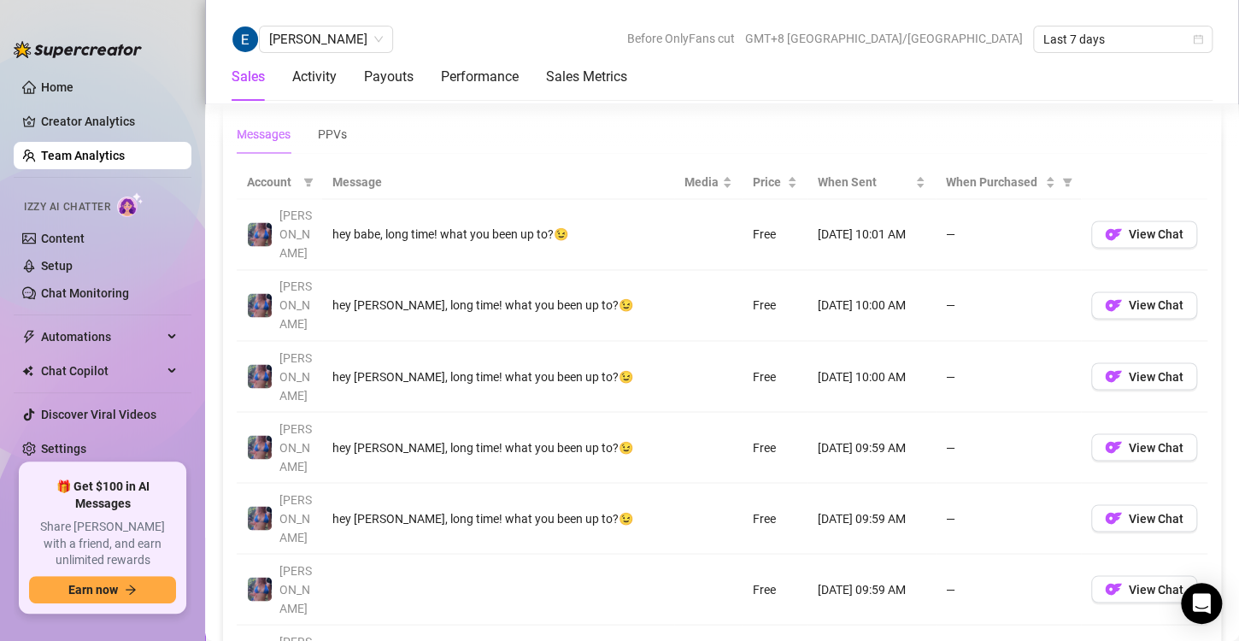
scroll to position [1264, 0]
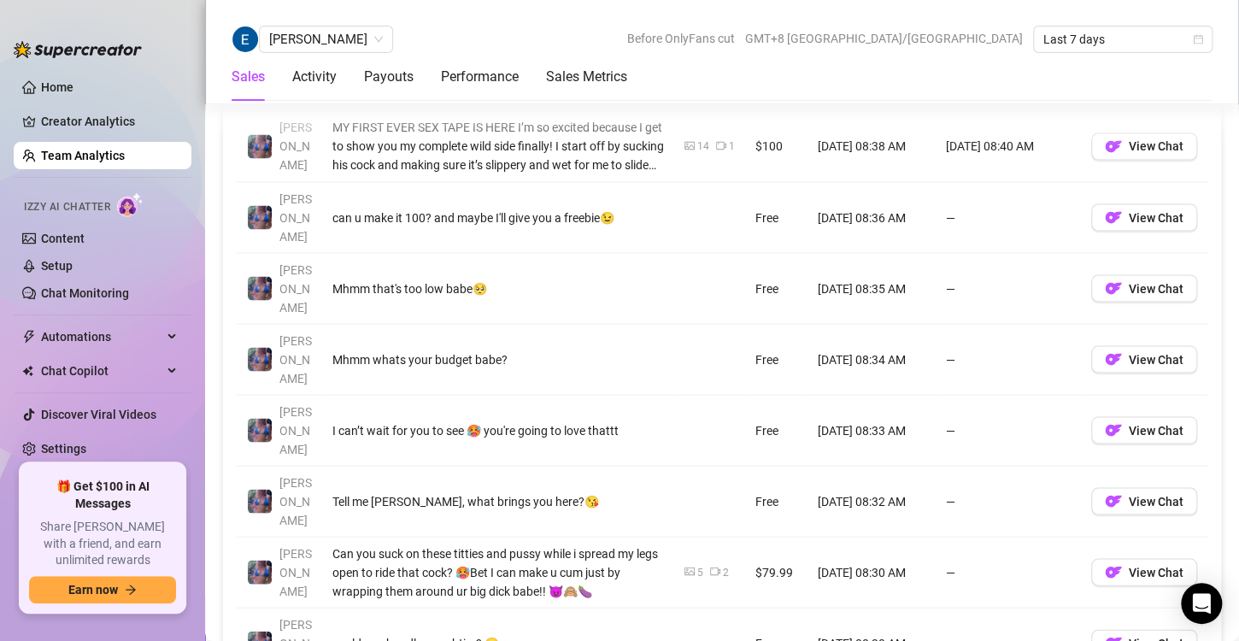
scroll to position [1360, 0]
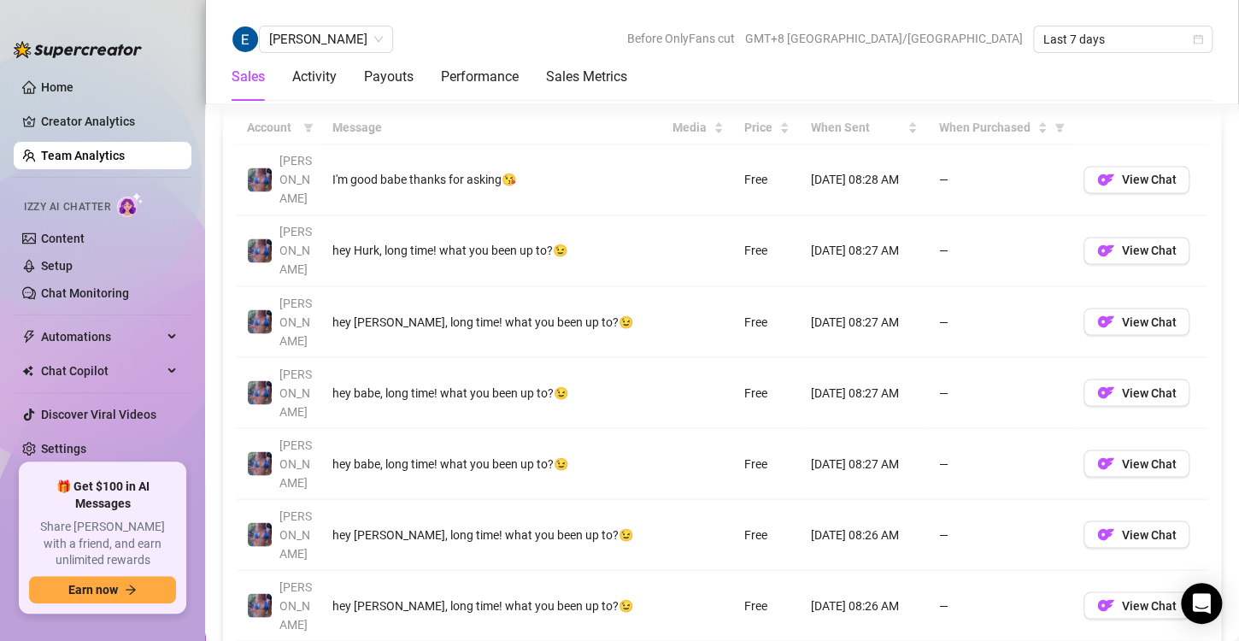
scroll to position [1257, 0]
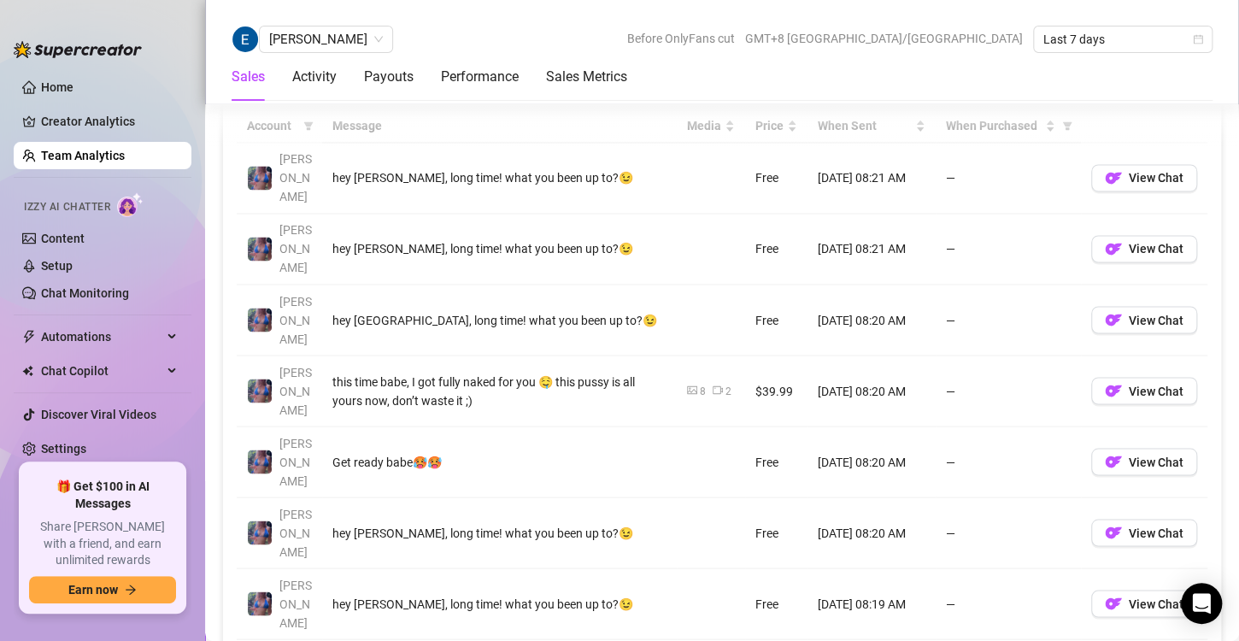
scroll to position [1268, 0]
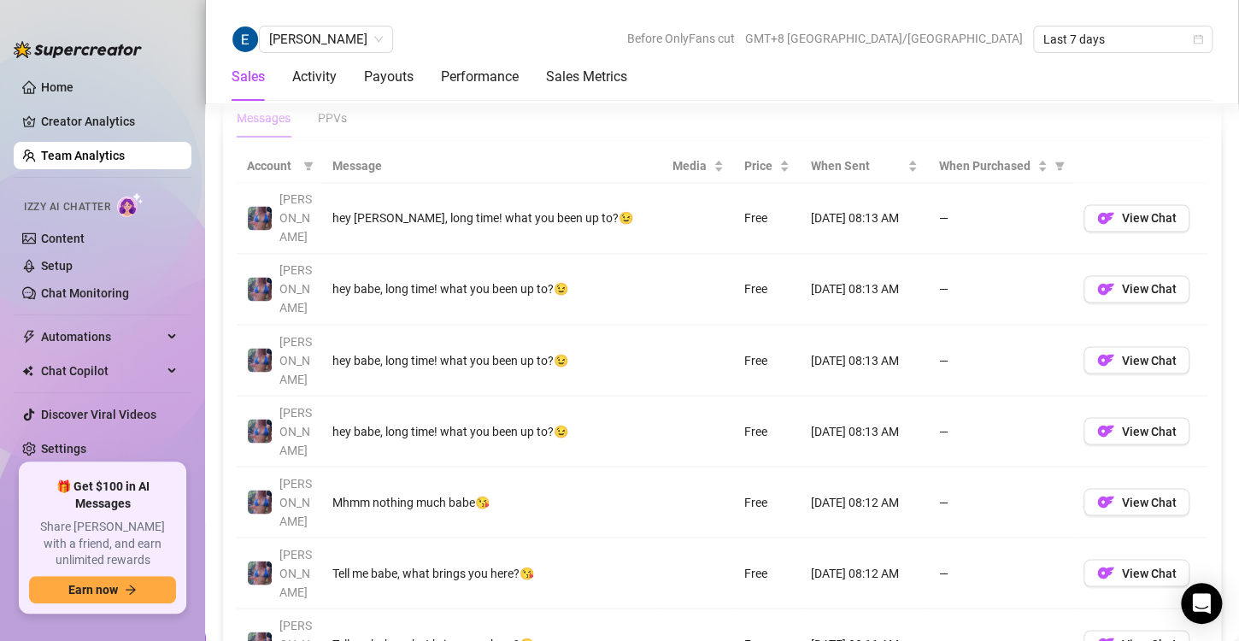
scroll to position [1260, 0]
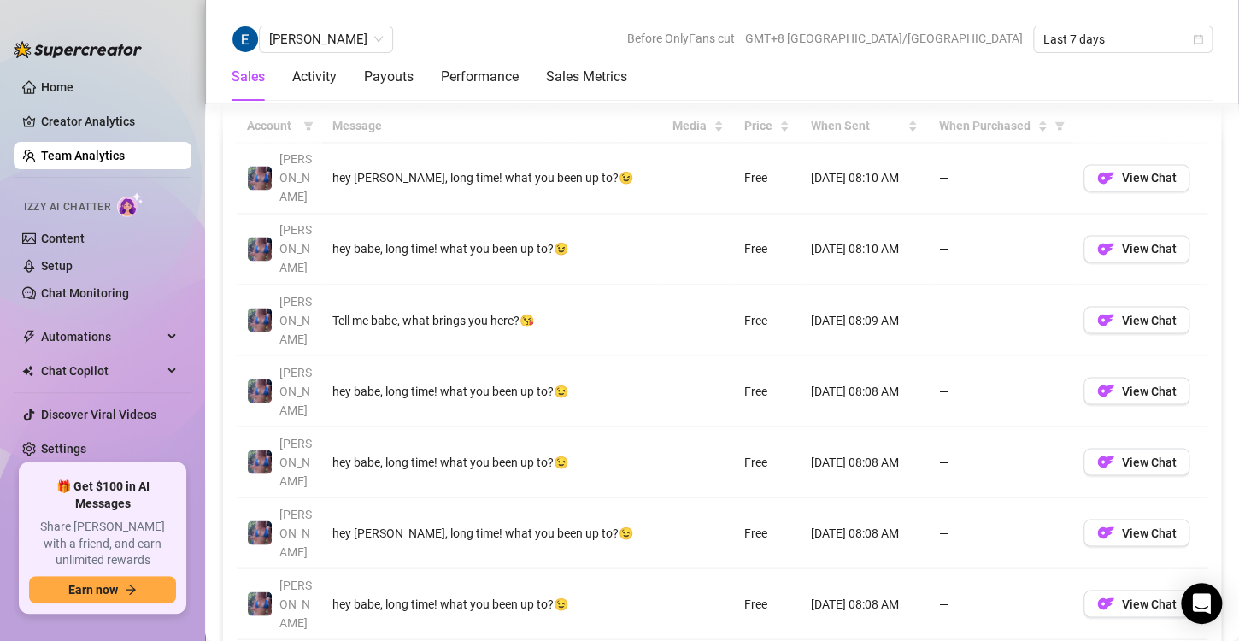
scroll to position [1256, 0]
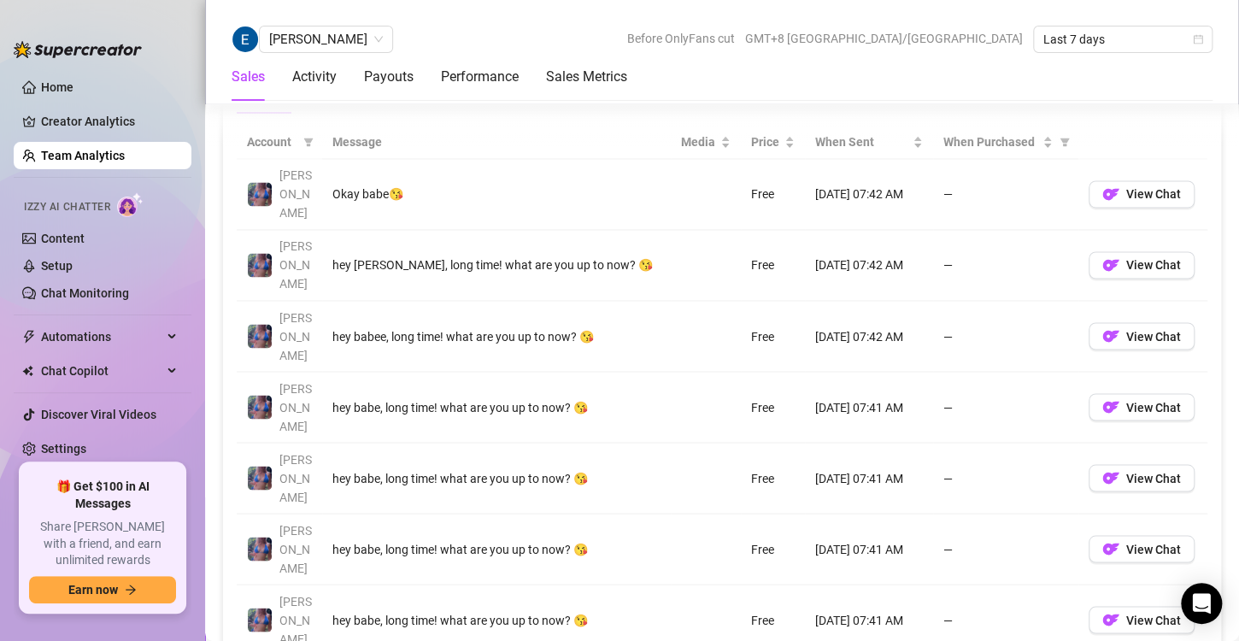
scroll to position [1250, 0]
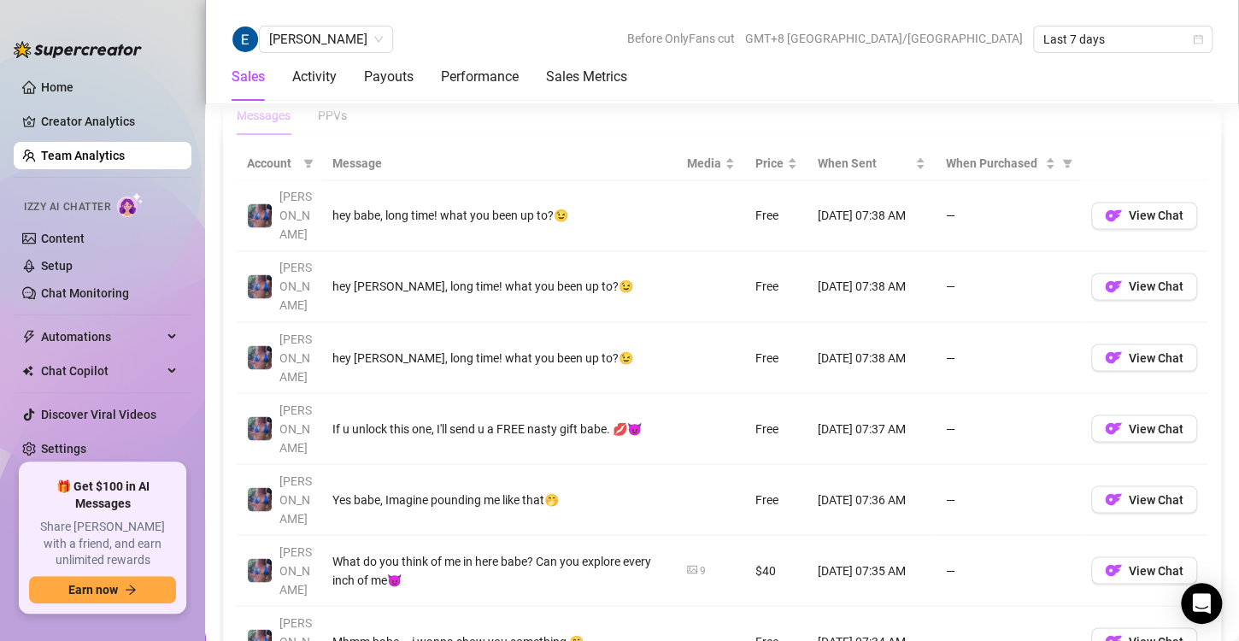
scroll to position [1247, 0]
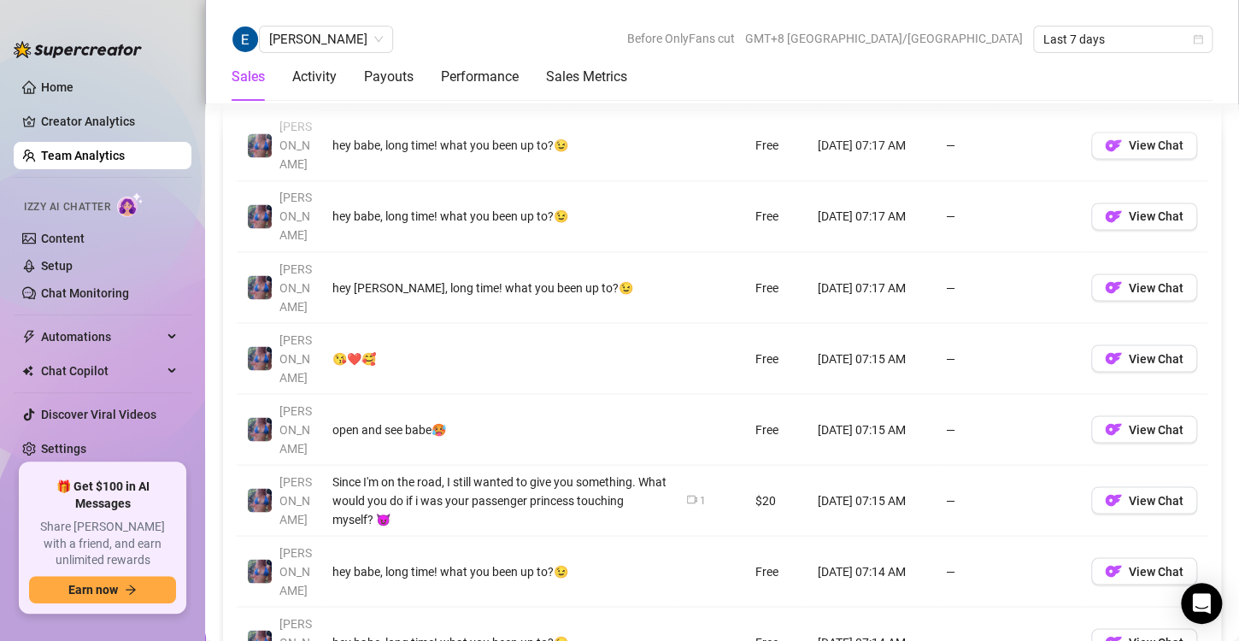
scroll to position [1291, 0]
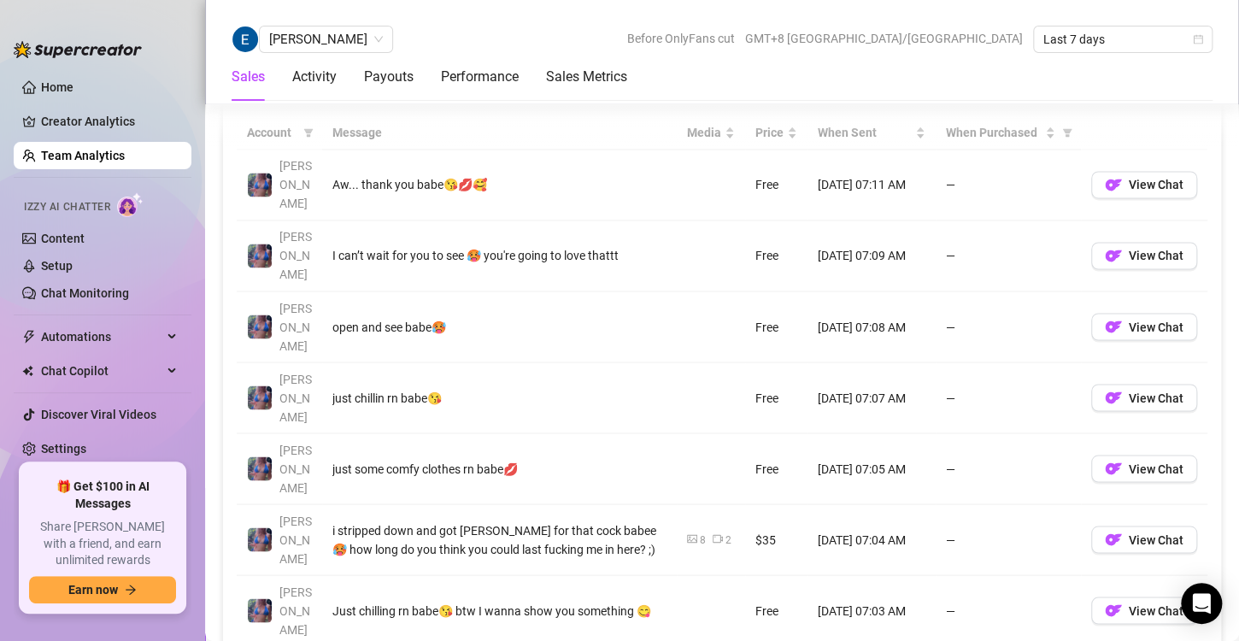
scroll to position [1259, 0]
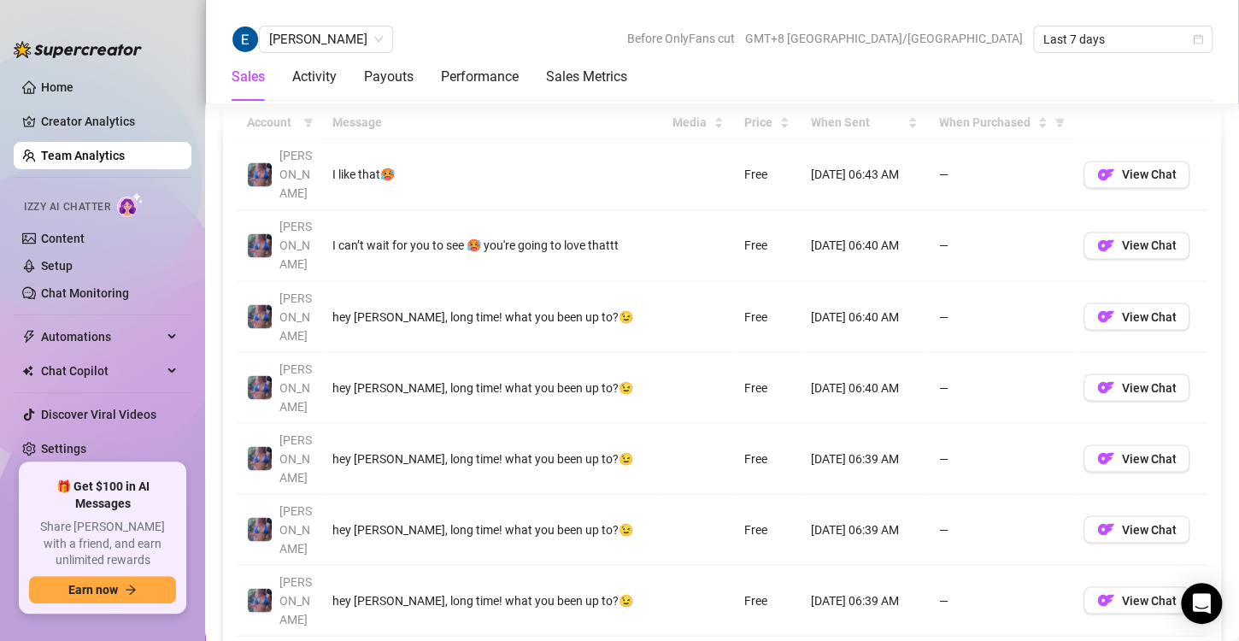
scroll to position [1260, 0]
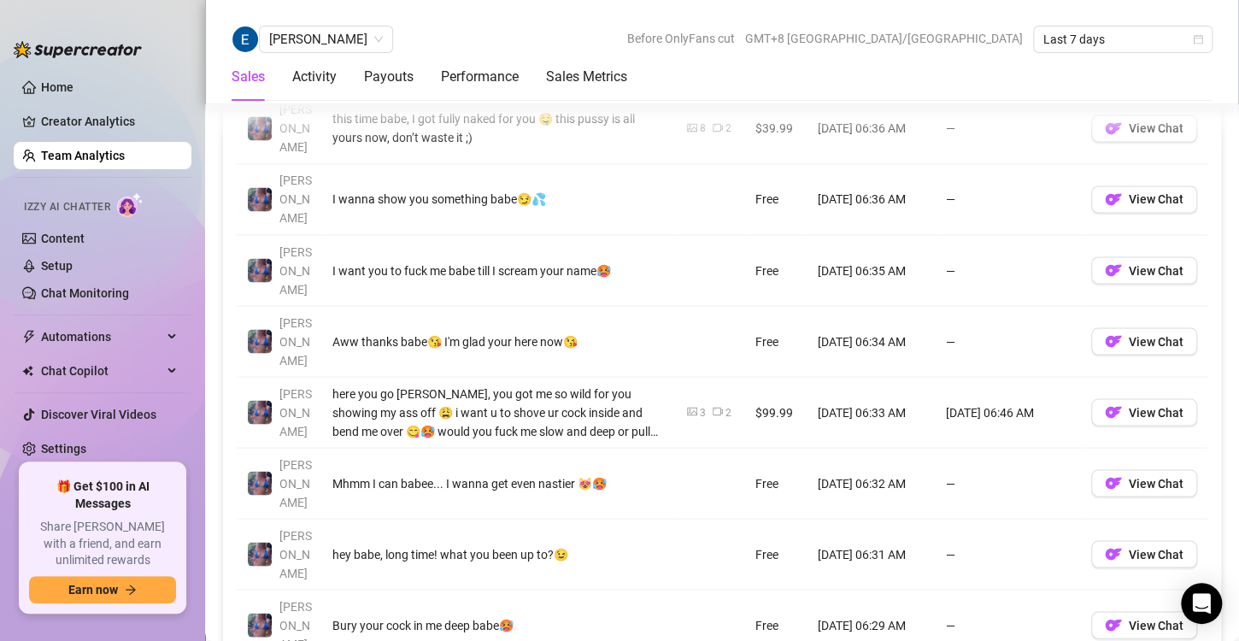
scroll to position [1311, 0]
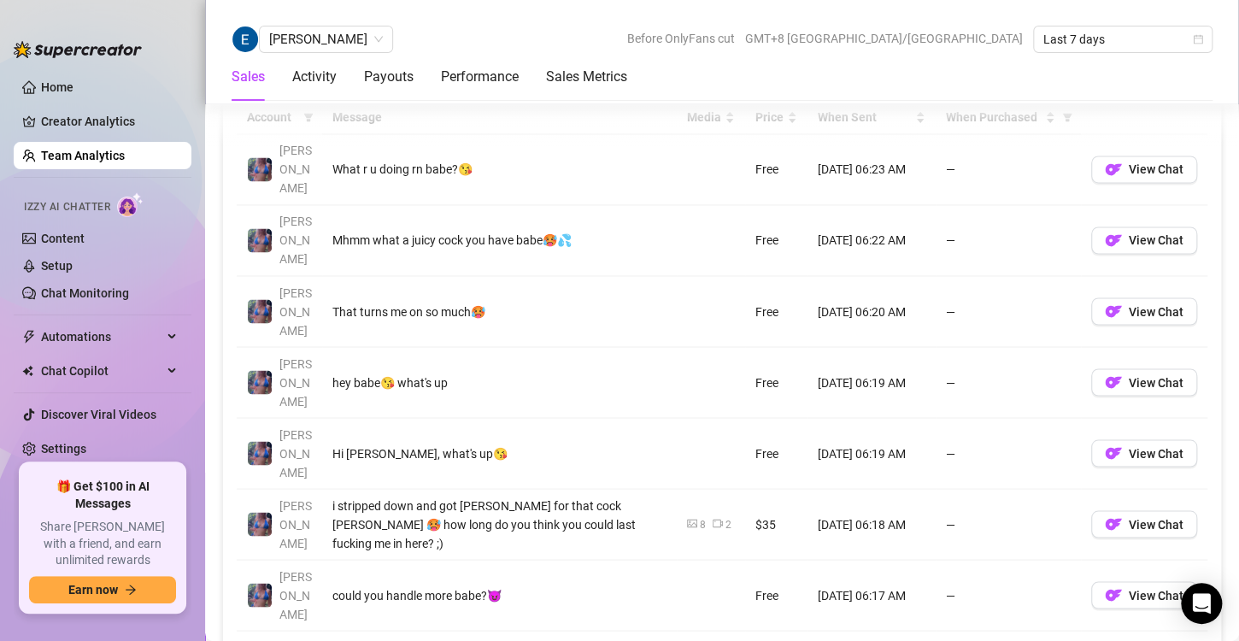
scroll to position [1273, 0]
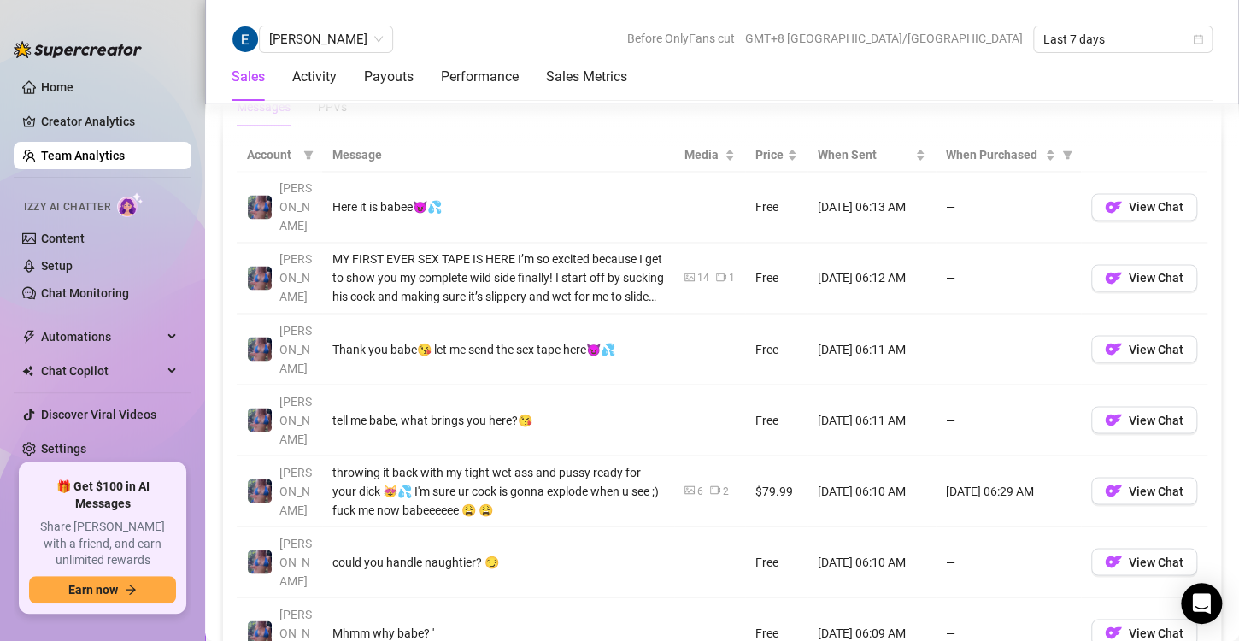
scroll to position [1232, 0]
